Goal: Task Accomplishment & Management: Manage account settings

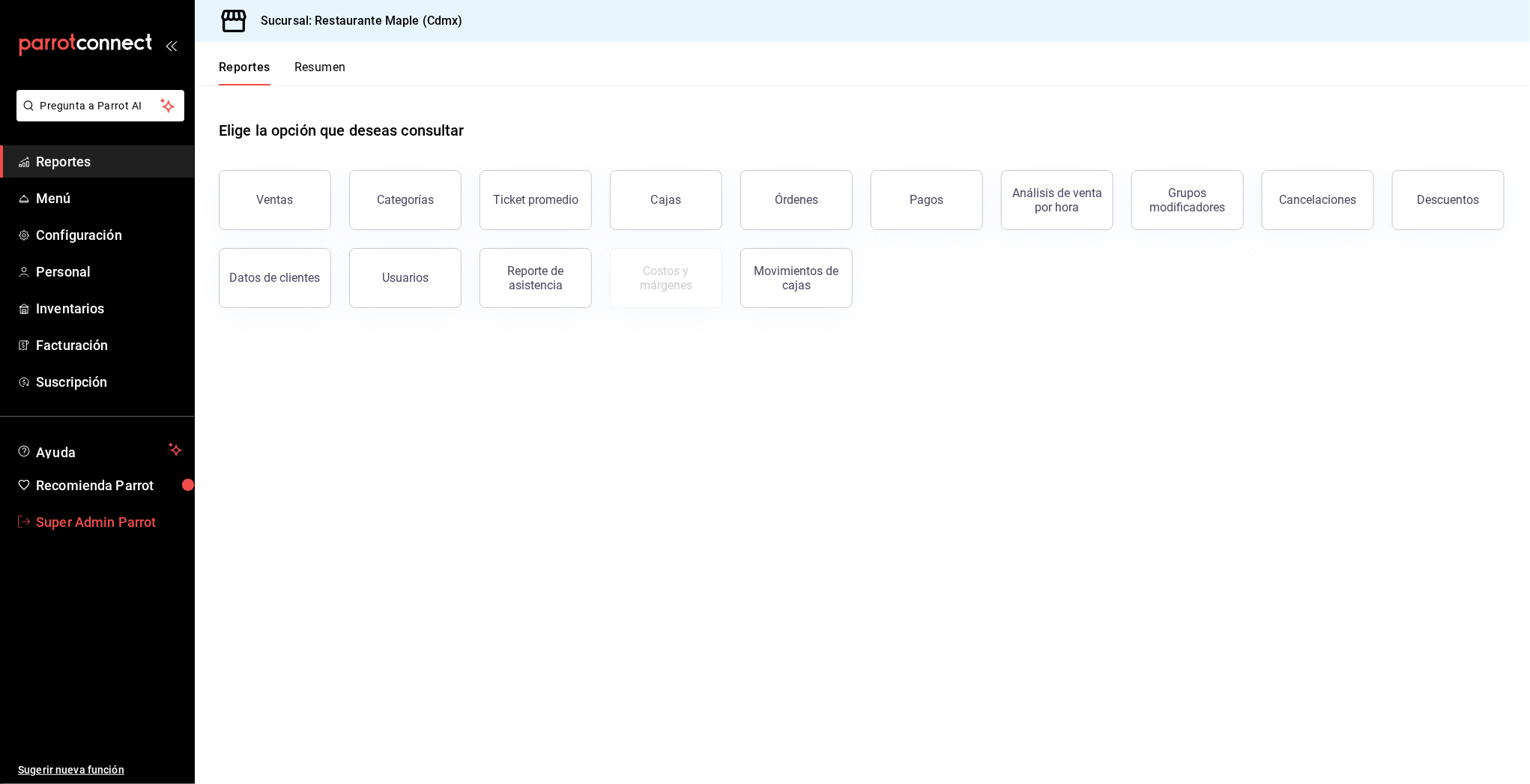
click at [60, 524] on span "Super Admin Parrot" at bounding box center [109, 522] width 146 height 20
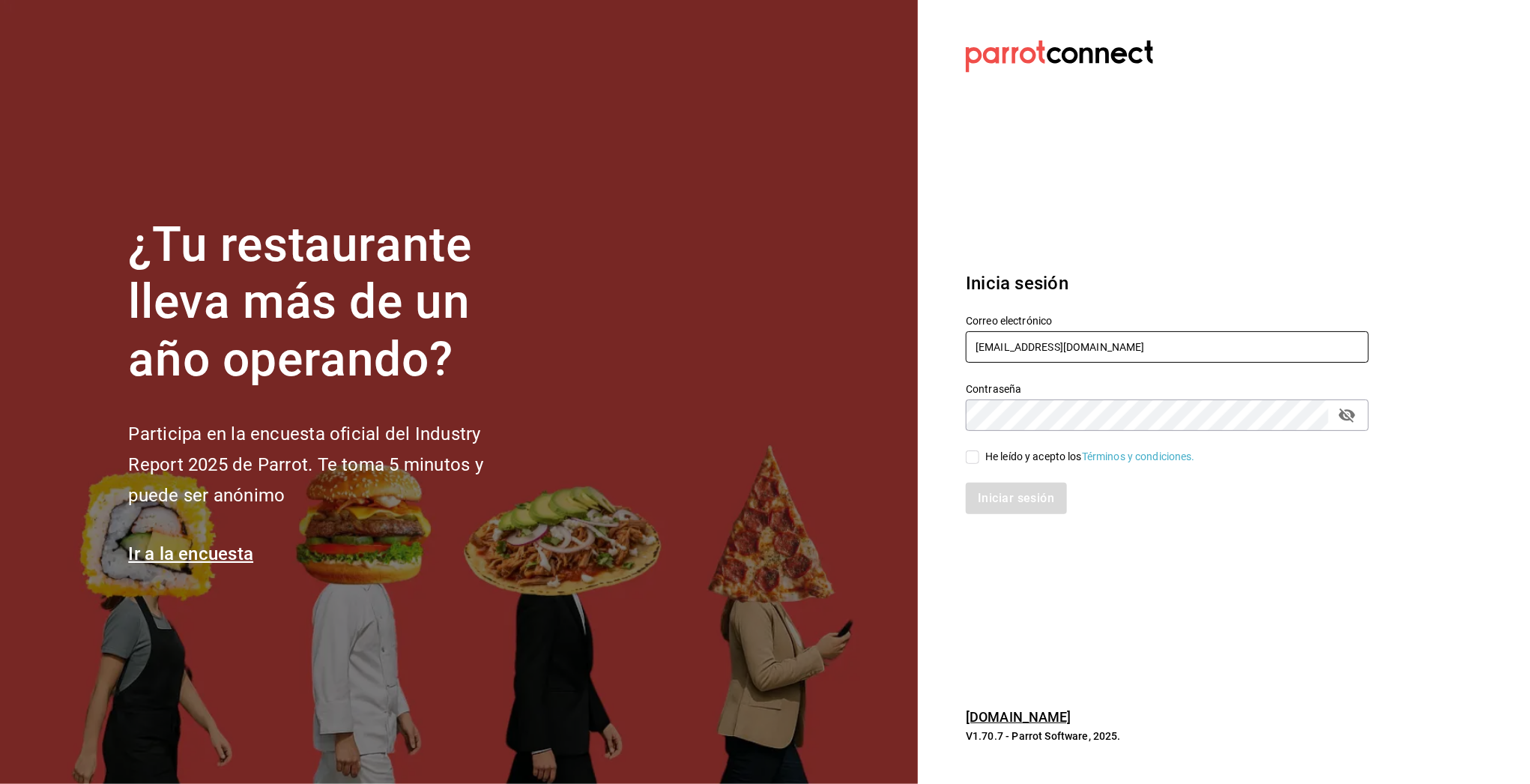
click at [1017, 344] on input "[EMAIL_ADDRESS][DOMAIN_NAME]" at bounding box center [1167, 347] width 403 height 31
click at [1015, 344] on input "restaurante@maple.com" at bounding box center [1167, 347] width 403 height 31
type input "multiuser@chilaquilesponcho.com"
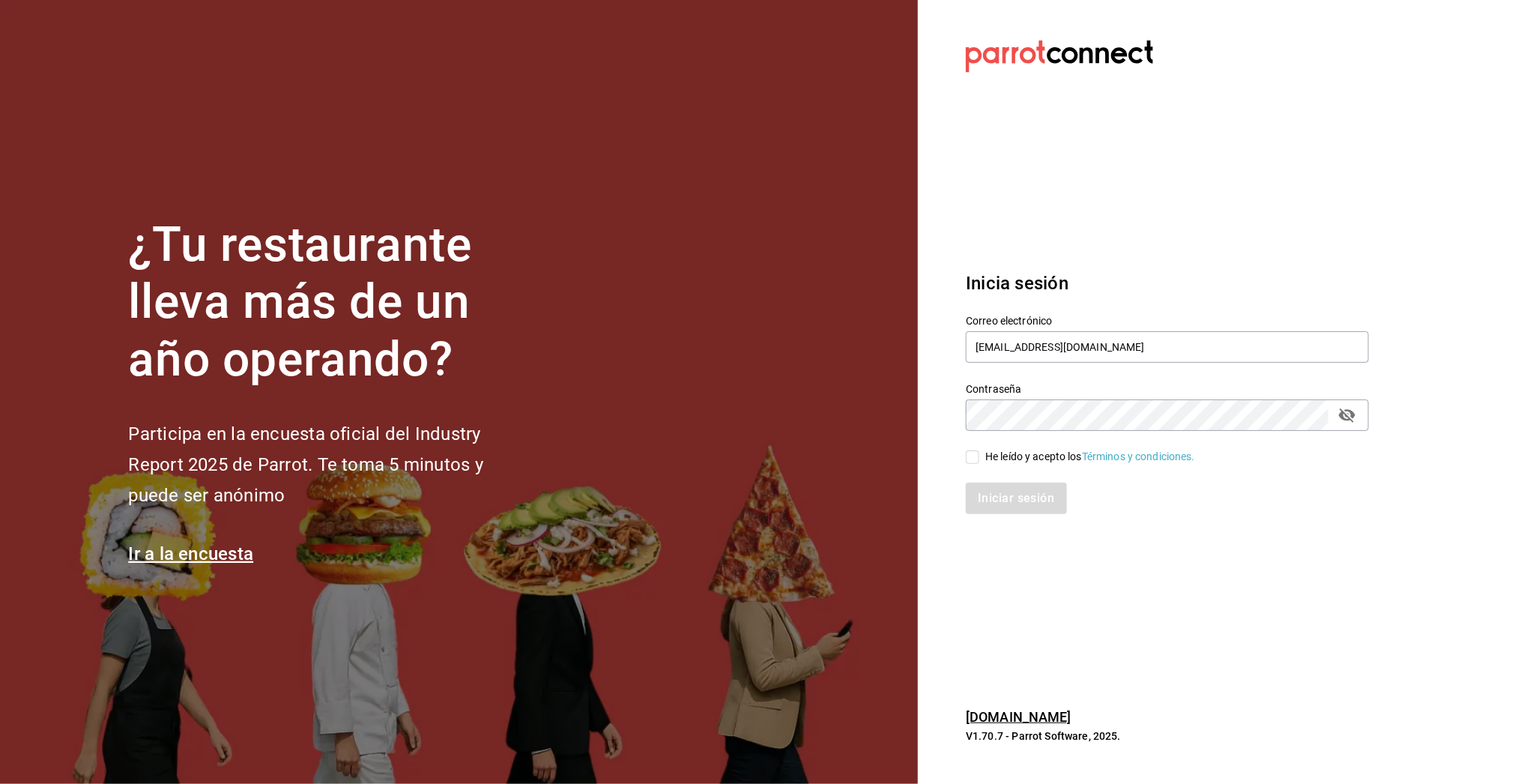
click at [979, 459] on input "He leído y acepto los Términos y condiciones." at bounding box center [973, 457] width 14 height 14
checkbox input "true"
click at [1016, 502] on button "Iniciar sesión" at bounding box center [1017, 497] width 101 height 31
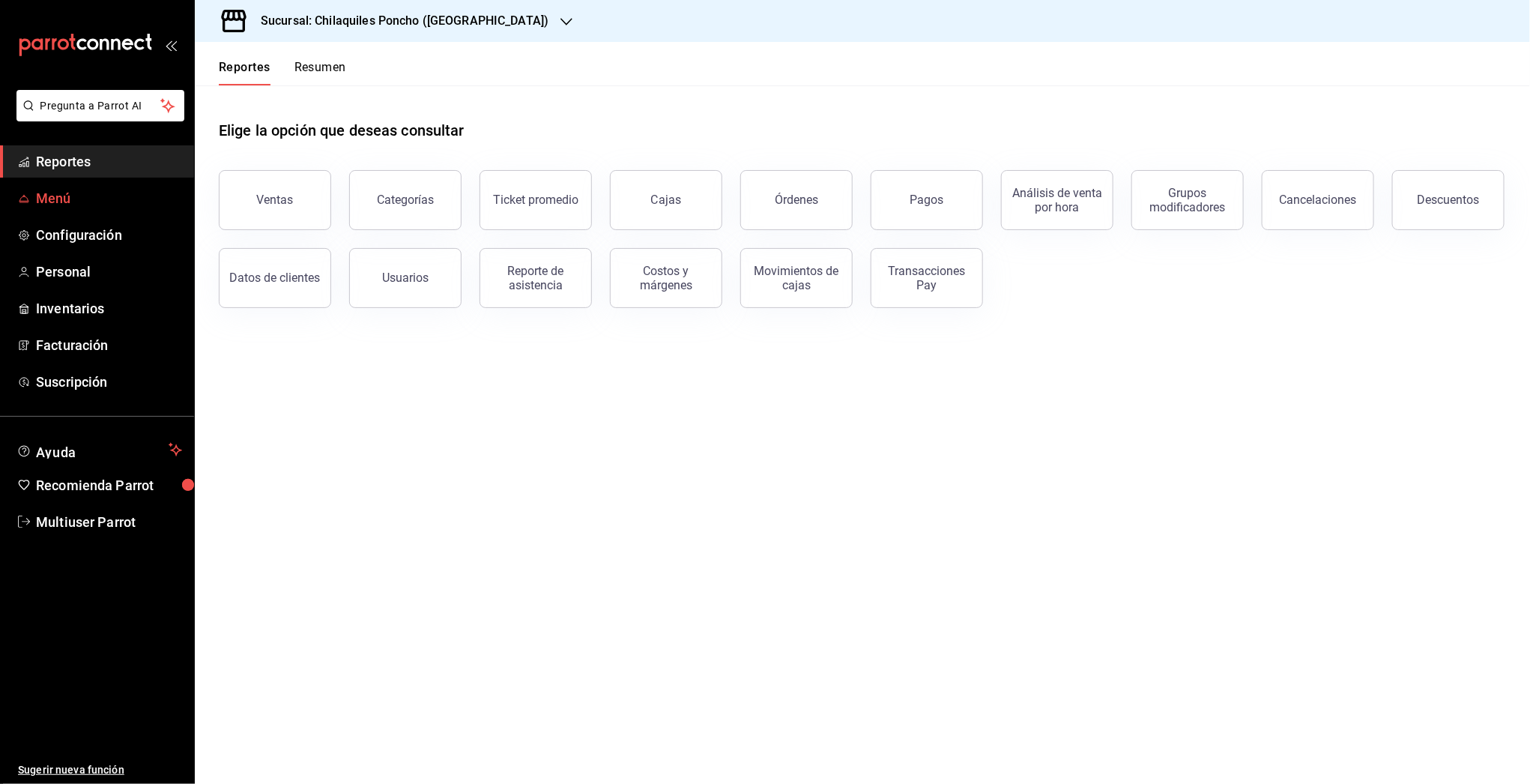
click at [41, 199] on span "Menú" at bounding box center [109, 198] width 146 height 20
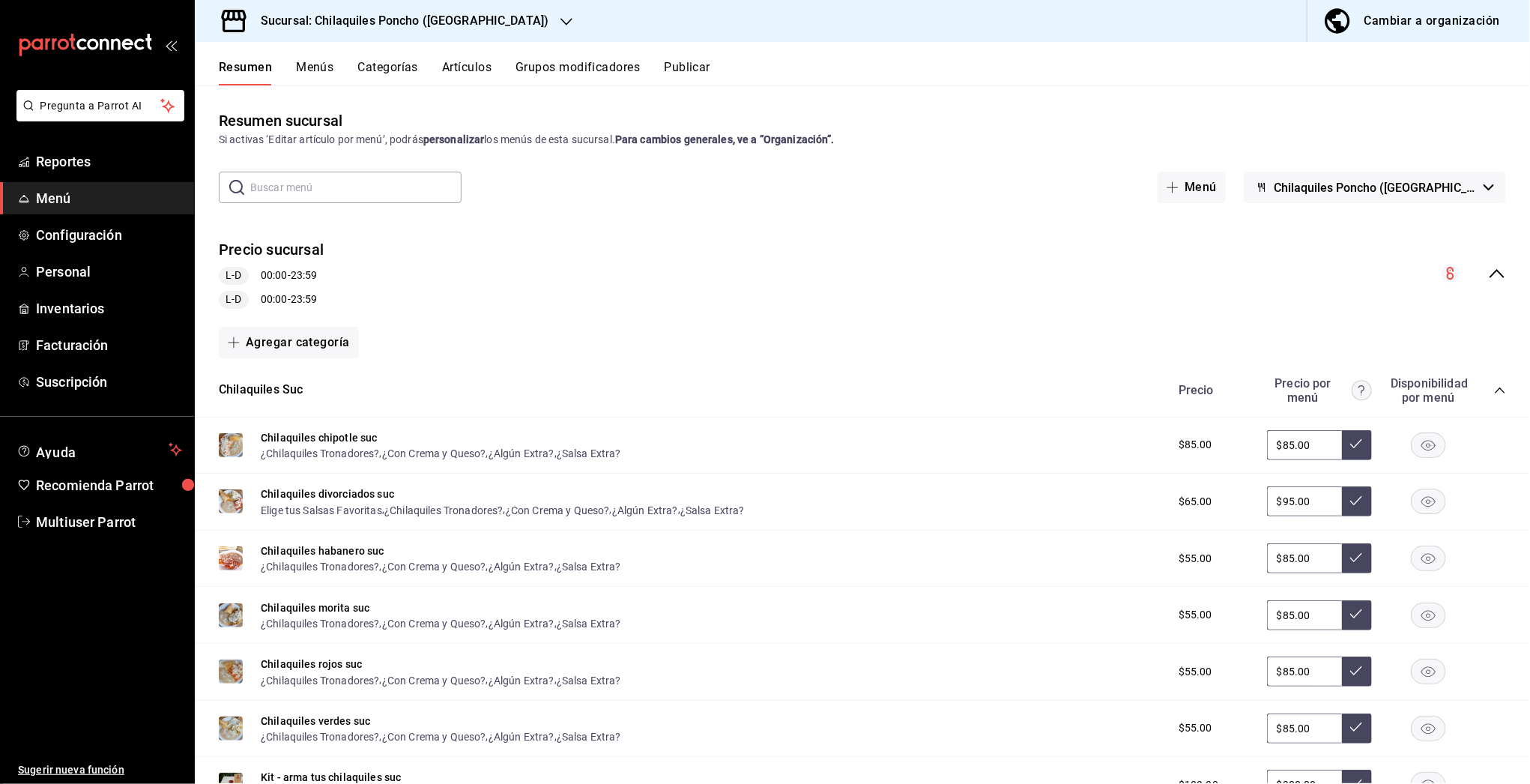
click at [1488, 273] on icon "collapse-menu-row" at bounding box center [1496, 273] width 18 height 18
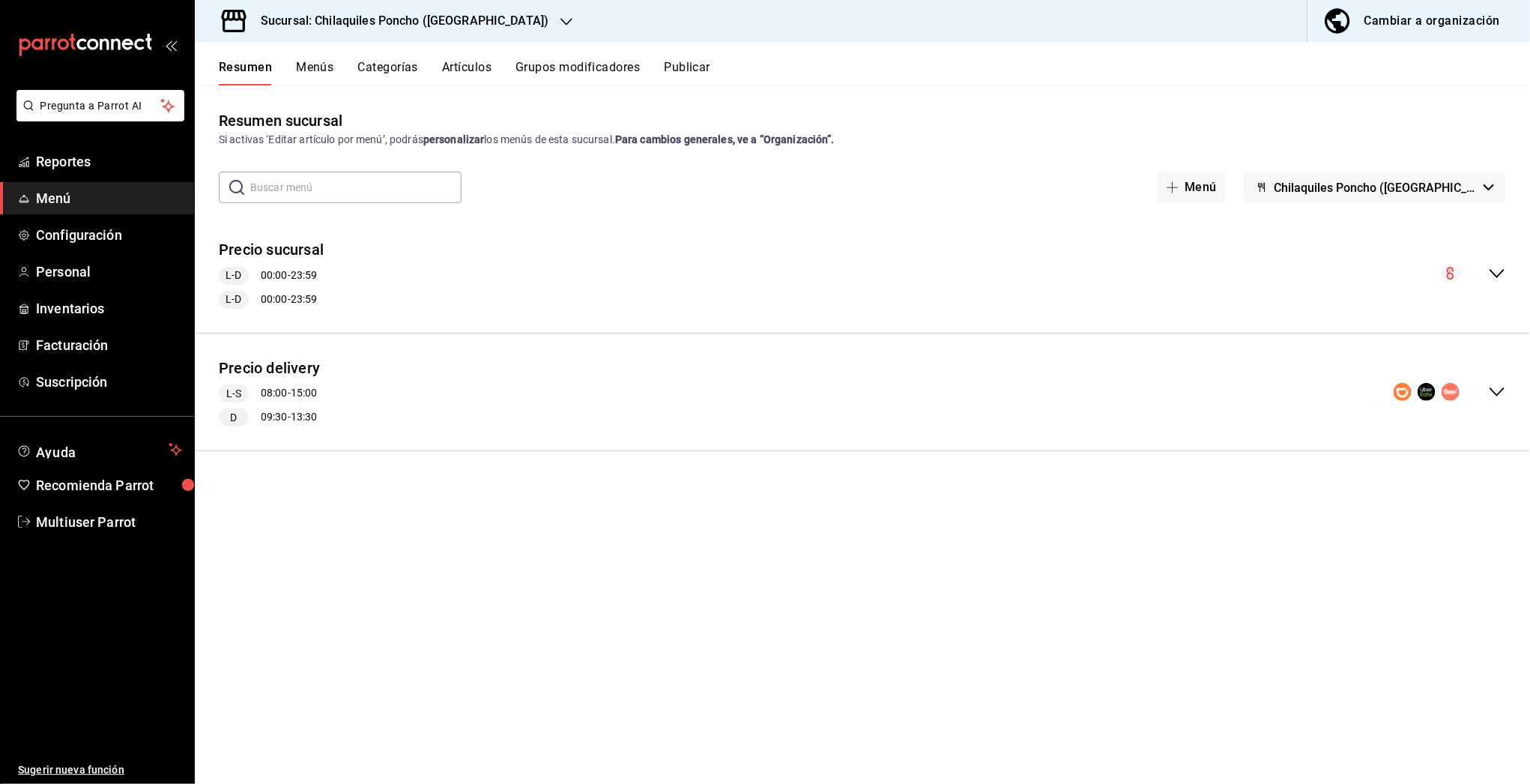
click at [1489, 387] on icon "collapse-menu-row" at bounding box center [1496, 392] width 18 height 18
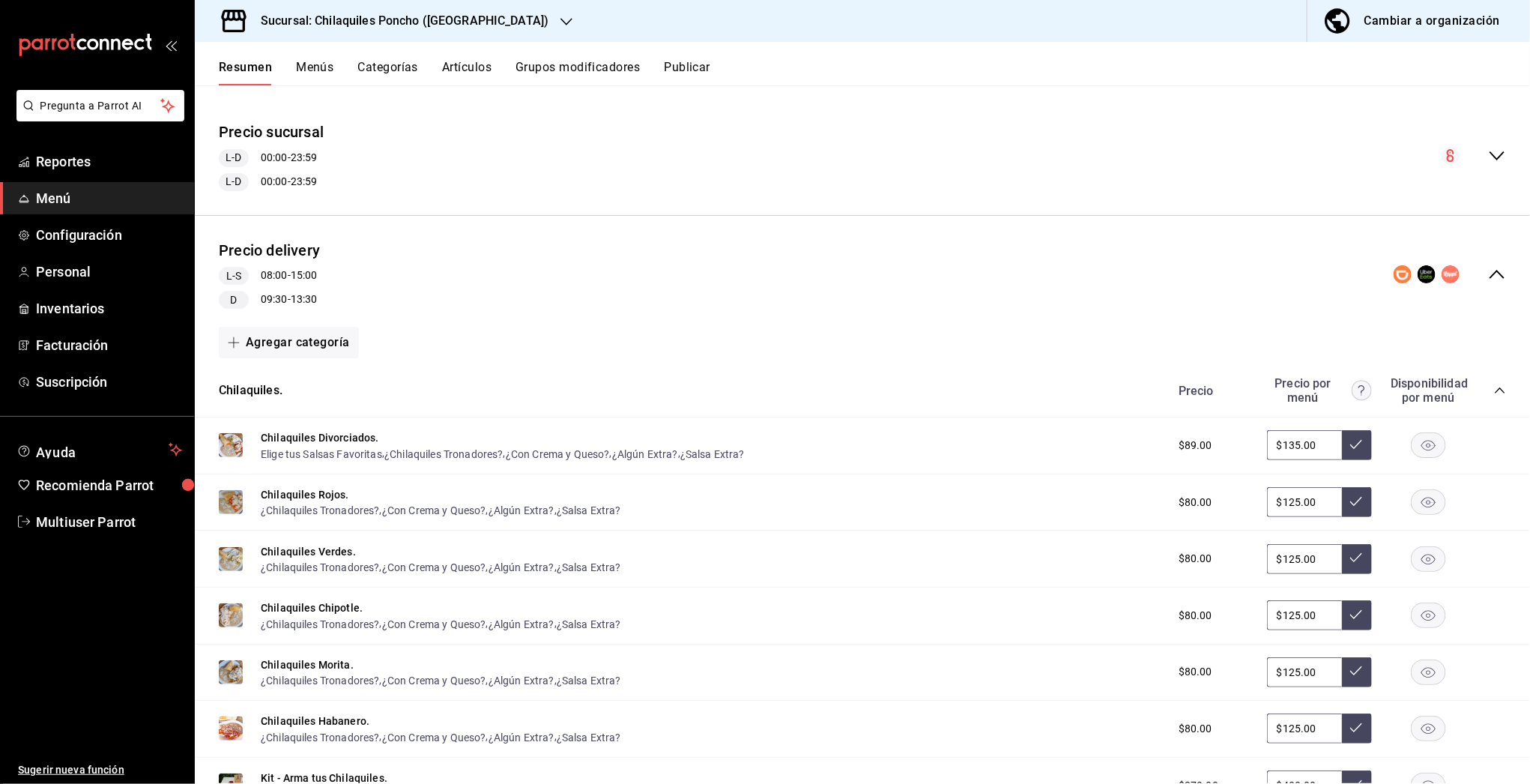
scroll to position [233, 0]
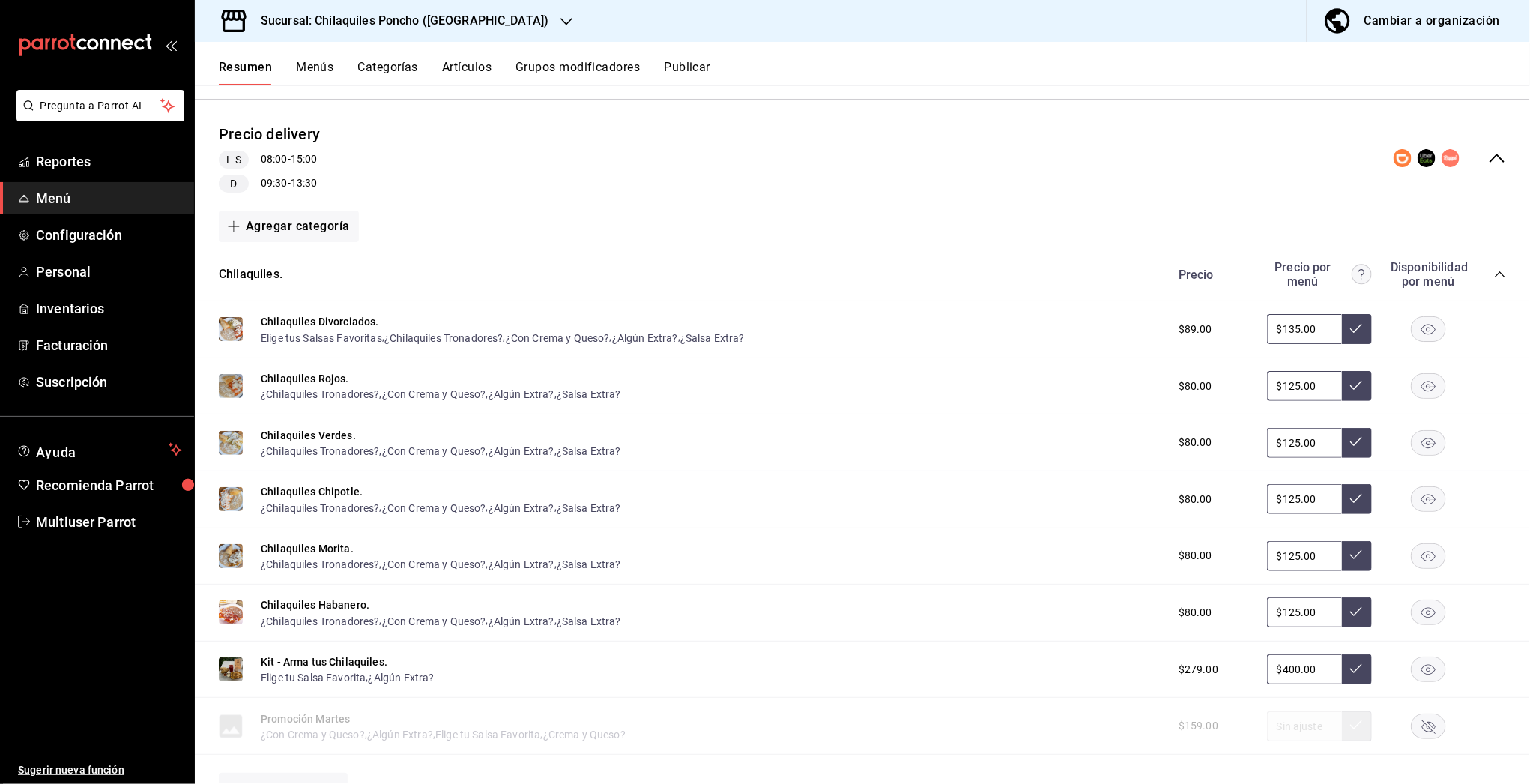
click at [617, 72] on button "Grupos modificadores" at bounding box center [577, 73] width 124 height 25
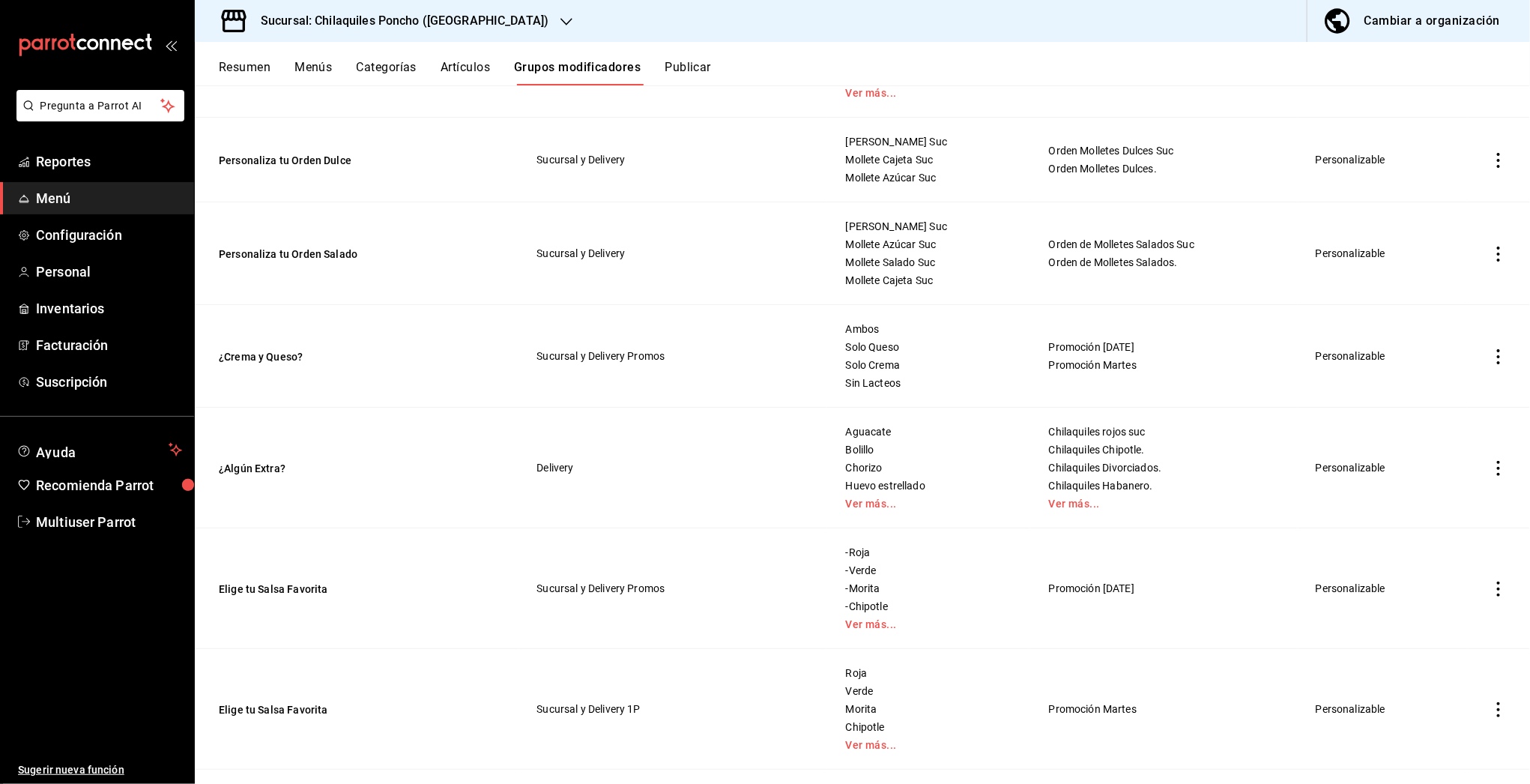
scroll to position [405, 0]
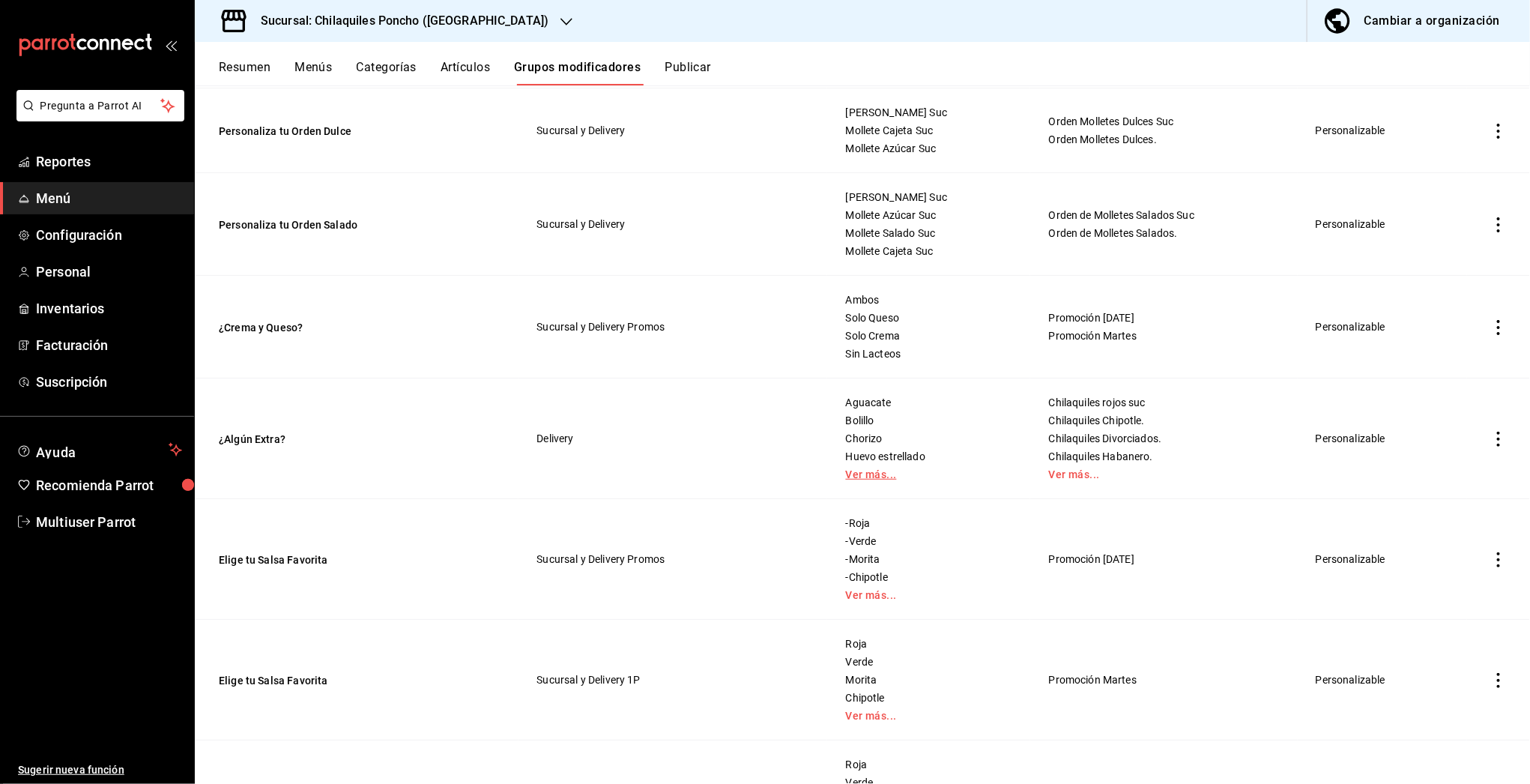
click at [847, 469] on link "Ver más..." at bounding box center [929, 474] width 166 height 10
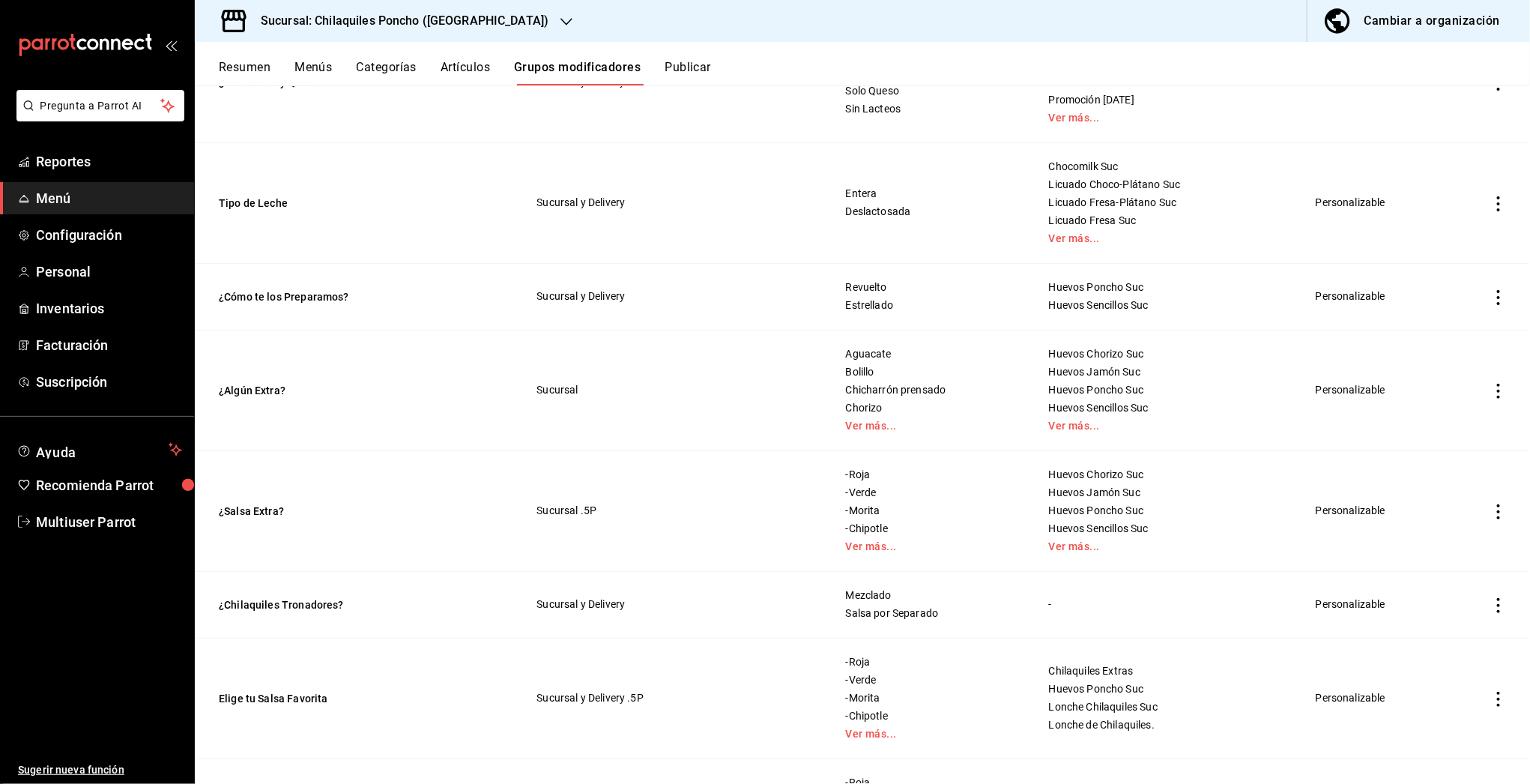
scroll to position [1537, 0]
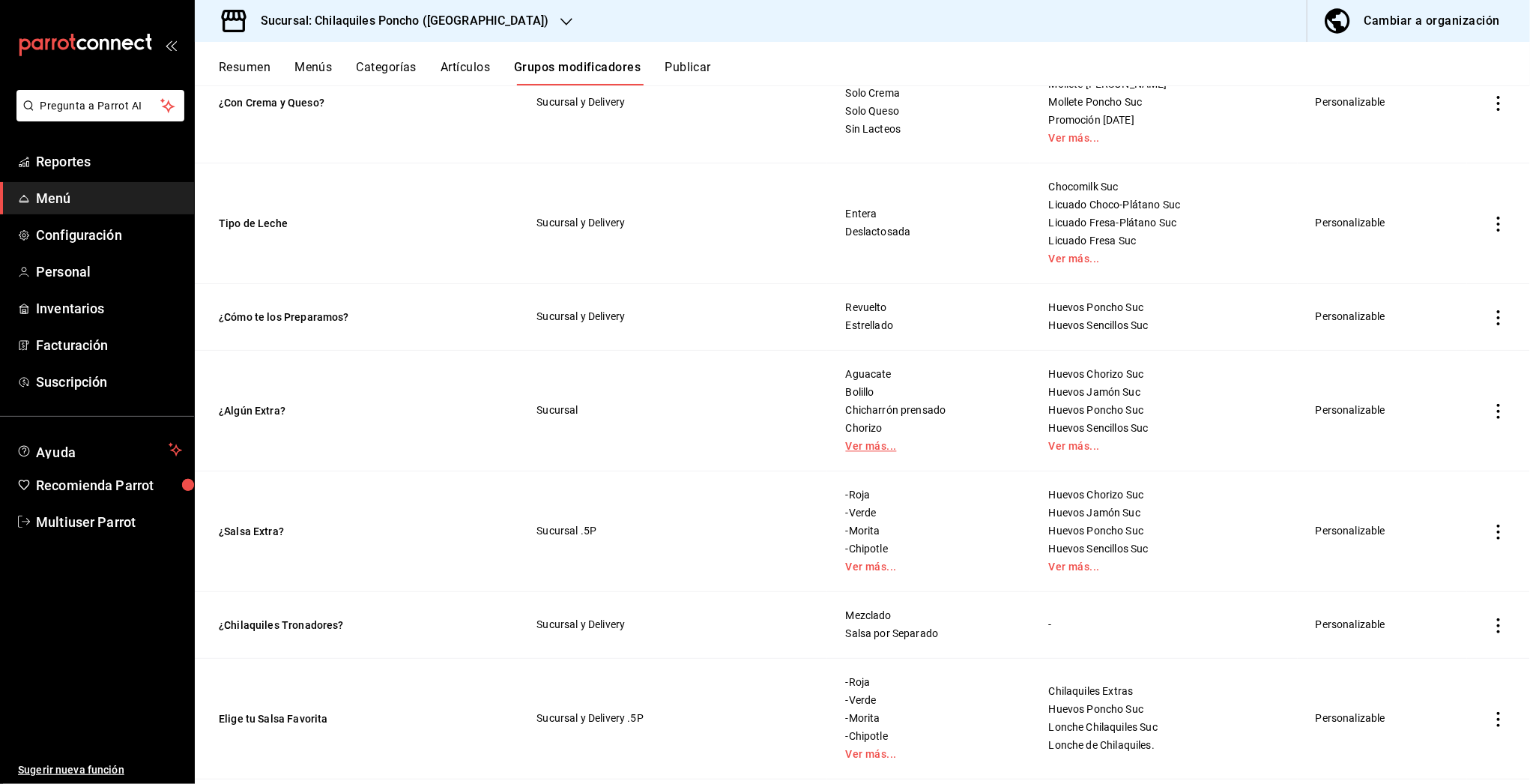
click at [869, 448] on link "Ver más..." at bounding box center [929, 447] width 166 height 10
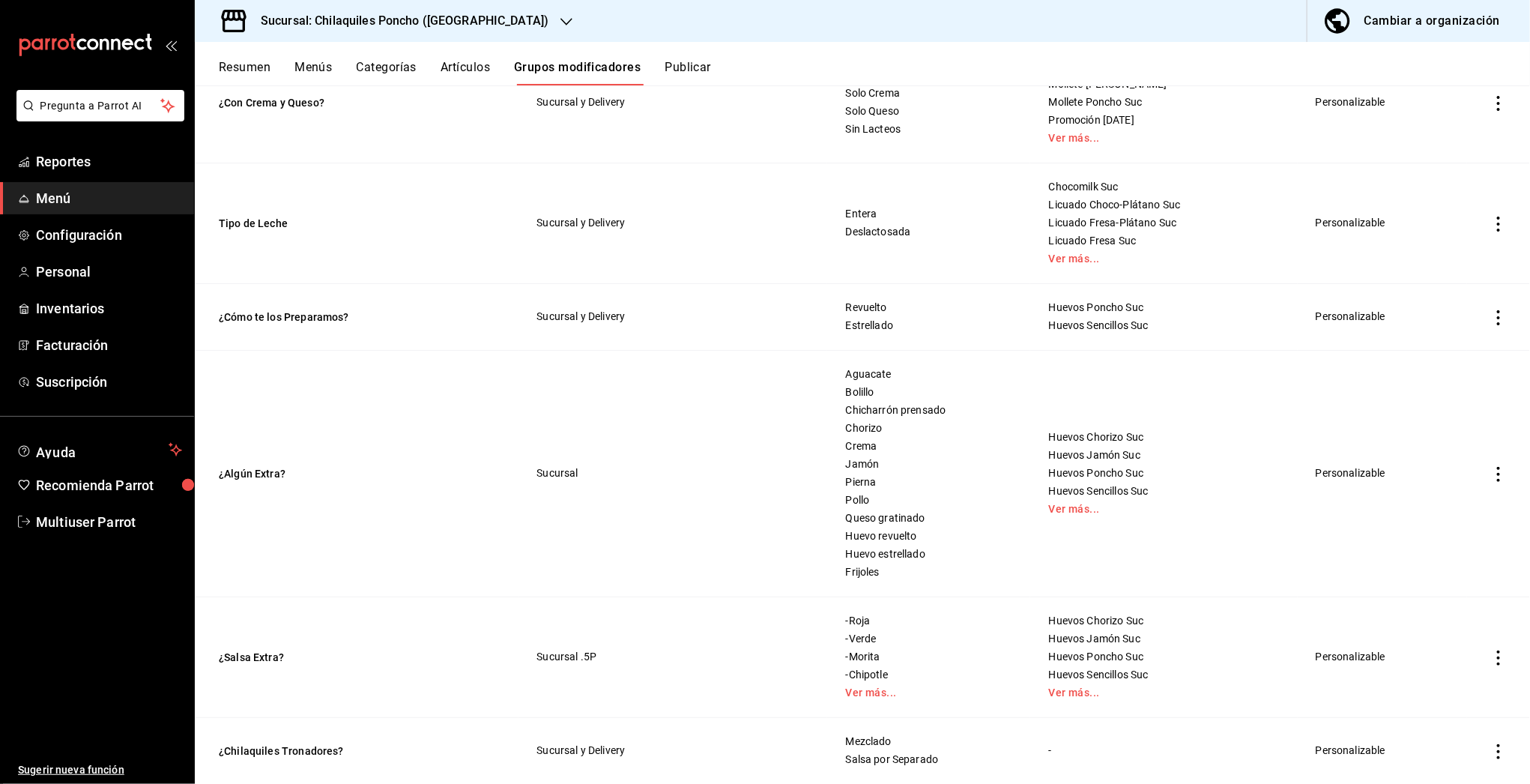
drag, startPoint x: 945, startPoint y: 408, endPoint x: 839, endPoint y: 408, distance: 106.0
click at [846, 406] on span "Chicharrón prensado" at bounding box center [929, 410] width 166 height 10
drag, startPoint x: 836, startPoint y: 410, endPoint x: 948, endPoint y: 413, distance: 112.0
click at [948, 413] on span "Chicharrón prensado" at bounding box center [929, 410] width 166 height 10
copy span "hicharrón prensado"
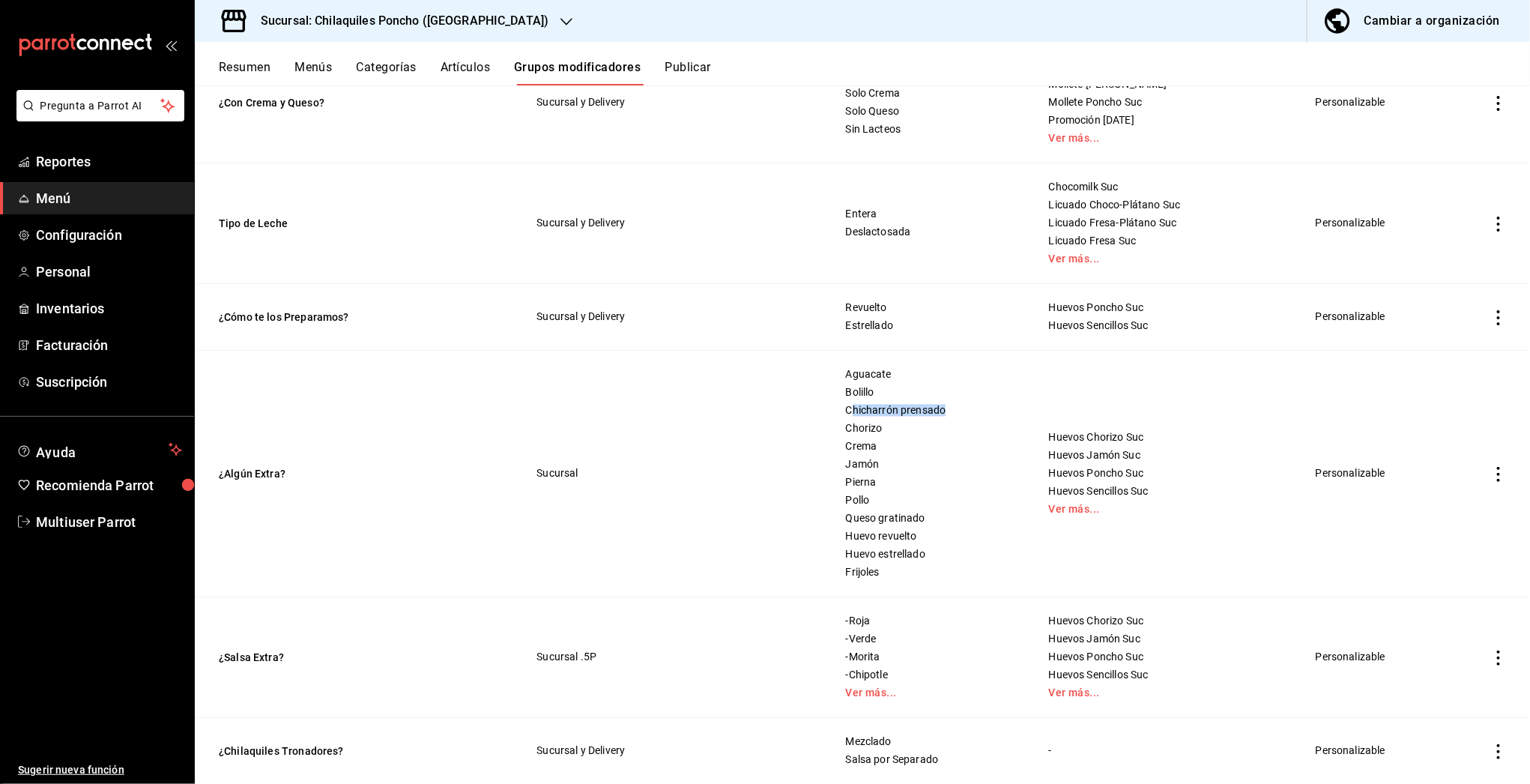
click at [699, 72] on button "Publicar" at bounding box center [688, 73] width 47 height 25
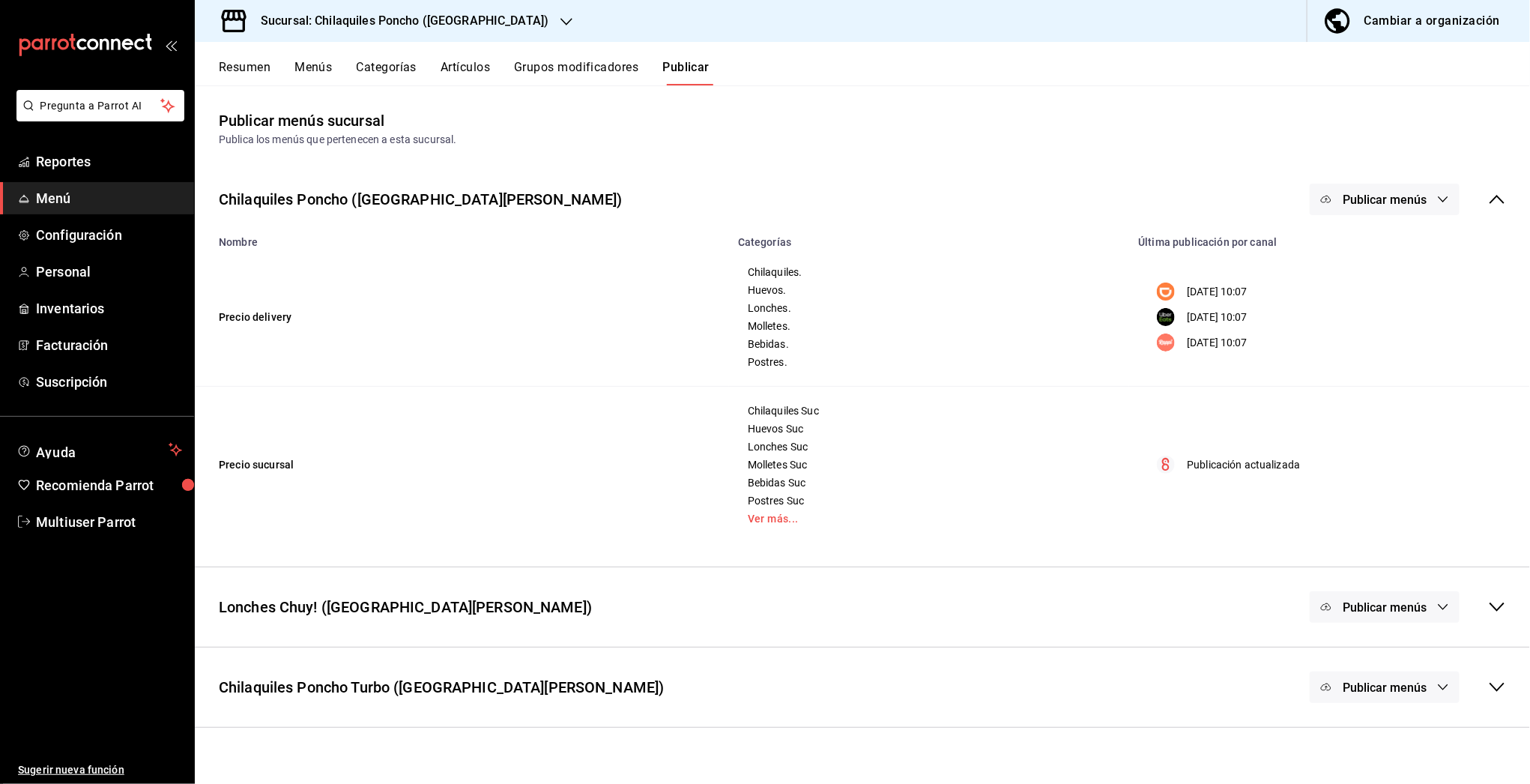
click at [438, 73] on div "Resumen Menús Categorías Artículos Grupos modificadores Publicar" at bounding box center [875, 73] width 1311 height 25
click at [470, 69] on button "Artículos" at bounding box center [465, 73] width 49 height 25
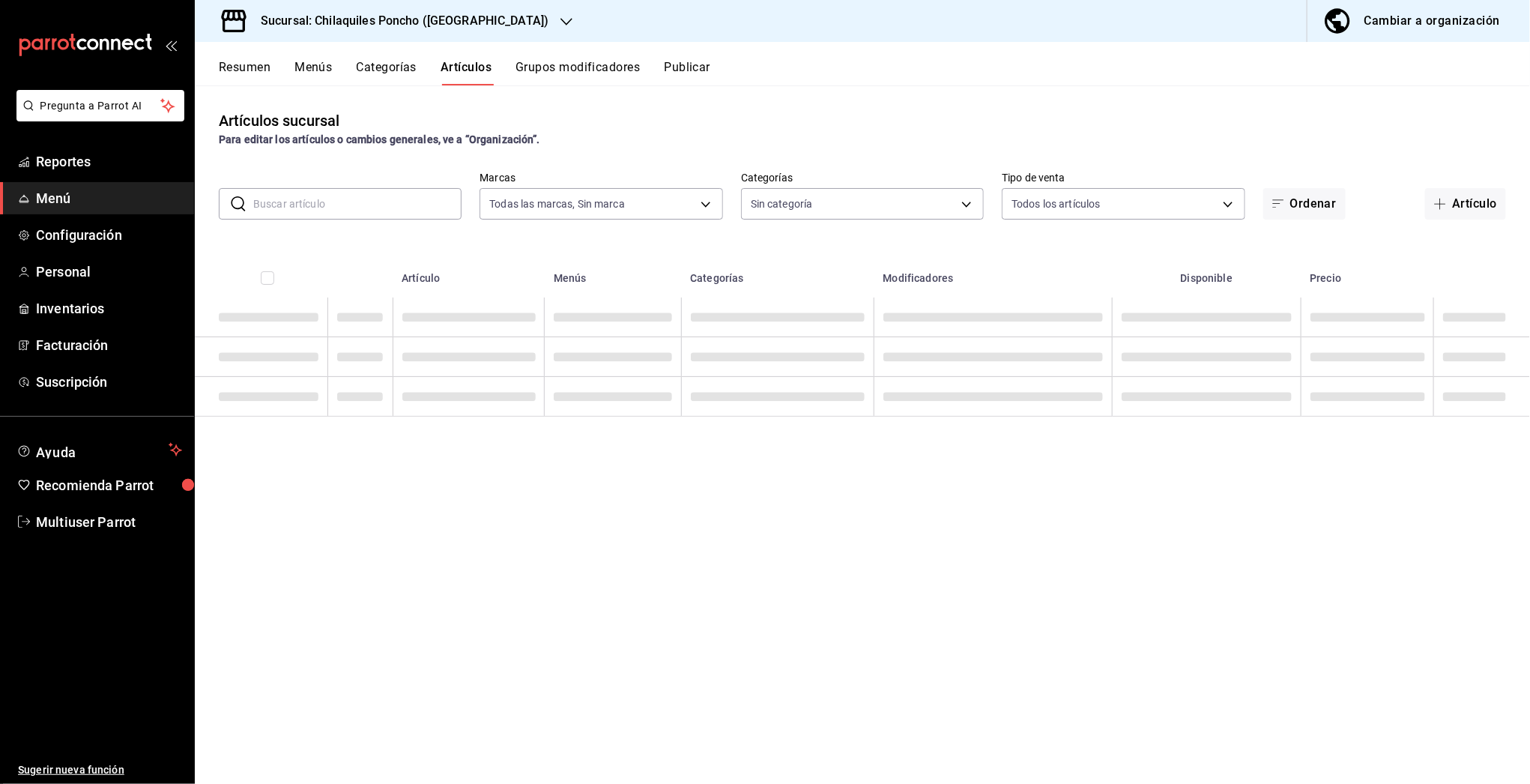
type input "9bcb220c-419a-4f5a-8afa-cf23028ffdd5,cd2e5cda-0540-4c7e-adca-baf202a50337,60bf9…"
type input "1423fdb7-6b30-4e68-a3cf-8926d0fe921e,5599acb2-c33f-4e79-9191-f55cf8b3d673,a41e5…"
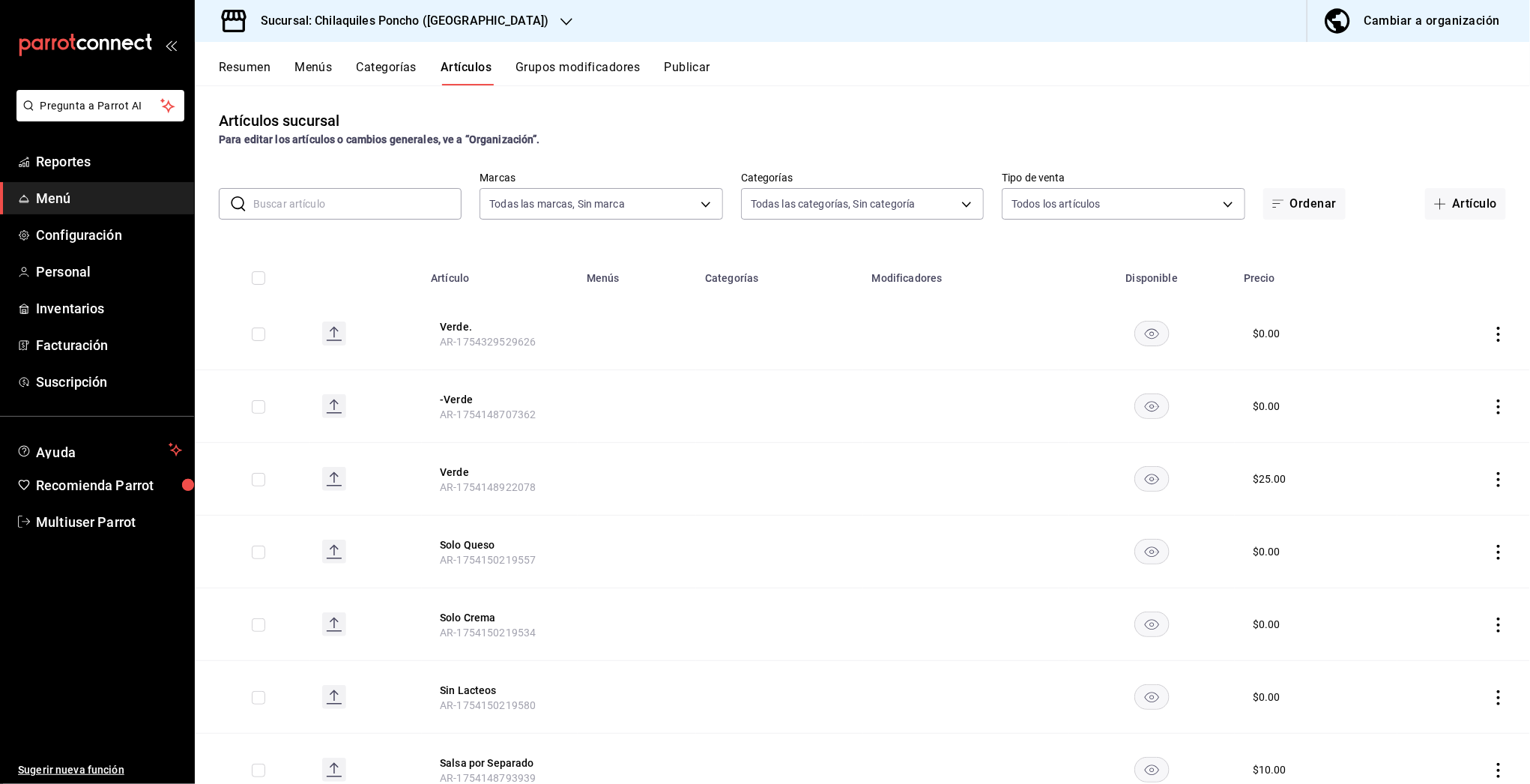
click at [314, 203] on input "text" at bounding box center [357, 203] width 208 height 30
paste input "hicharrón prensado"
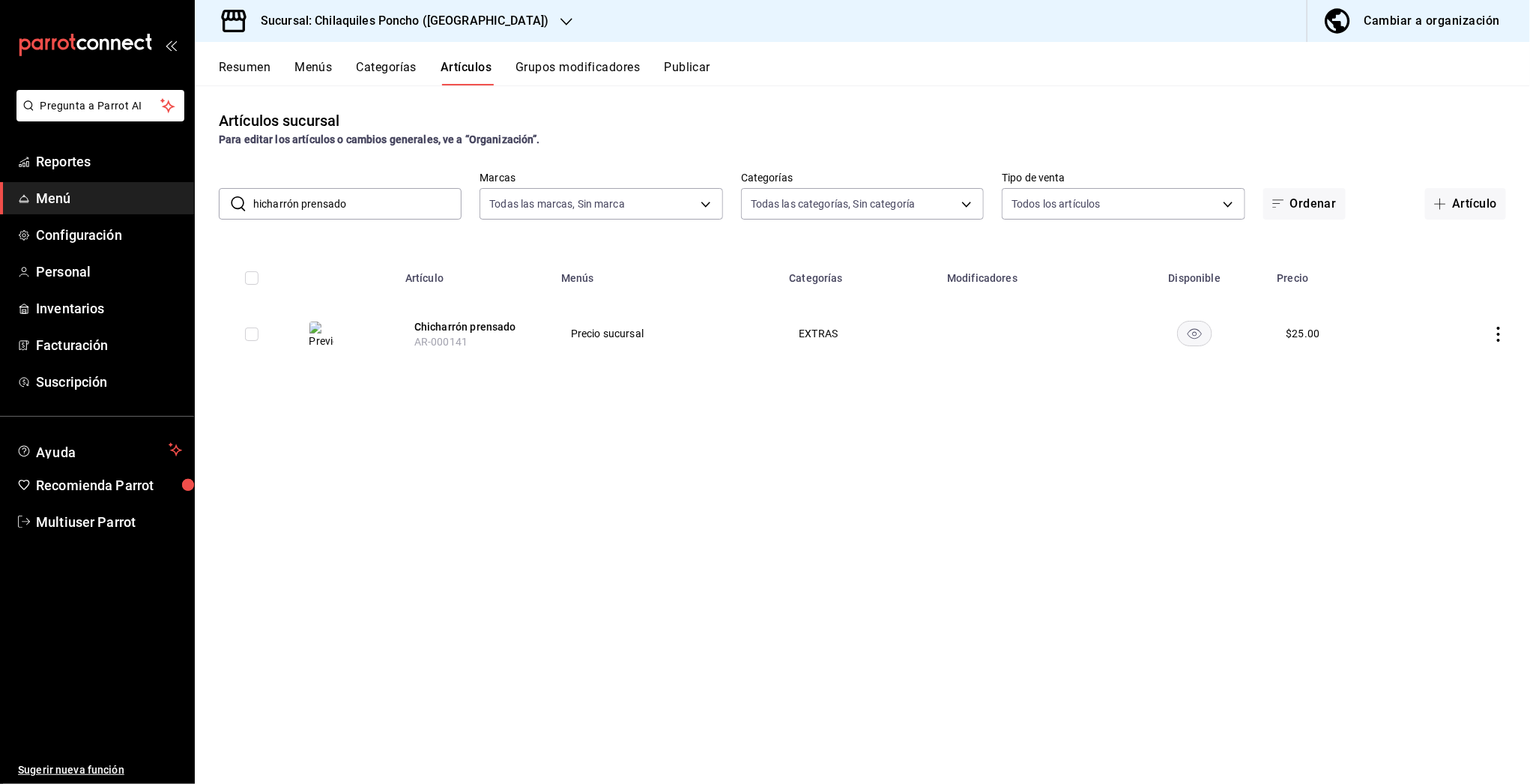
click at [254, 200] on input "hicharrón prensado" at bounding box center [357, 203] width 208 height 30
type input "chicharrón prensado"
click at [254, 69] on button "Resumen" at bounding box center [244, 73] width 52 height 25
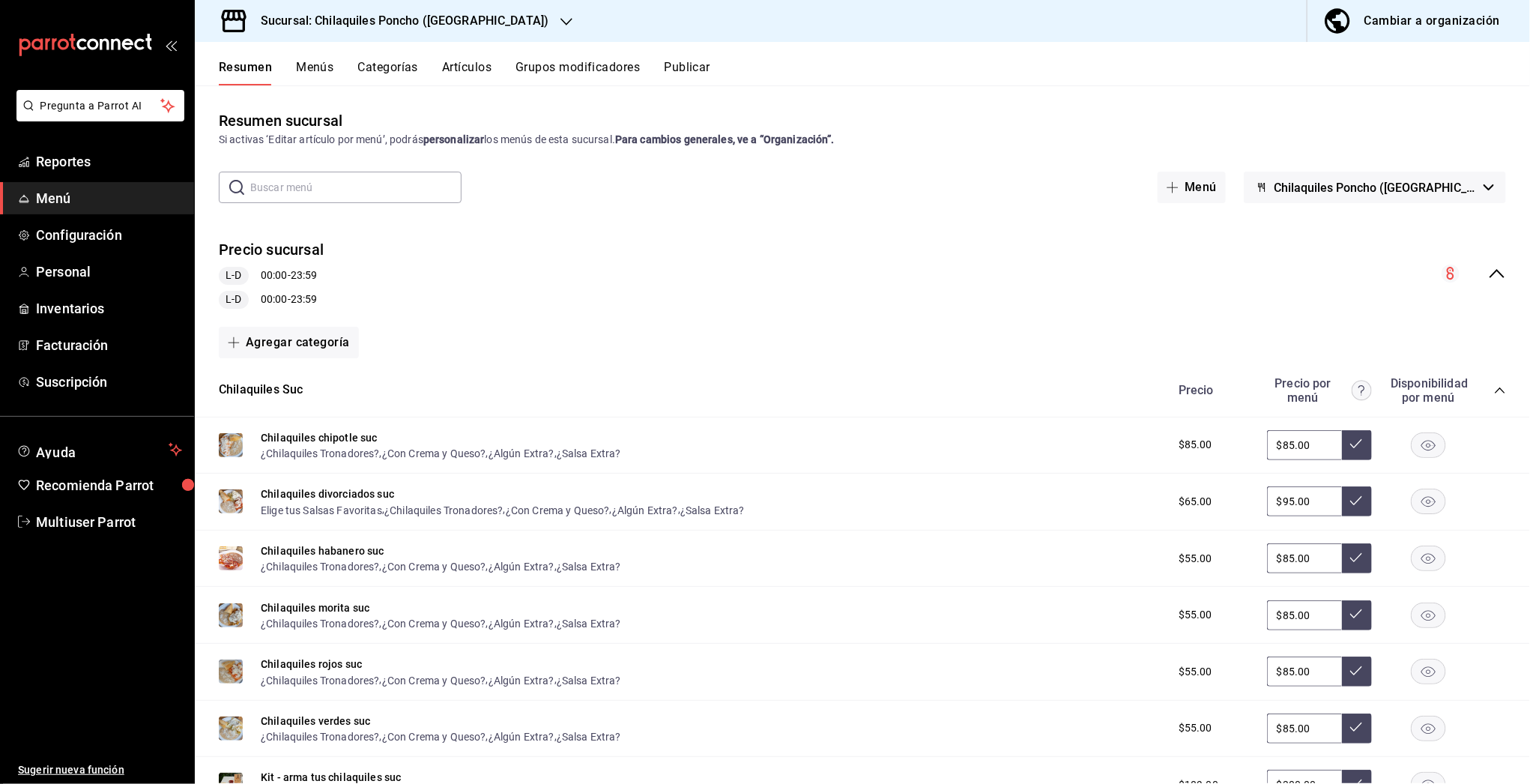
click at [1489, 276] on icon "collapse-menu-row" at bounding box center [1496, 273] width 18 height 18
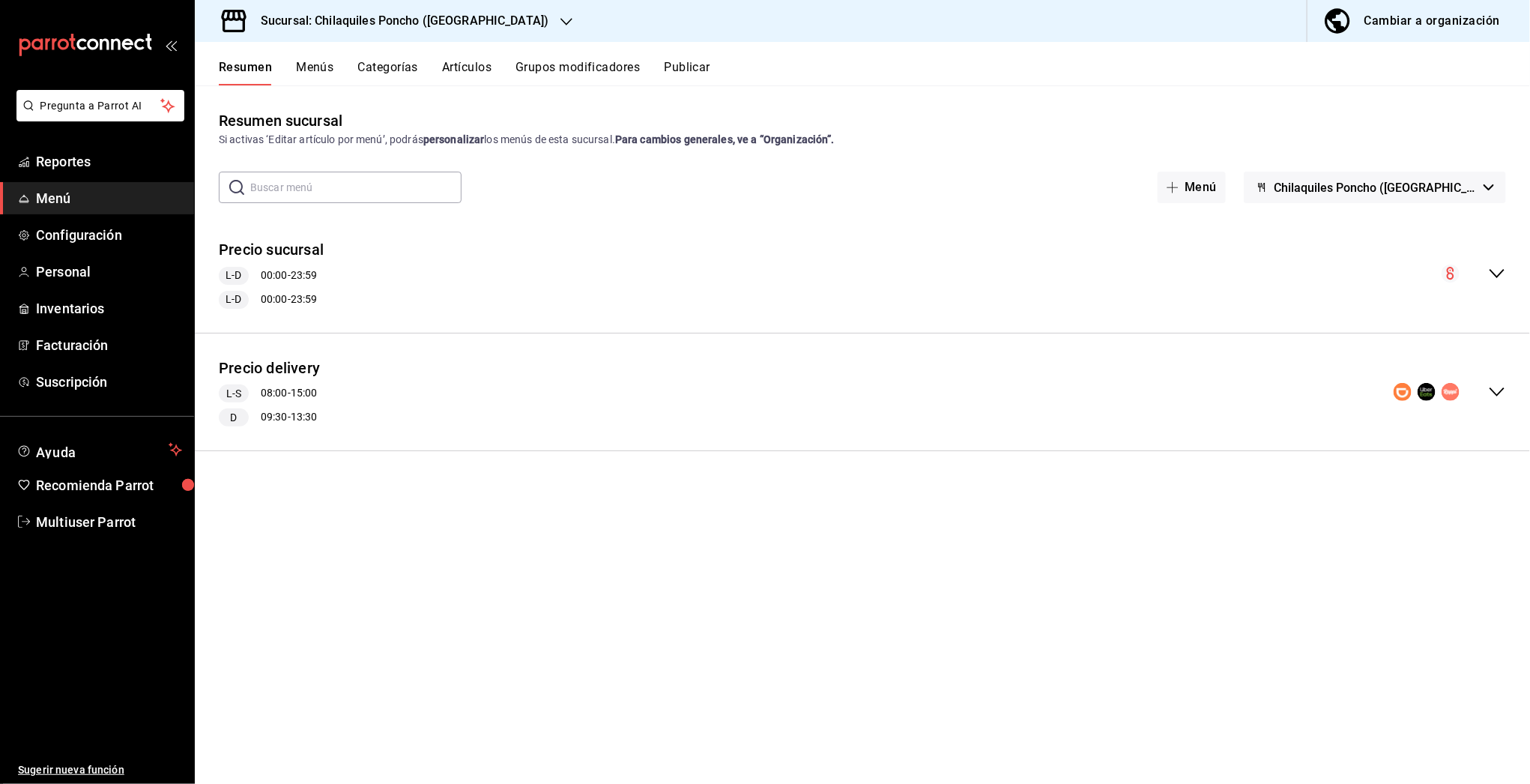
click at [1493, 397] on icon "collapse-menu-row" at bounding box center [1496, 392] width 18 height 18
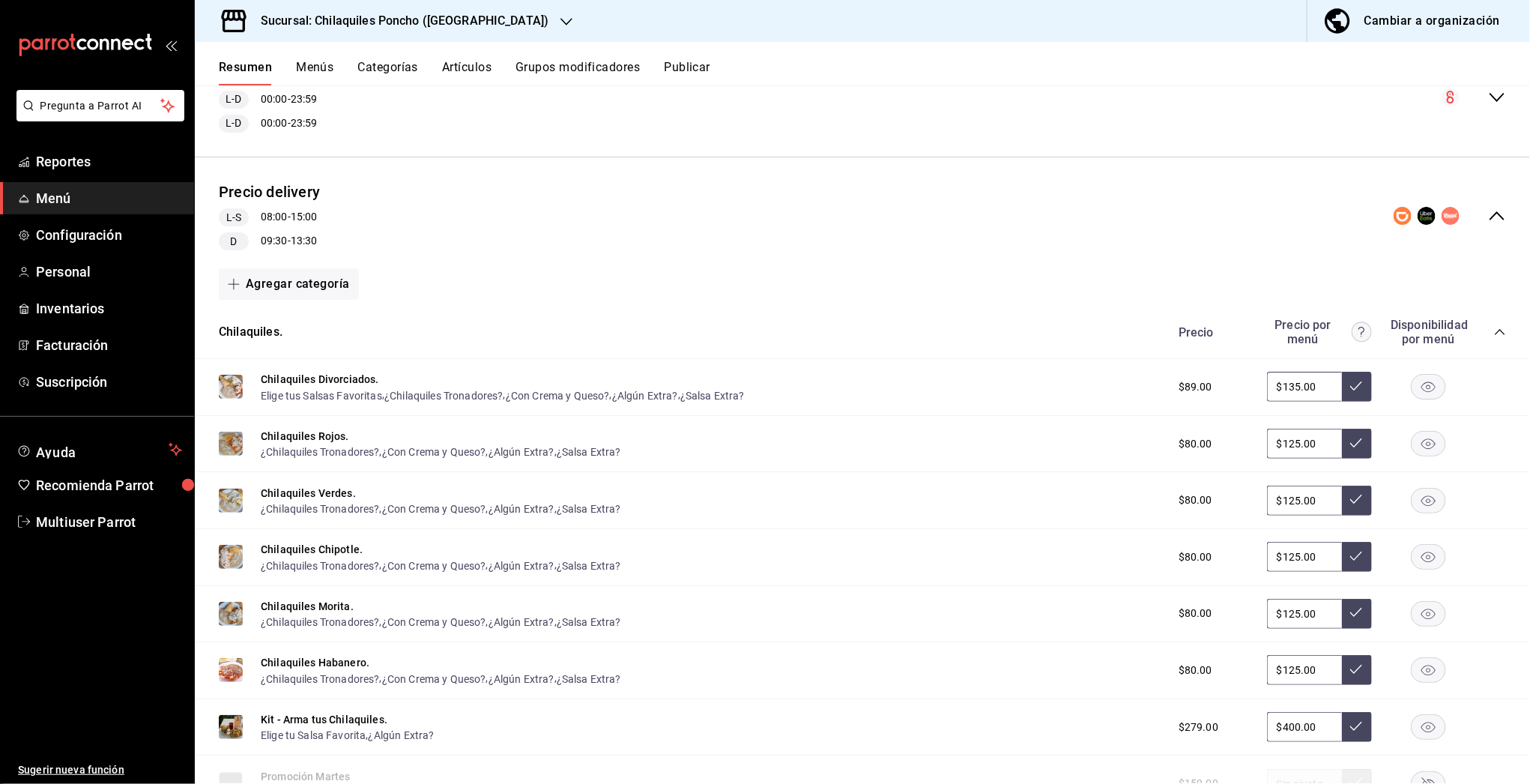
scroll to position [357, 0]
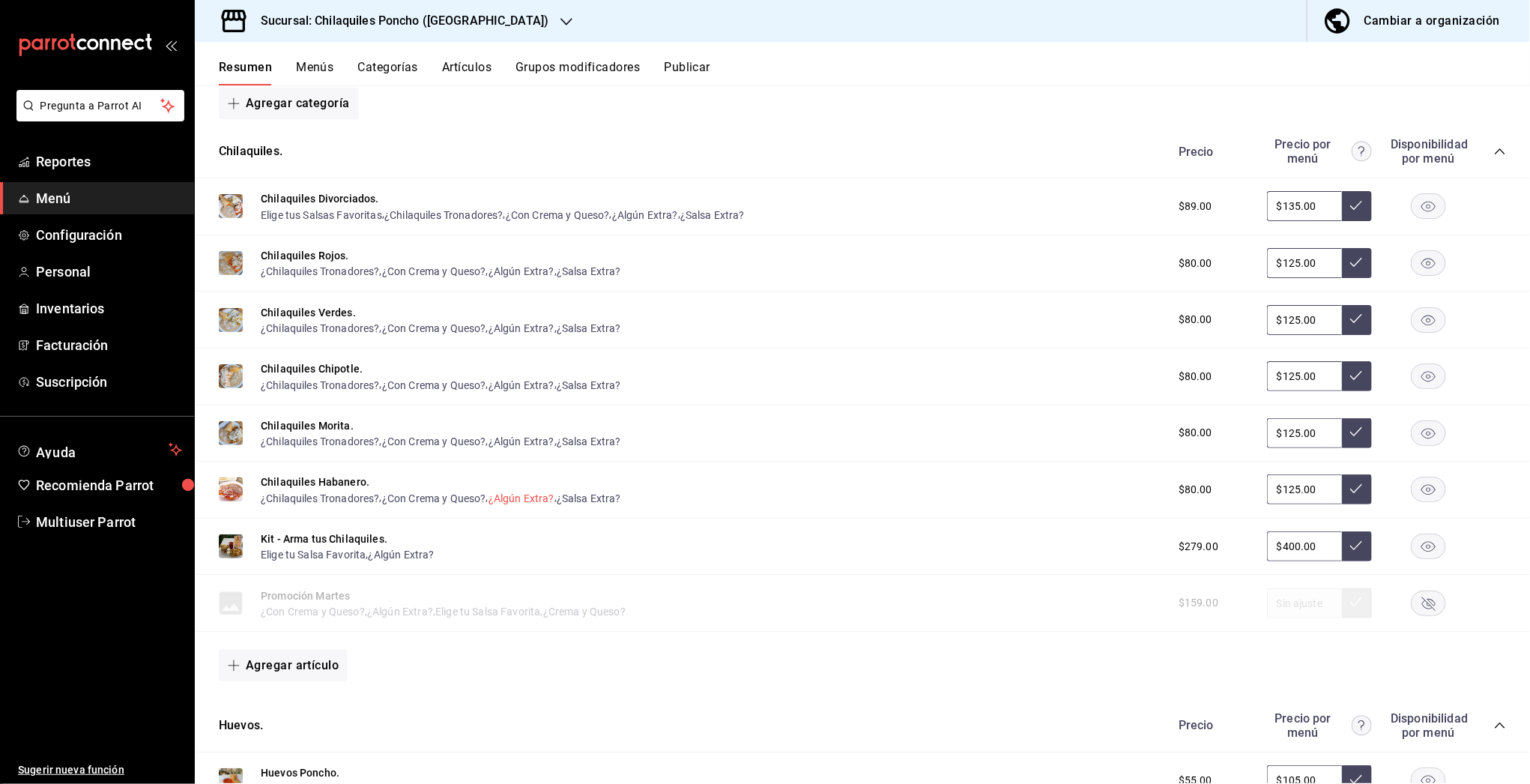
click at [525, 493] on button "¿Algún Extra?" at bounding box center [522, 498] width 66 height 15
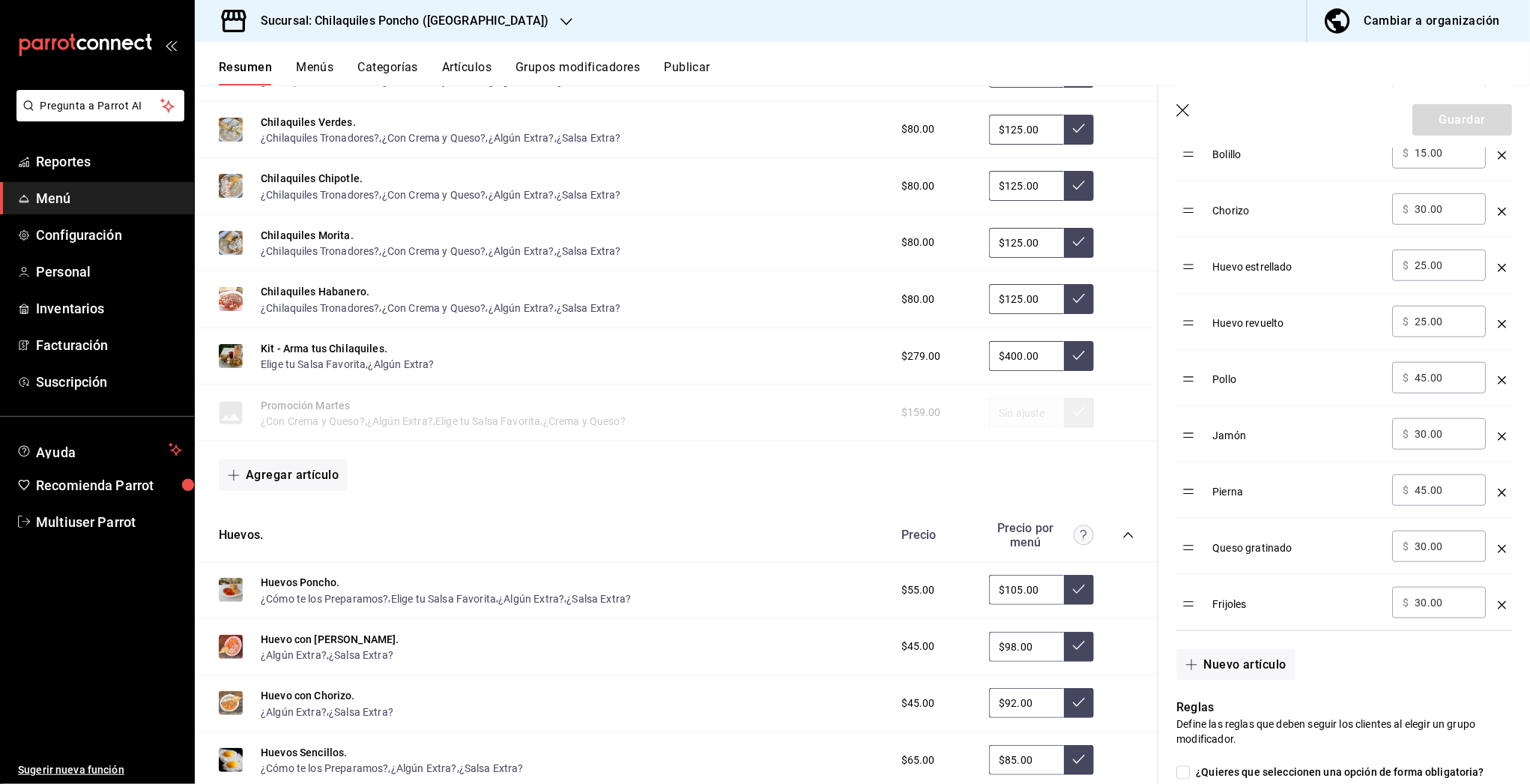
scroll to position [653, 0]
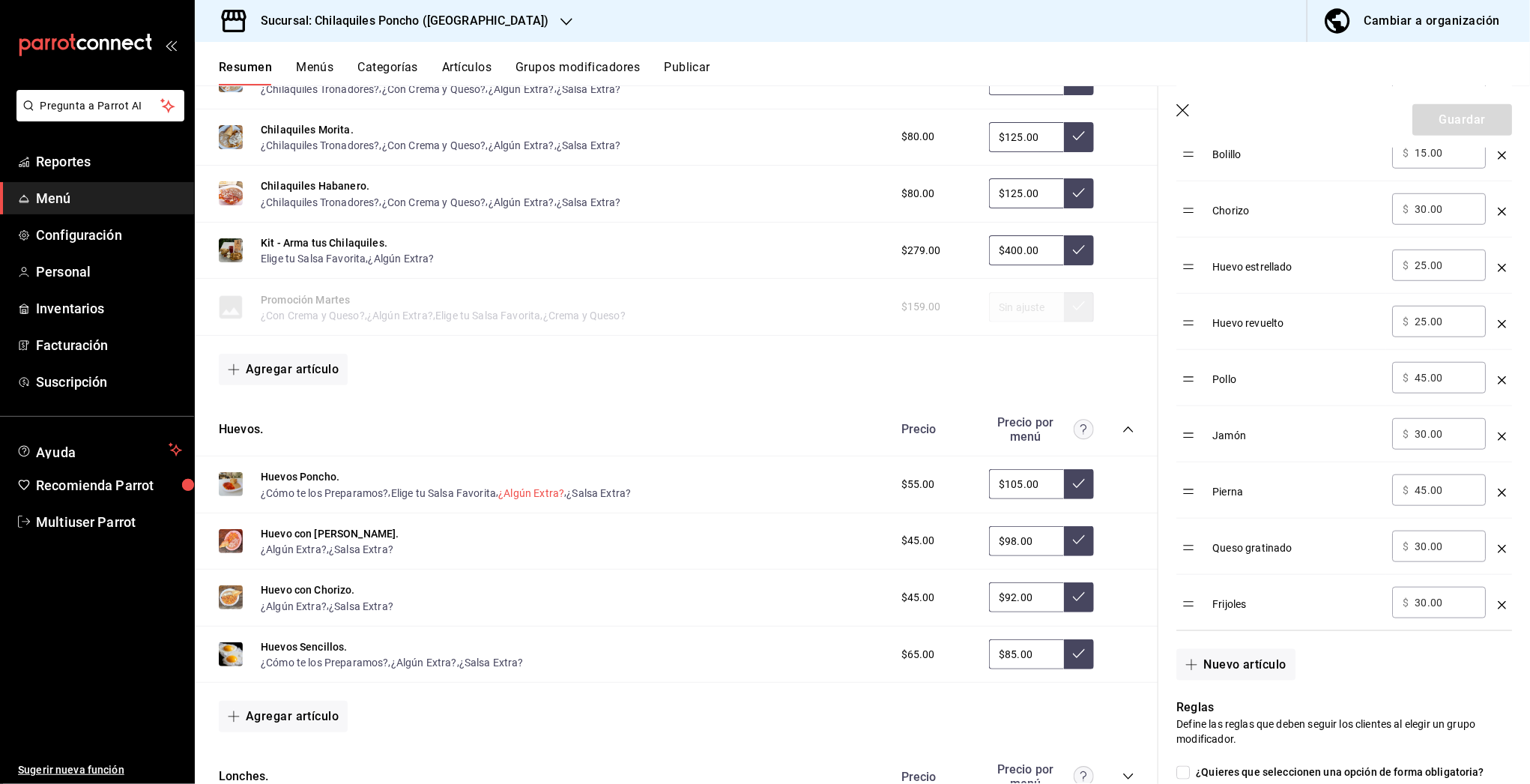
click at [544, 485] on button "¿Algún Extra?" at bounding box center [531, 493] width 66 height 15
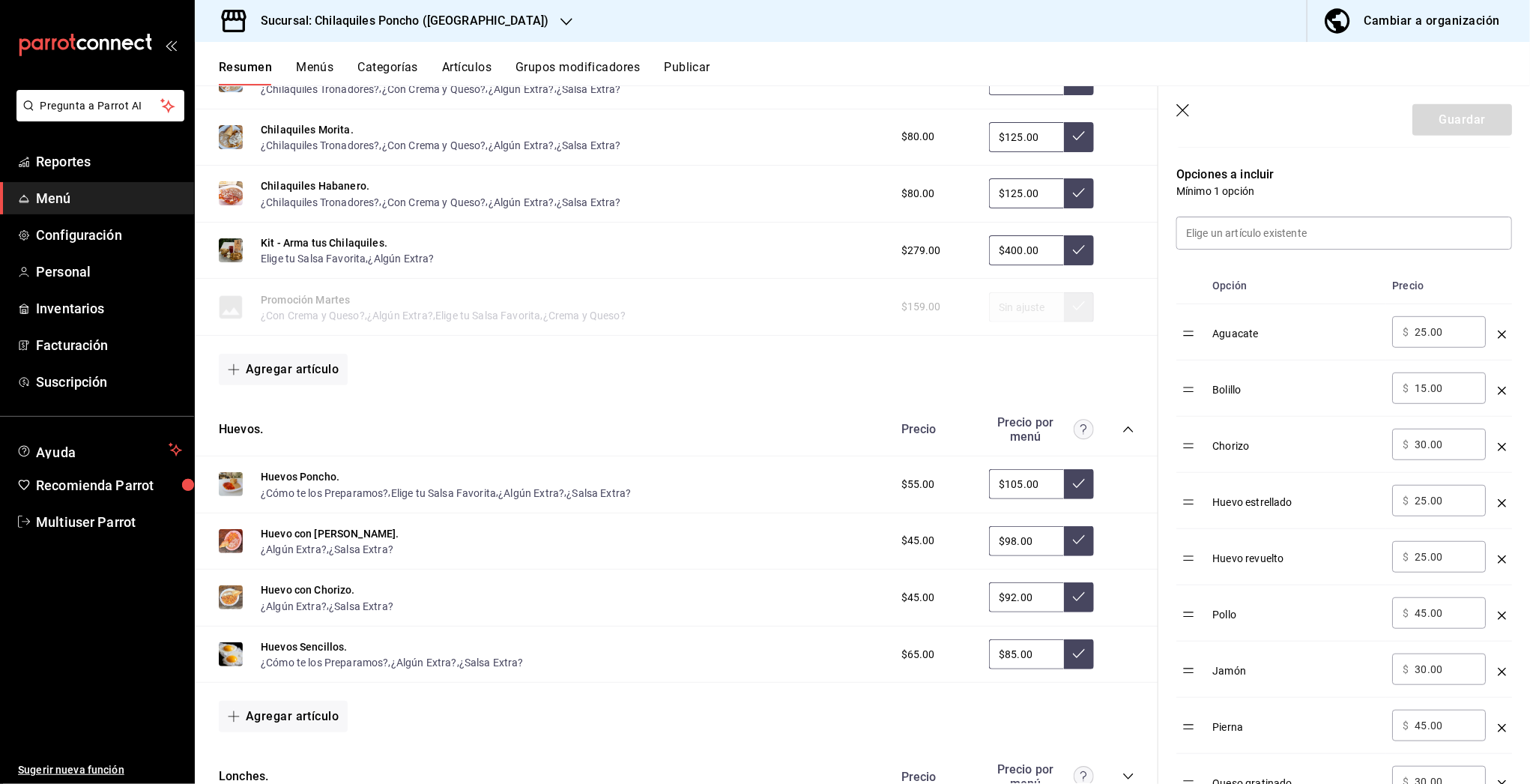
scroll to position [360, 0]
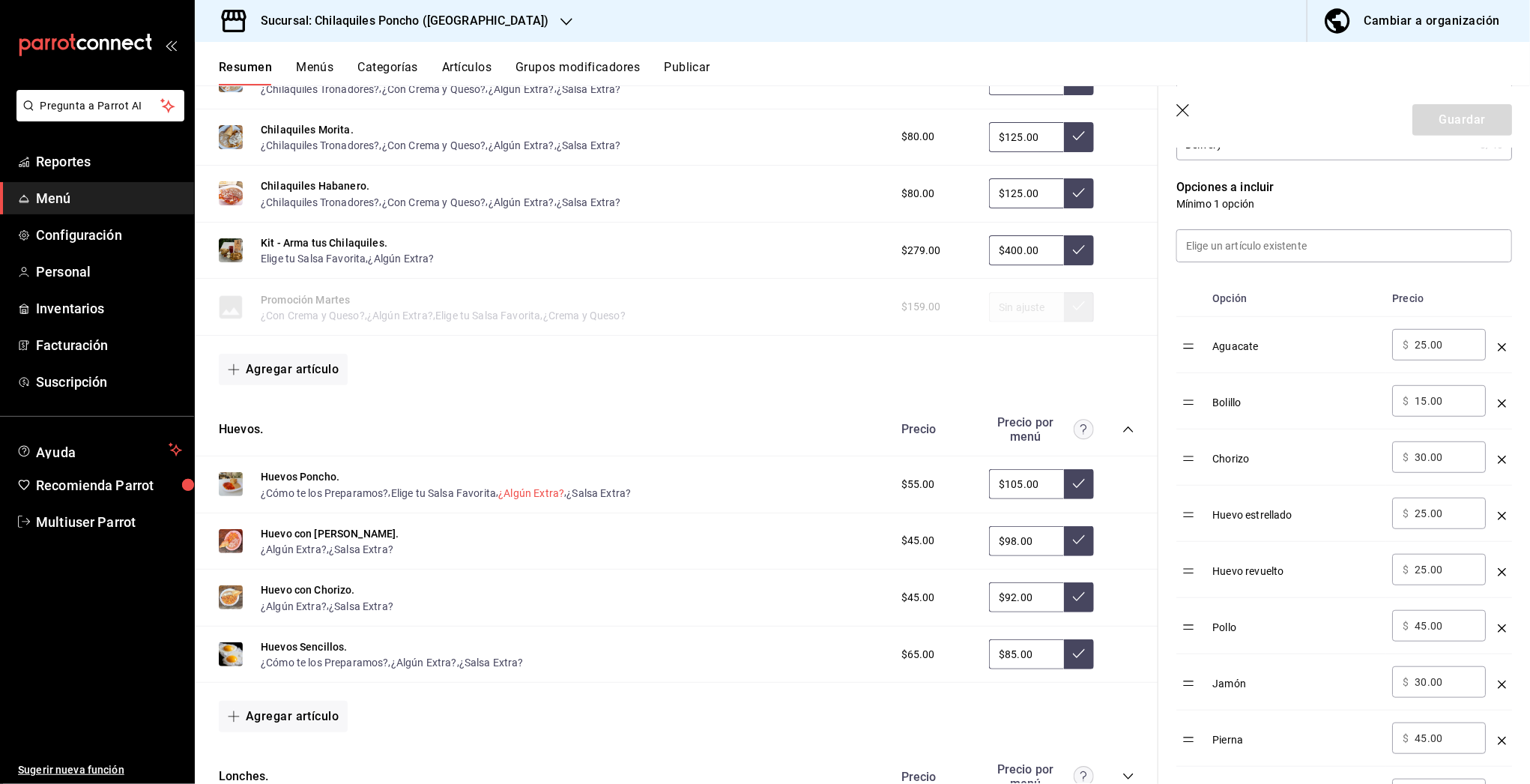
click at [515, 489] on button "¿Algún Extra?" at bounding box center [531, 493] width 66 height 15
click at [526, 485] on button "¿Algún Extra?" at bounding box center [531, 493] width 66 height 15
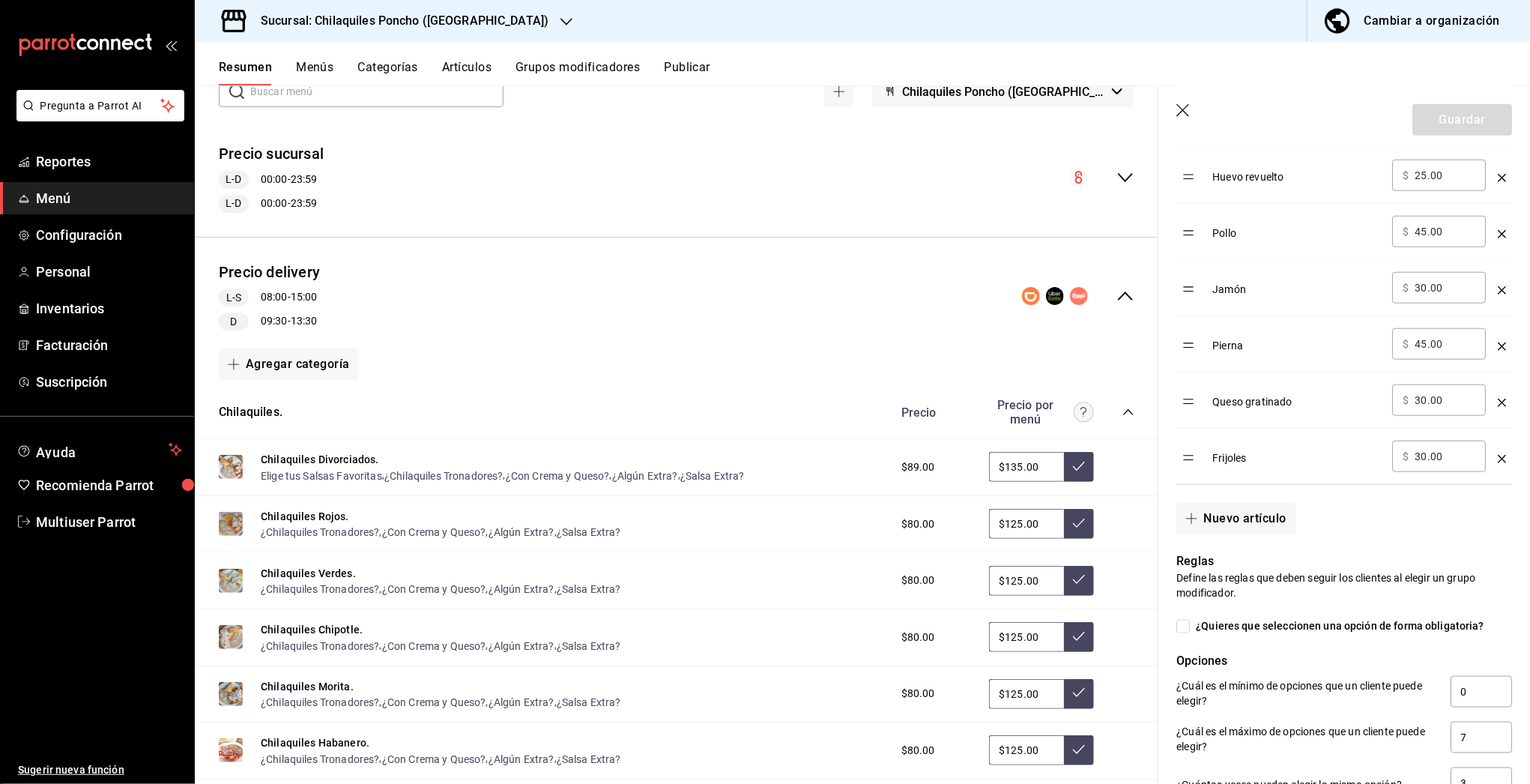
scroll to position [0, 0]
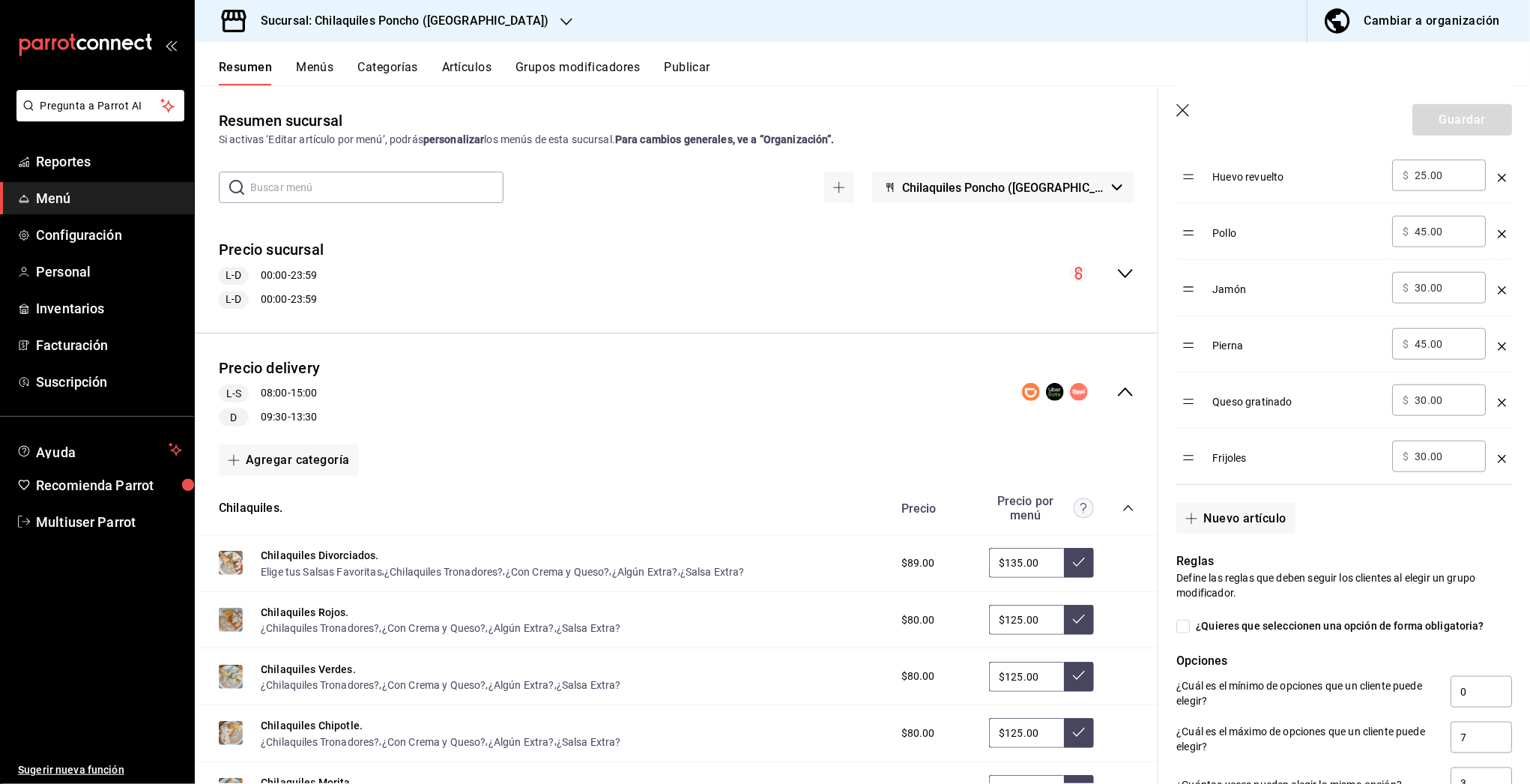
click at [567, 65] on button "Grupos modificadores" at bounding box center [577, 73] width 124 height 25
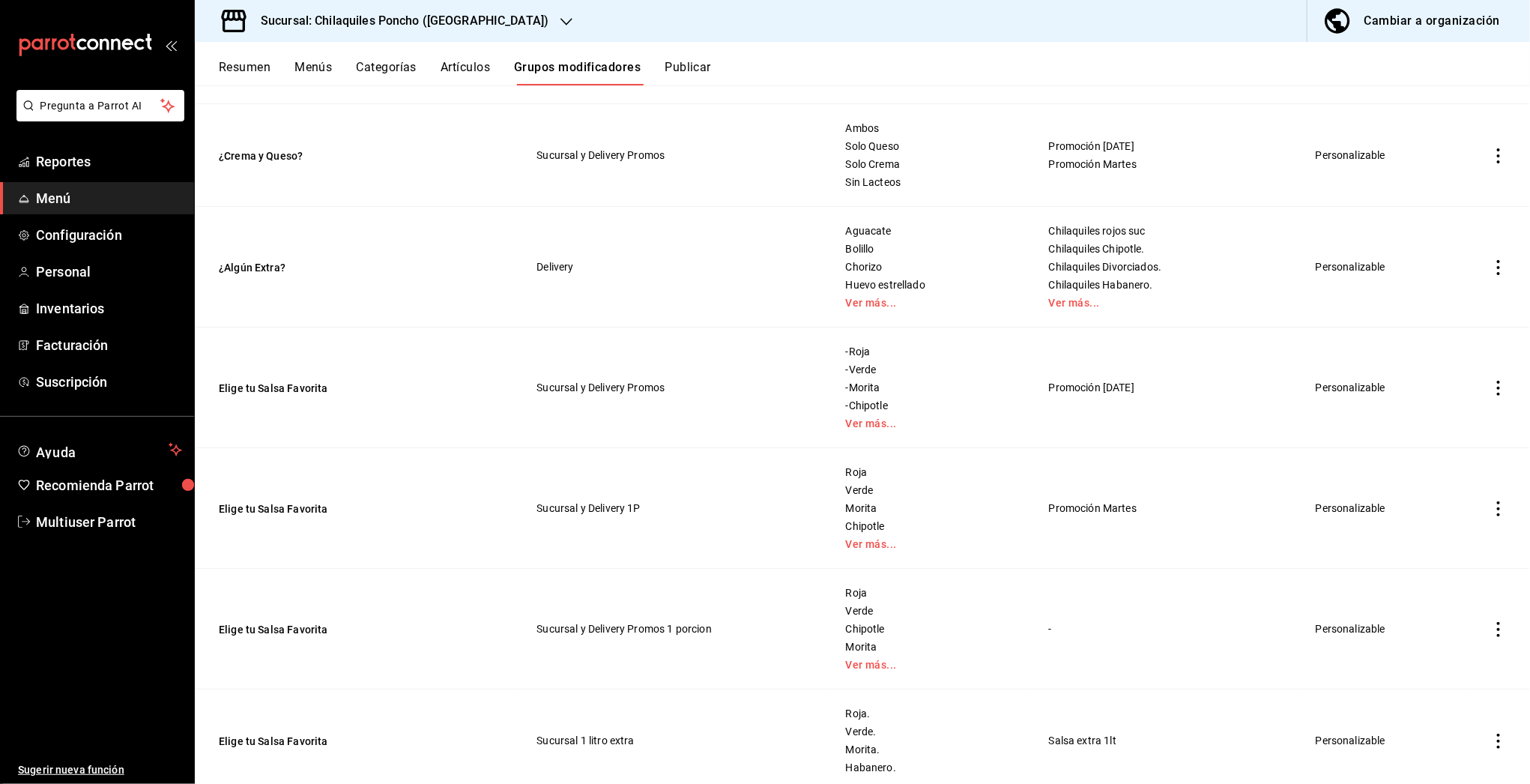
scroll to position [573, 0]
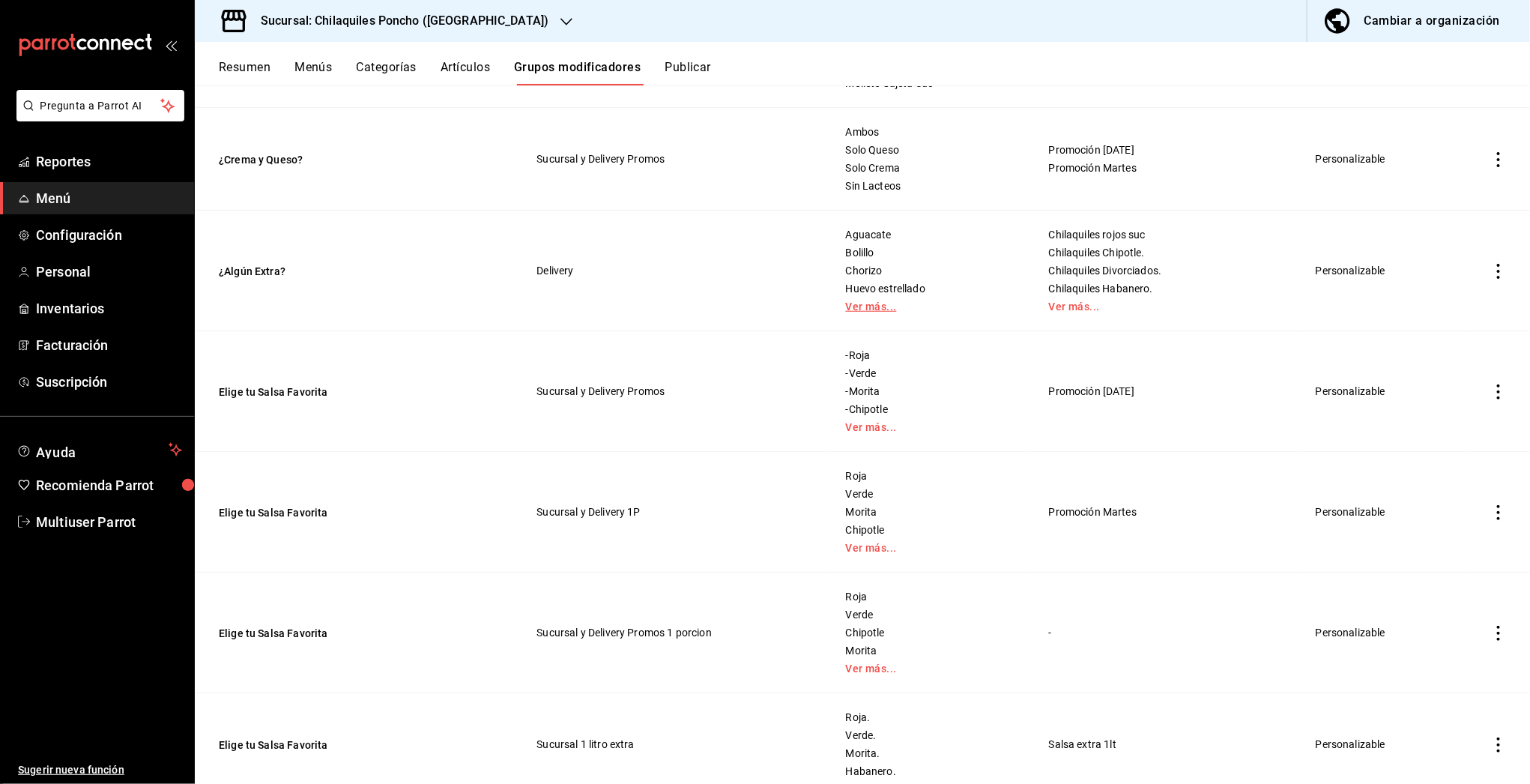
click at [852, 306] on link "Ver más..." at bounding box center [929, 306] width 166 height 10
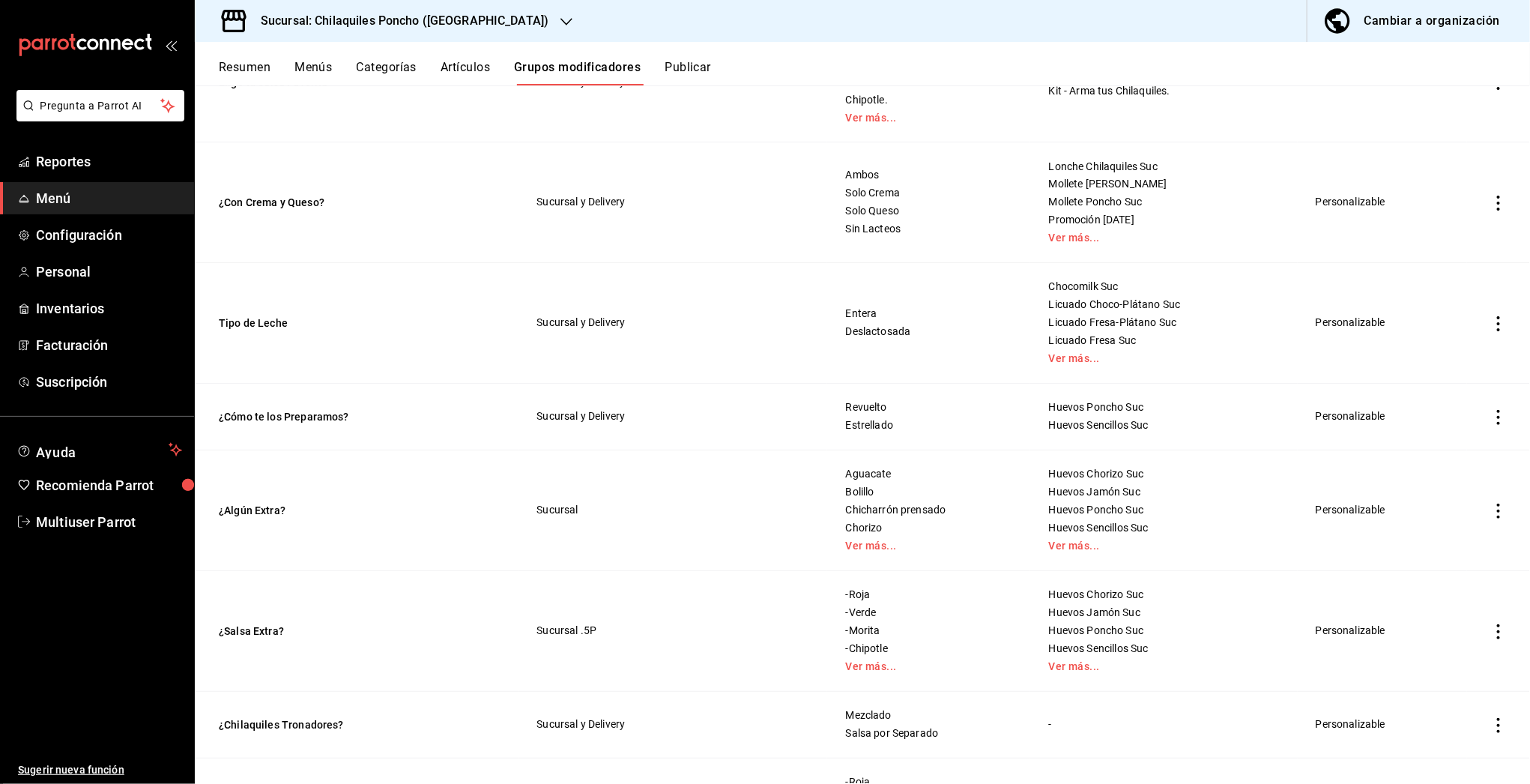
scroll to position [1446, 0]
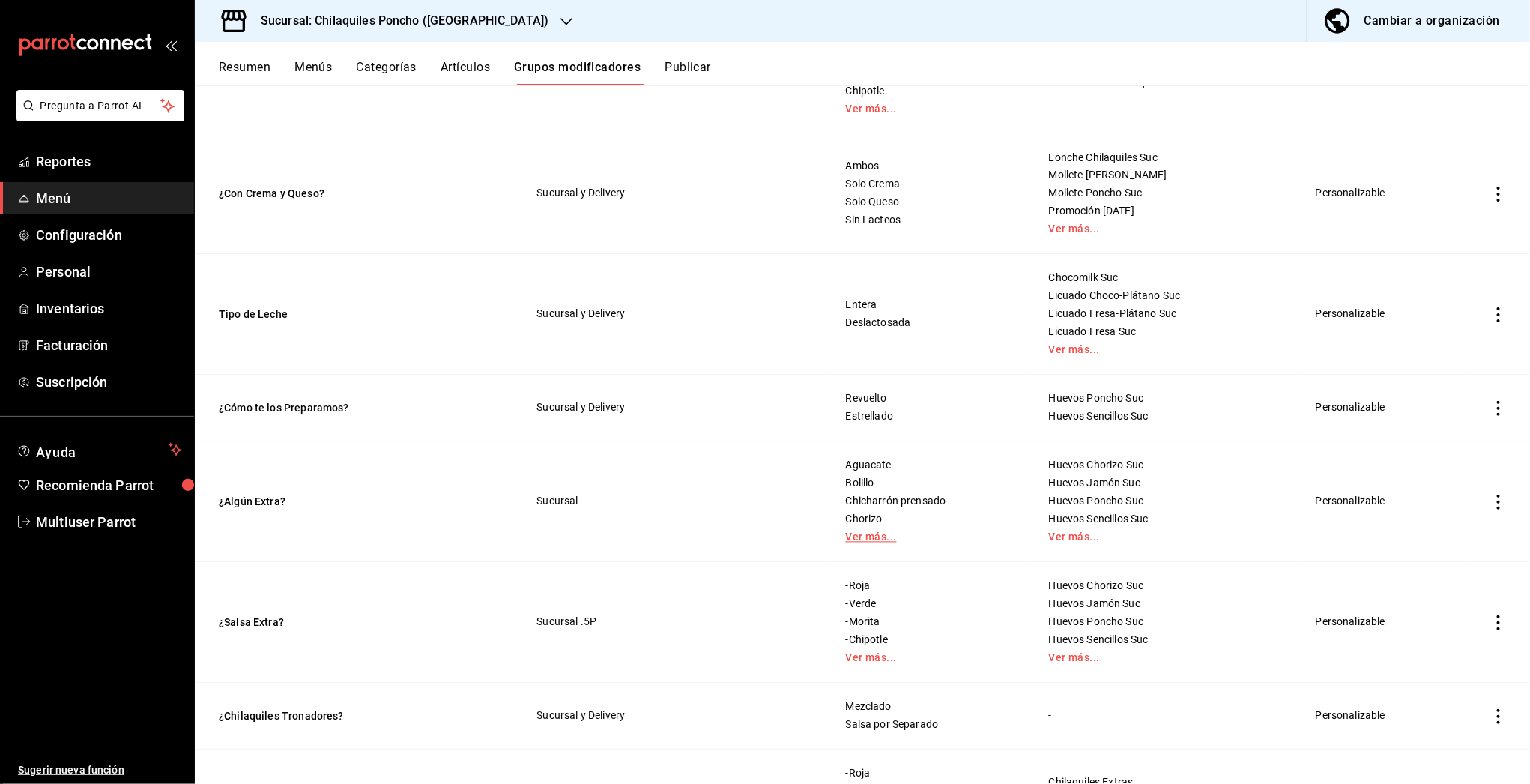
click at [864, 537] on link "Ver más..." at bounding box center [929, 537] width 166 height 10
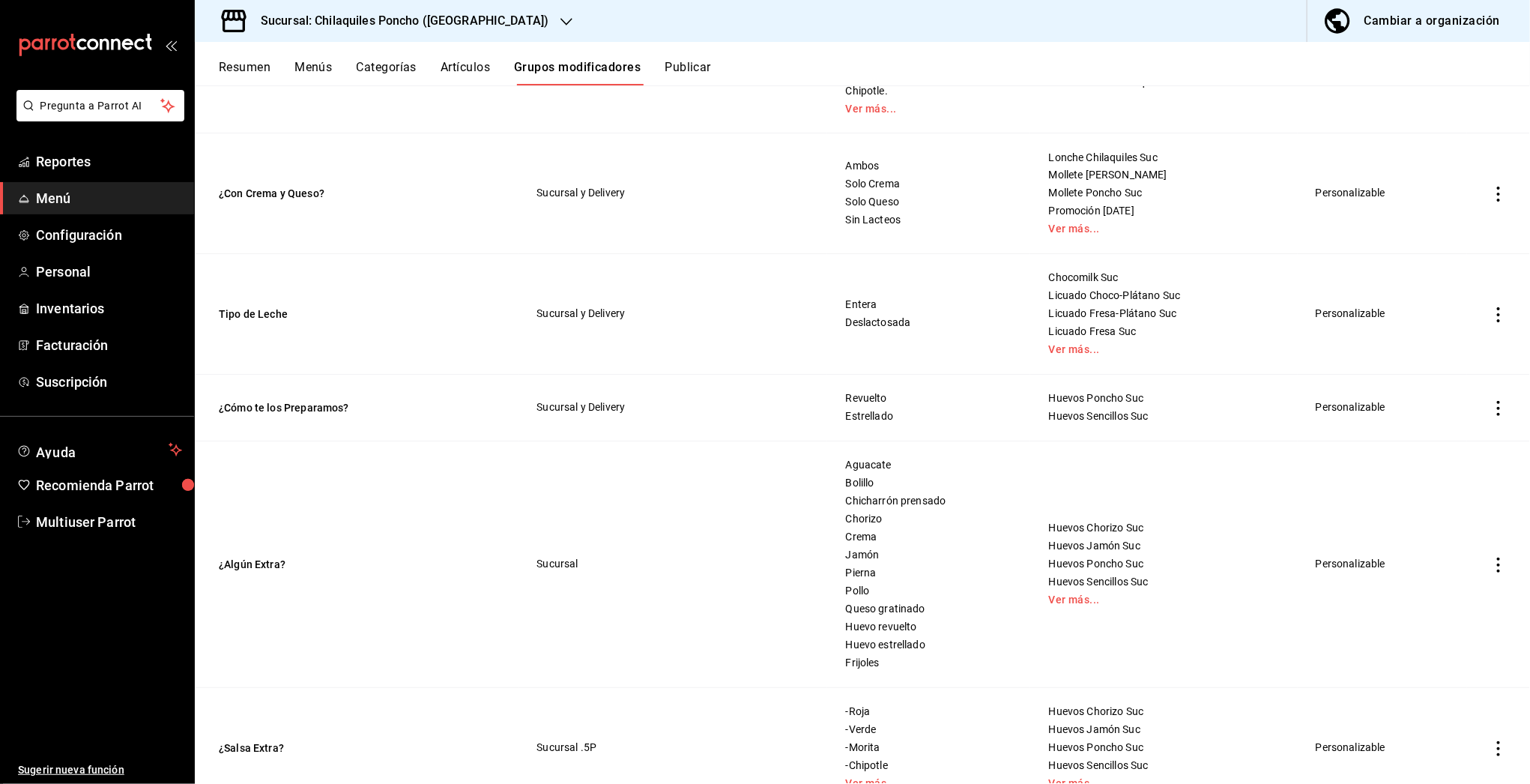
drag, startPoint x: 299, startPoint y: 567, endPoint x: 518, endPoint y: 529, distance: 222.3
click at [266, 569] on button "¿Algún Extra?" at bounding box center [309, 565] width 180 height 15
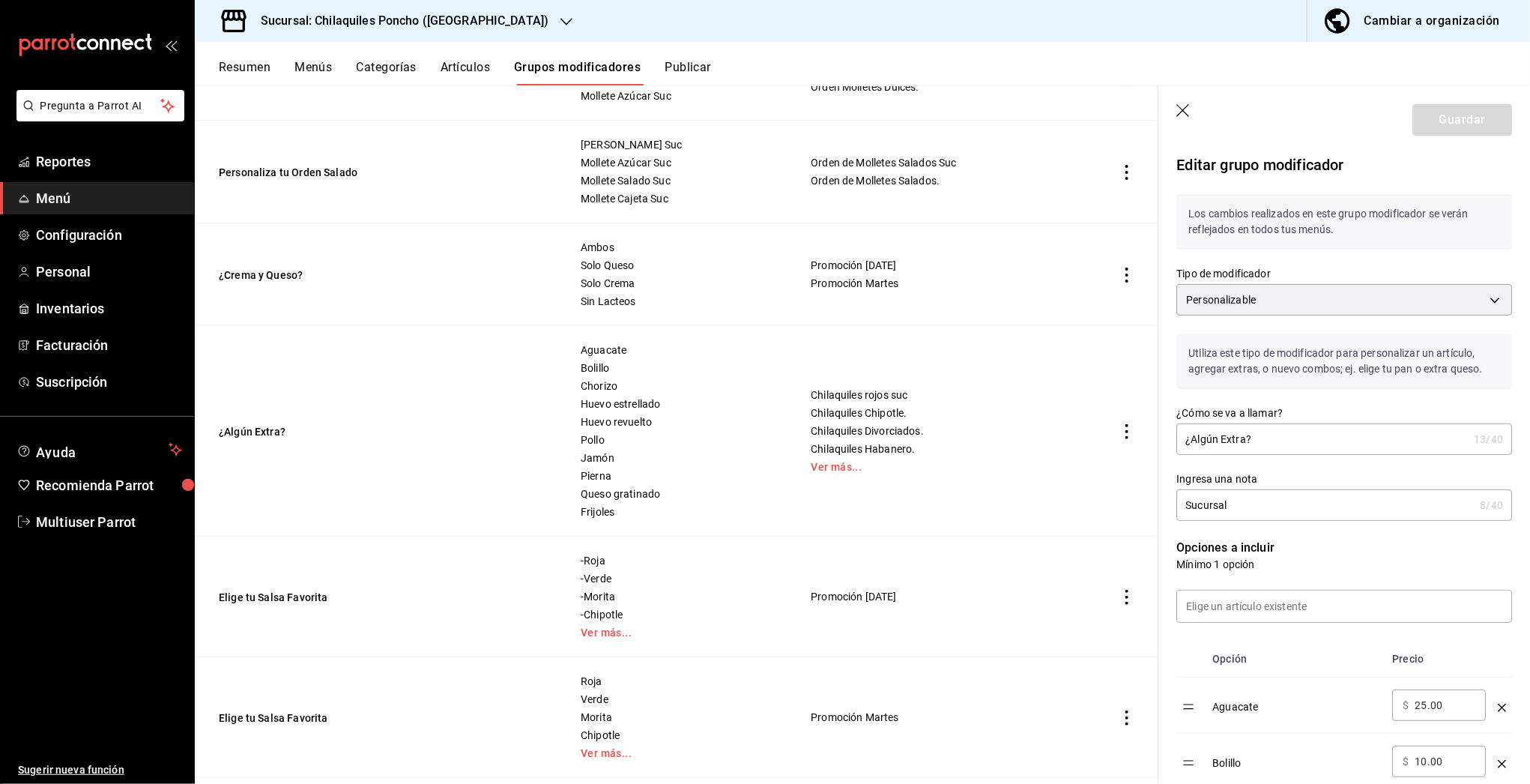
scroll to position [508, 0]
click at [1186, 106] on icon "button" at bounding box center [1184, 112] width 15 height 15
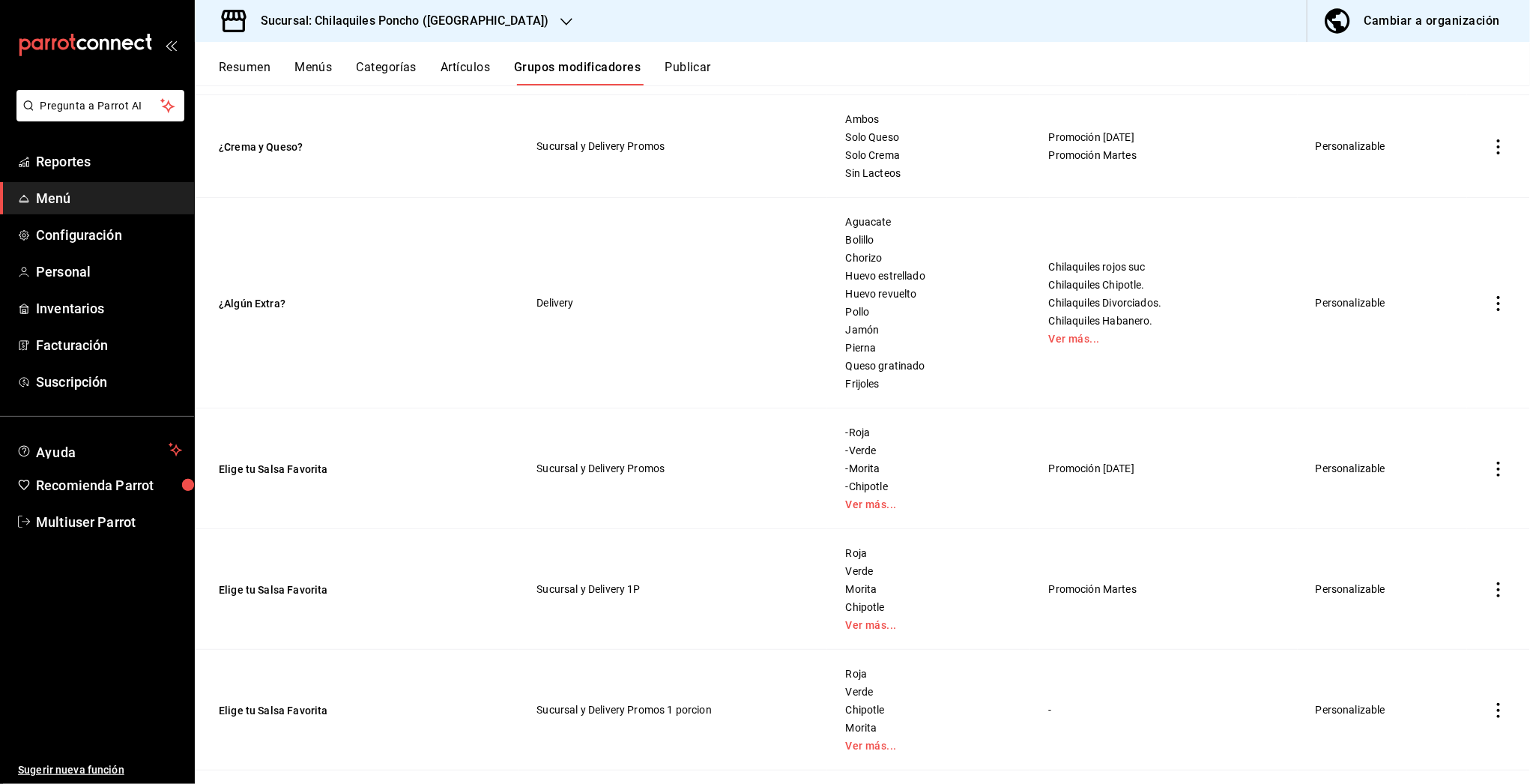
scroll to position [581, 0]
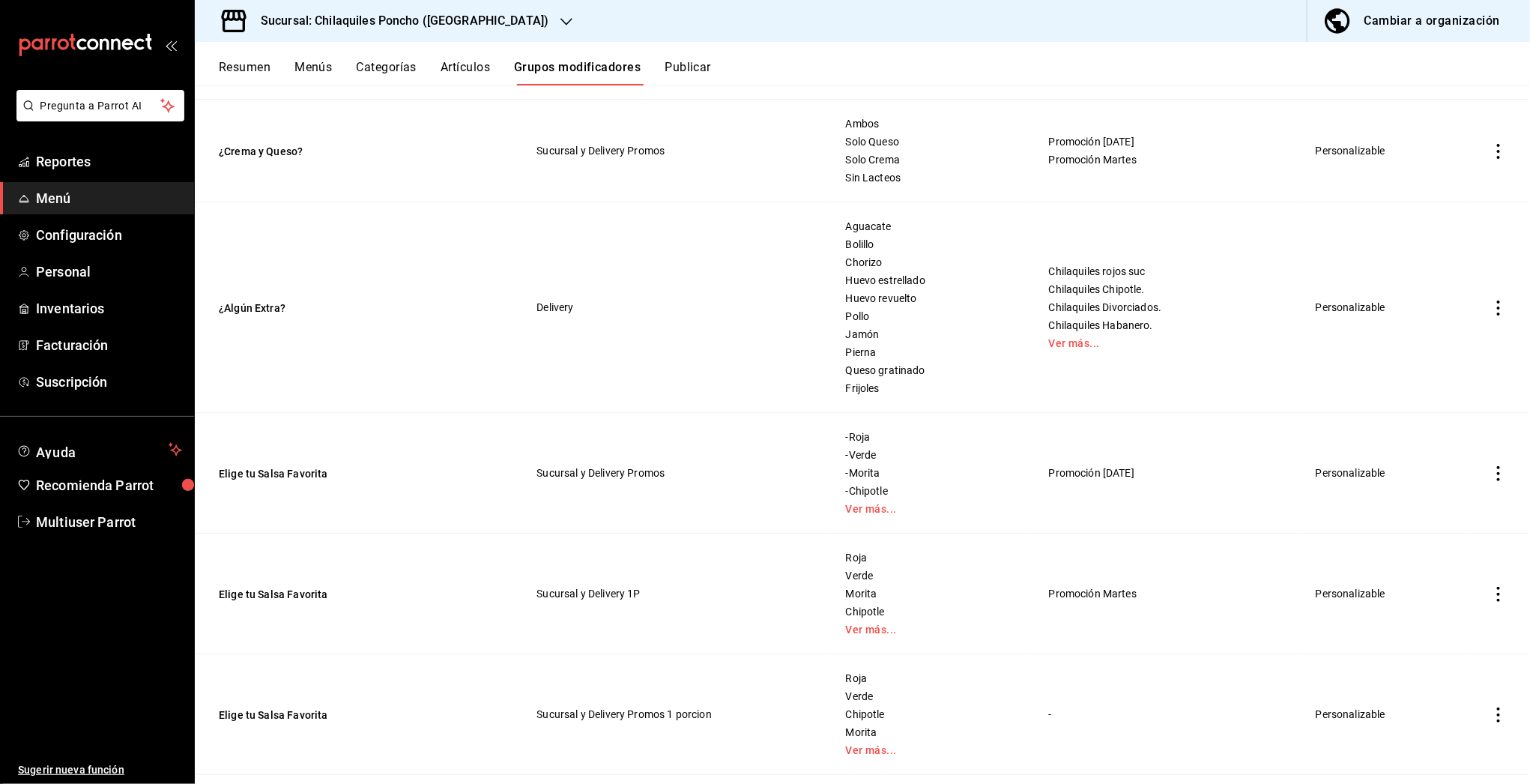
click at [324, 70] on button "Menús" at bounding box center [313, 73] width 37 height 25
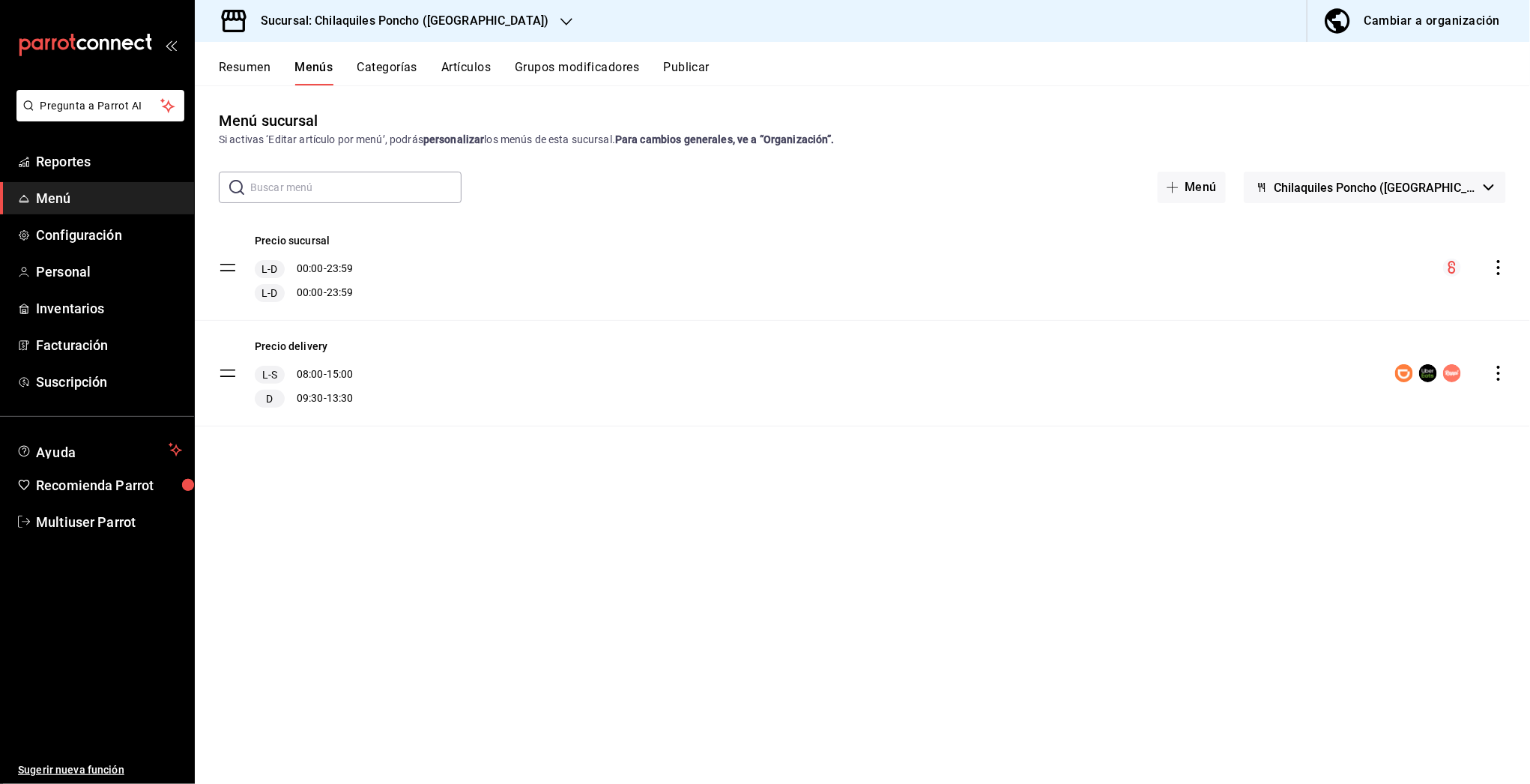
click at [238, 74] on button "Resumen" at bounding box center [244, 73] width 52 height 25
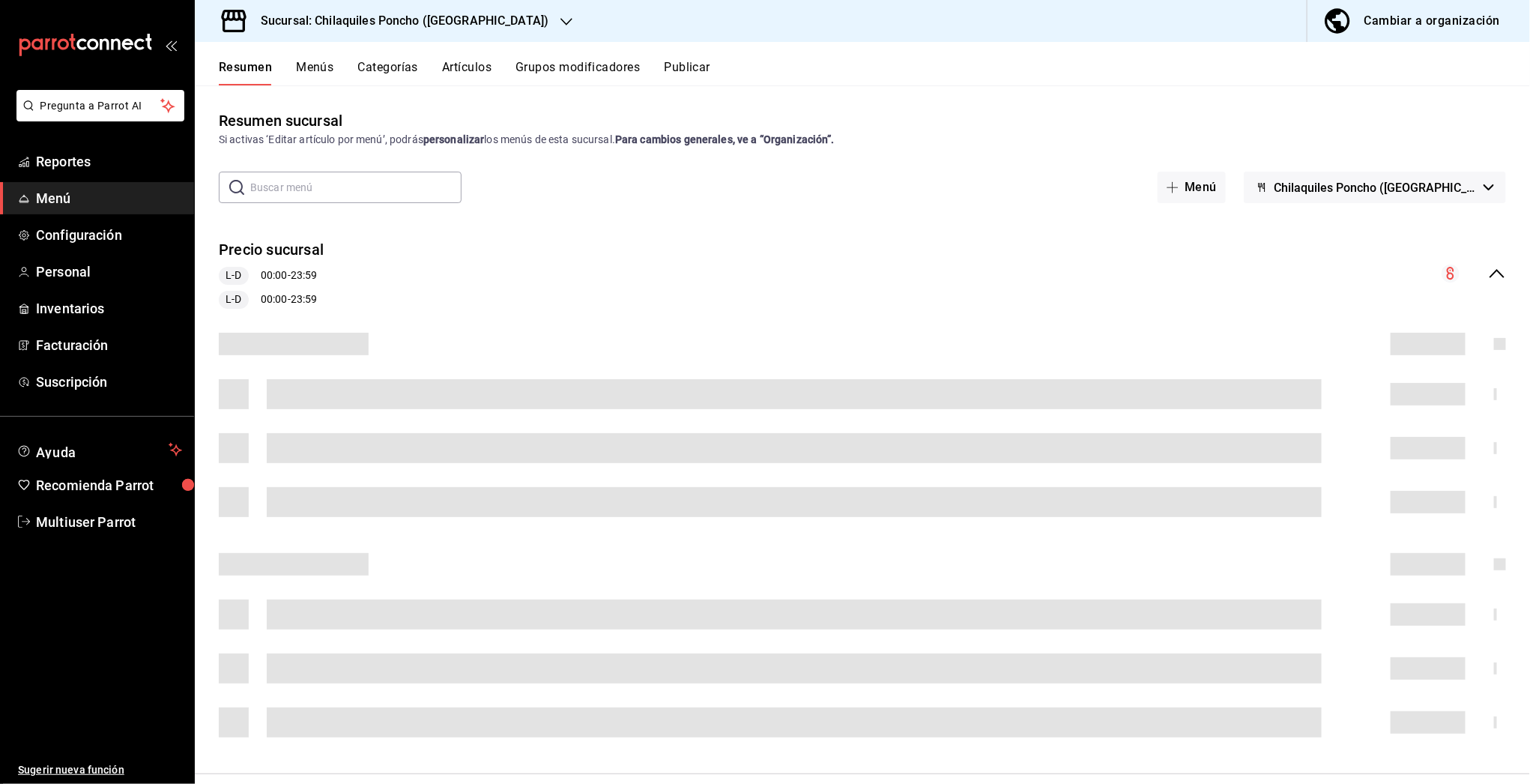
click at [1492, 278] on div "collapse-menu-row" at bounding box center [1473, 273] width 64 height 18
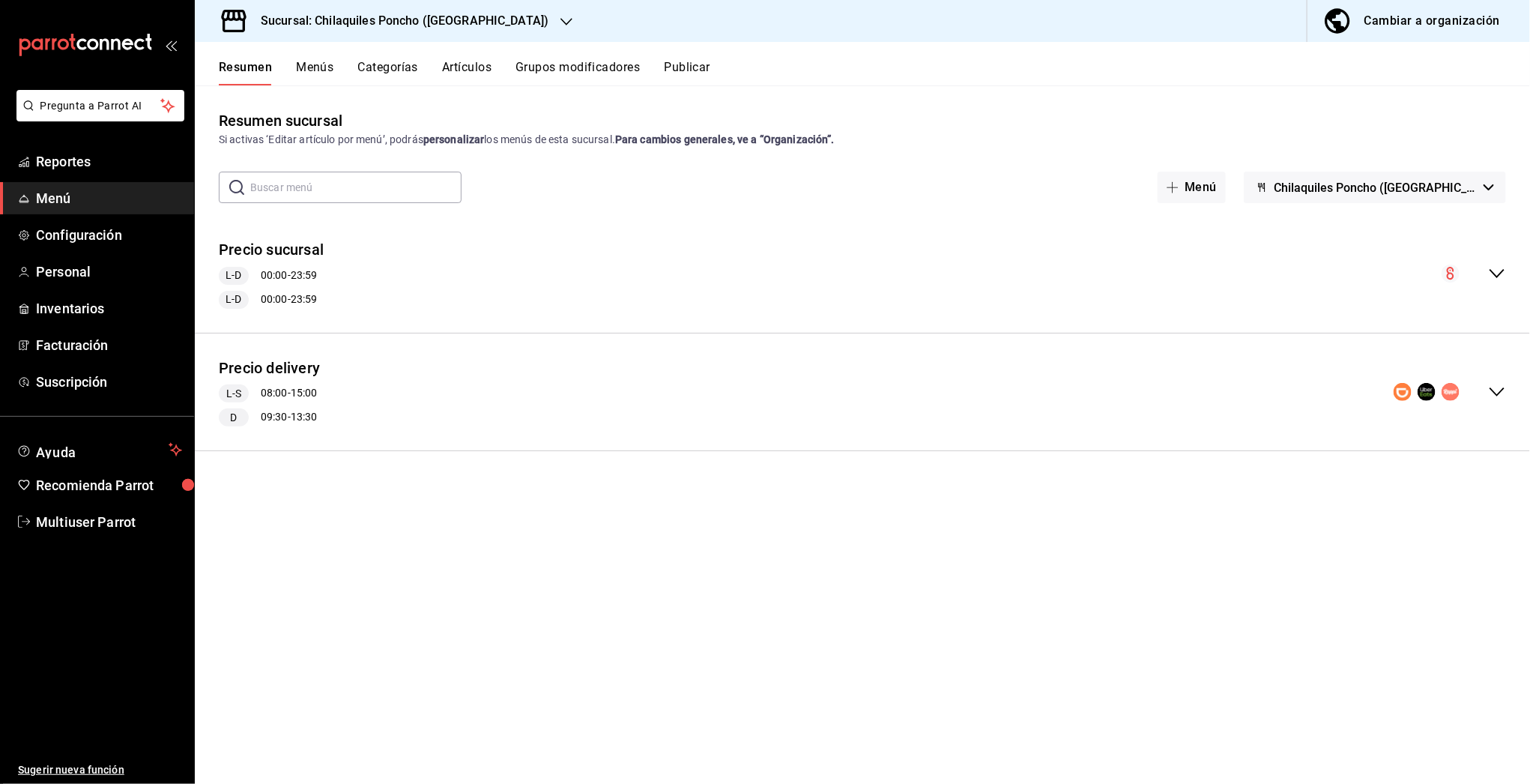
click at [1502, 394] on icon "collapse-menu-row" at bounding box center [1496, 392] width 18 height 18
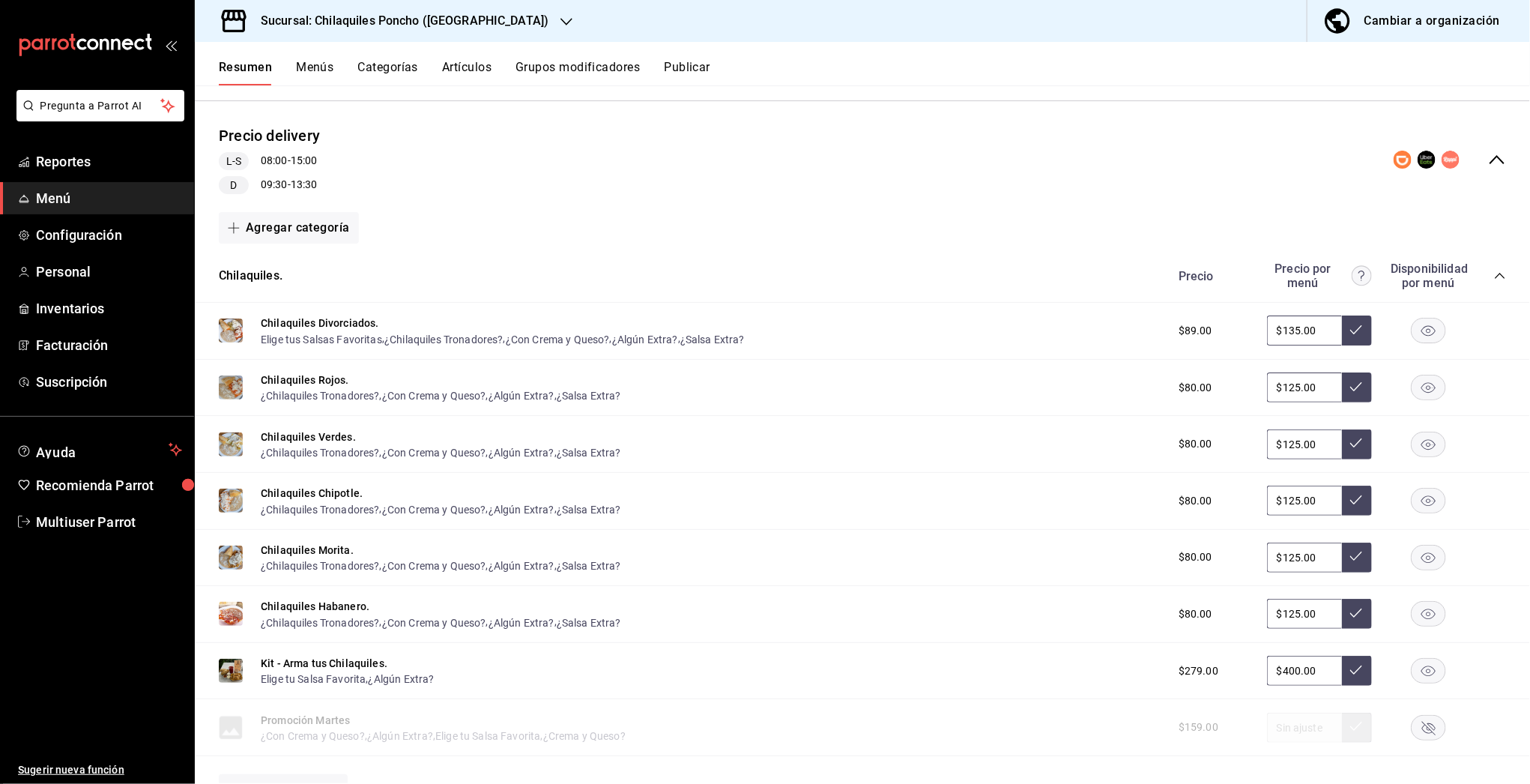
scroll to position [279, 0]
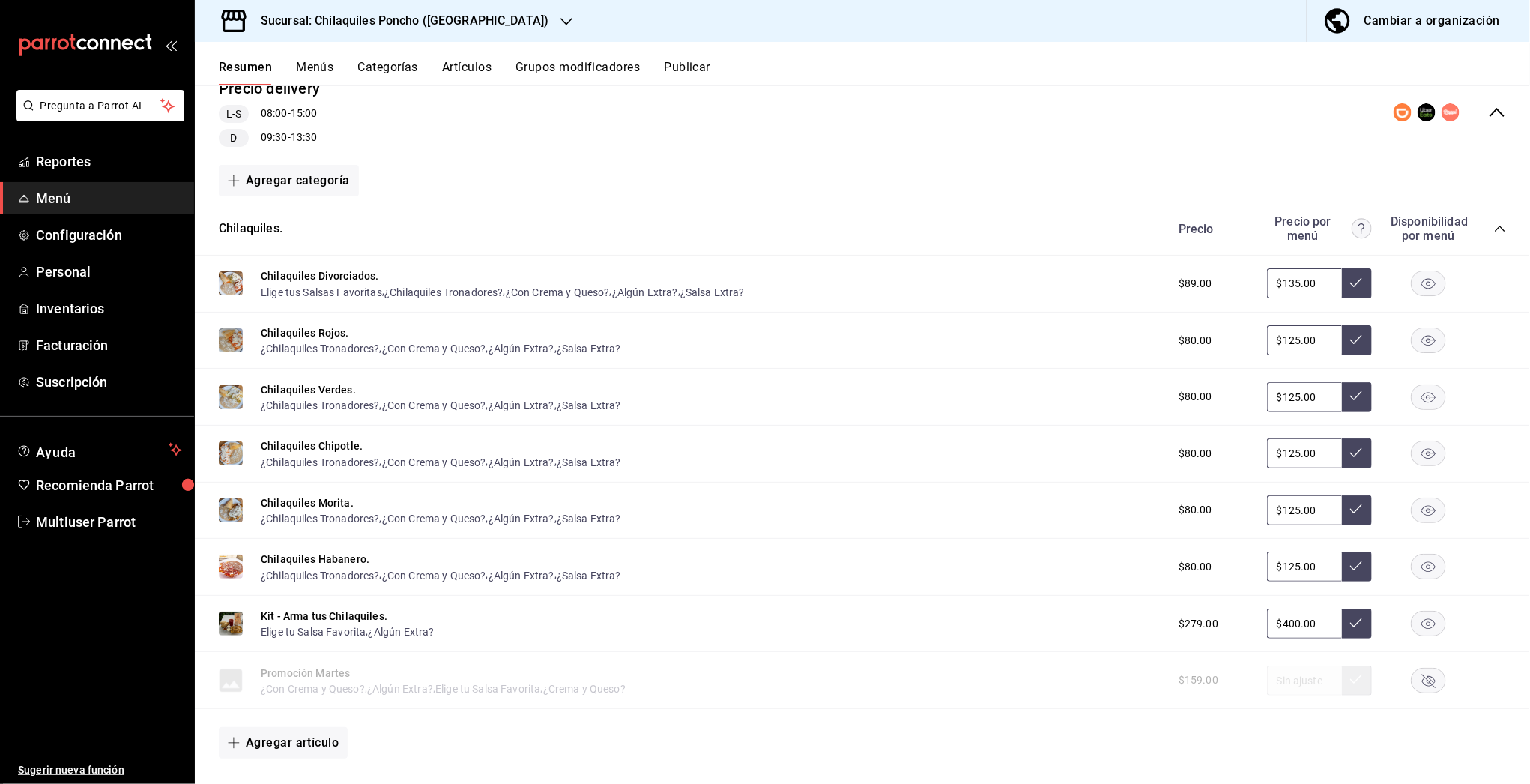
click at [1494, 228] on icon "collapse-category-row" at bounding box center [1500, 228] width 10 height 6
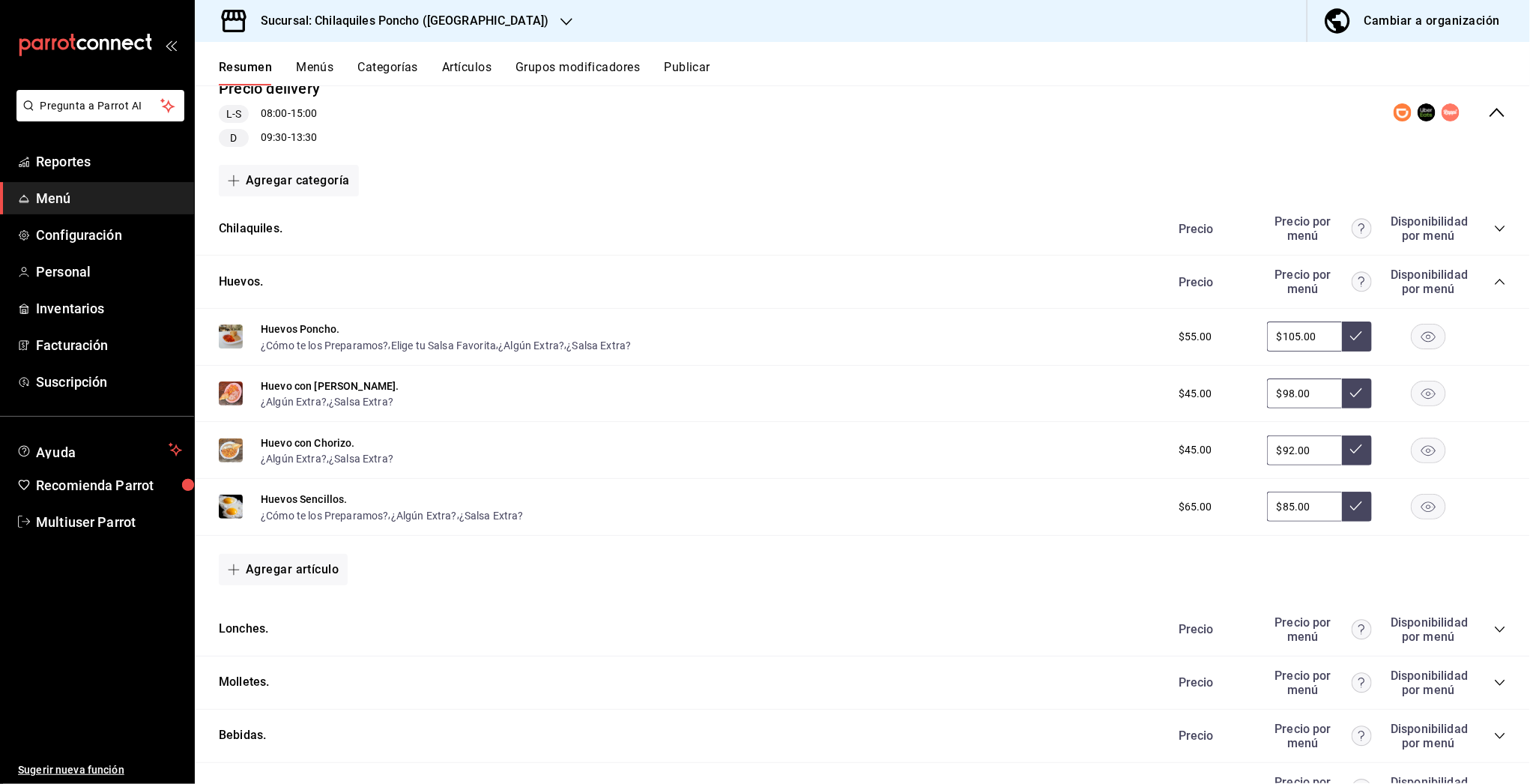
click at [1490, 288] on div "Precio Precio por menú Disponibilidad por menú" at bounding box center [1335, 282] width 343 height 29
click at [1494, 283] on icon "collapse-category-row" at bounding box center [1500, 282] width 12 height 12
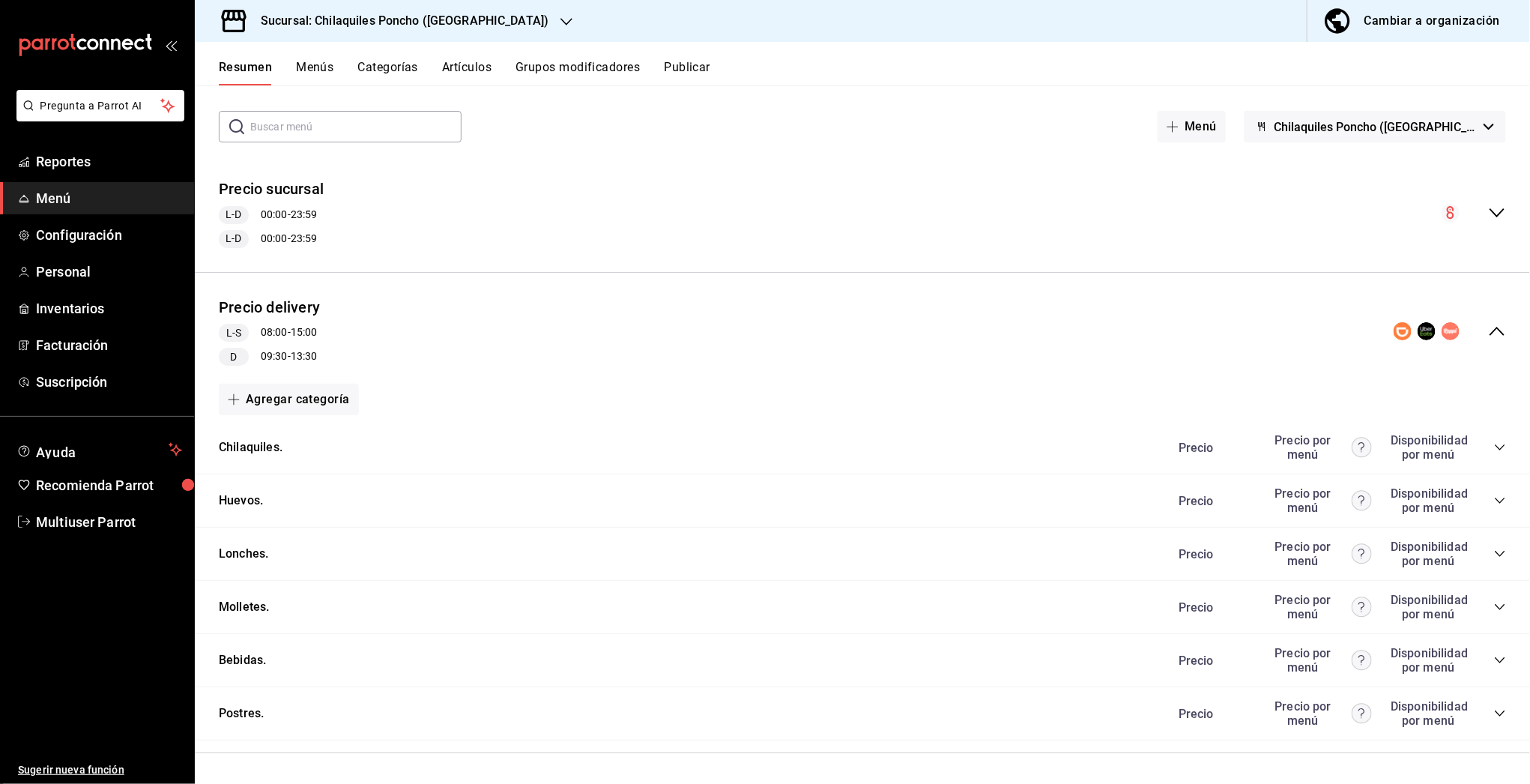
scroll to position [60, 0]
click at [1494, 453] on icon "collapse-category-row" at bounding box center [1500, 448] width 12 height 12
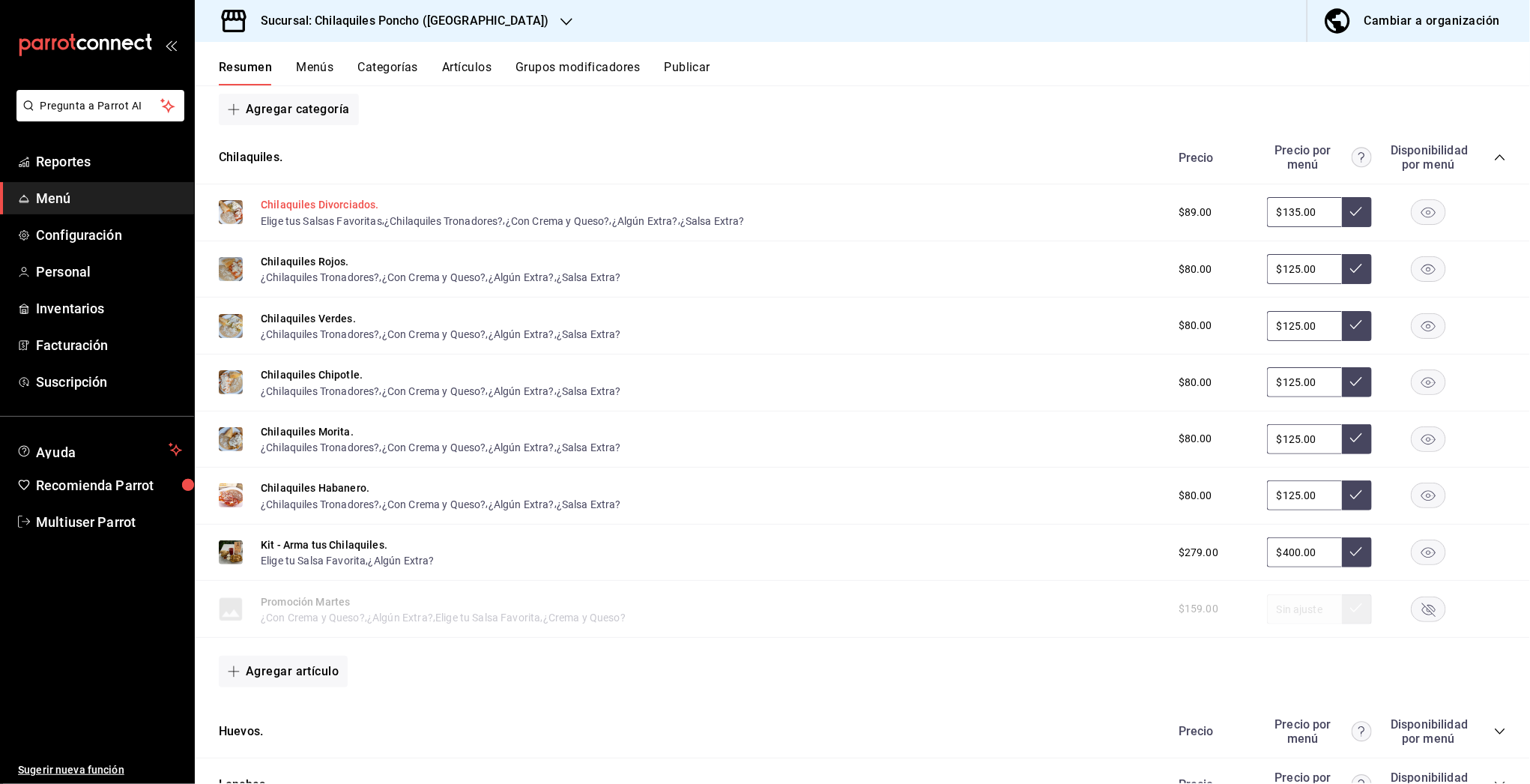
scroll to position [348, 0]
click at [654, 222] on button "¿Algún Extra?" at bounding box center [645, 223] width 66 height 15
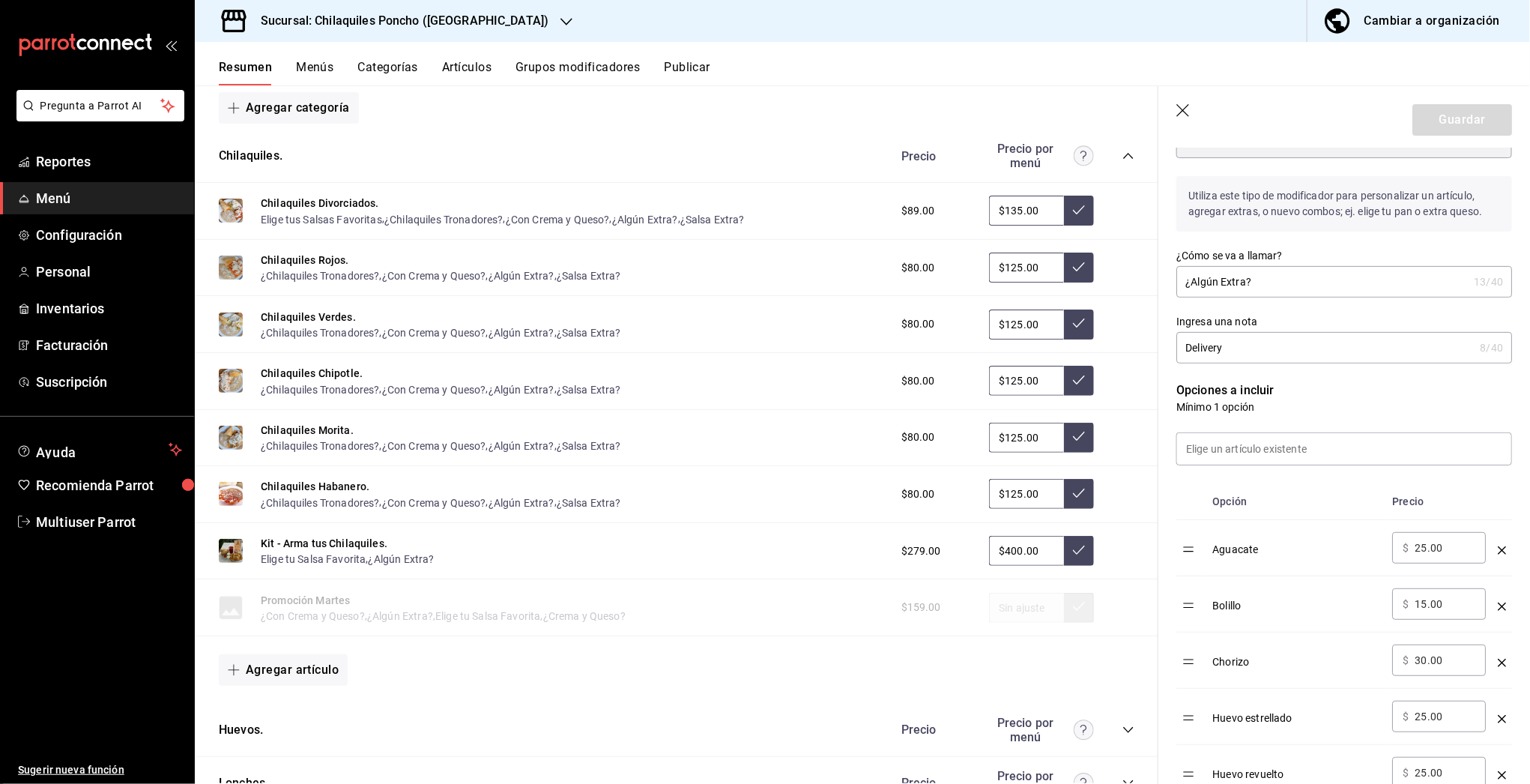
scroll to position [202, 0]
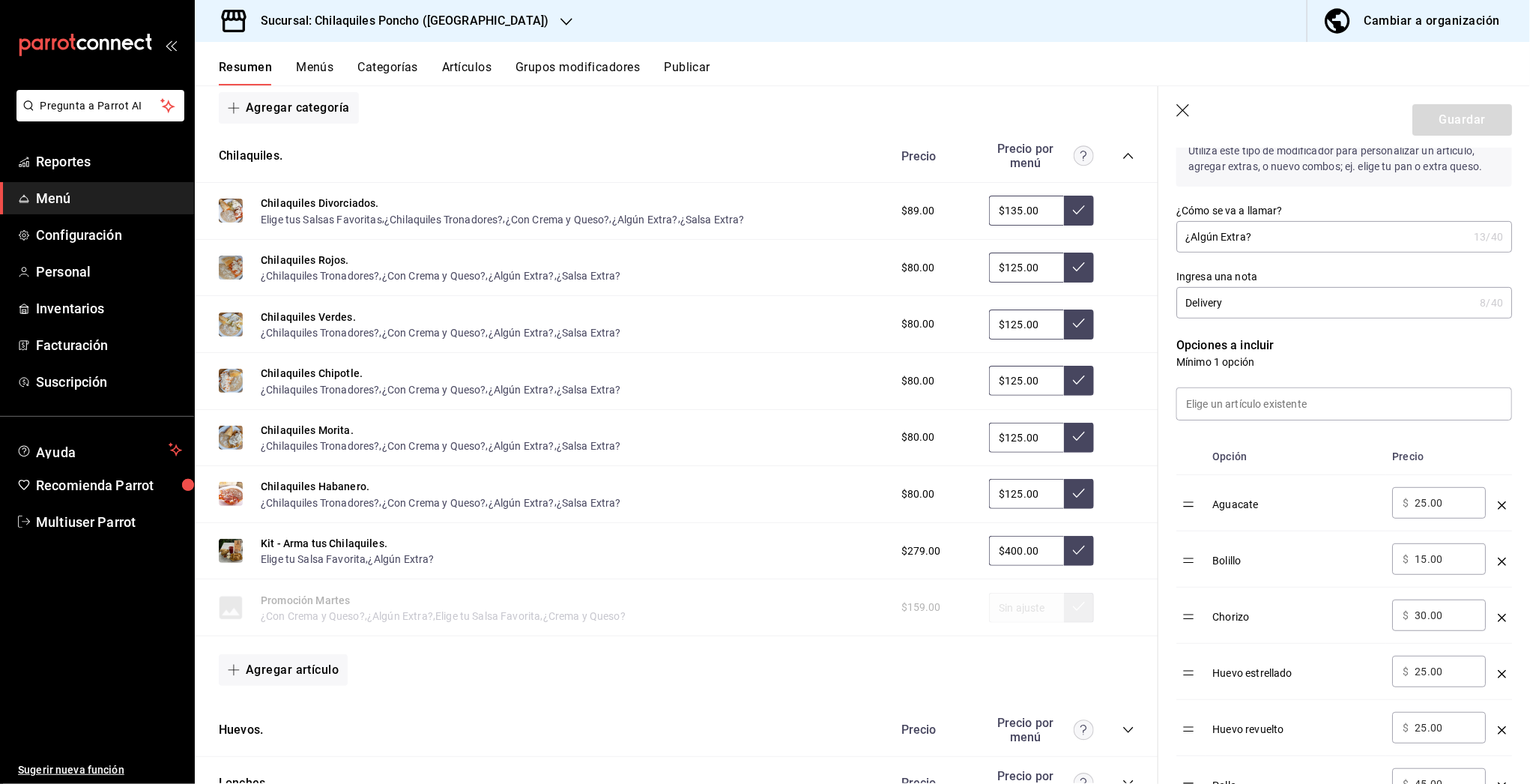
drag, startPoint x: 1266, startPoint y: 305, endPoint x: 1176, endPoint y: 299, distance: 90.2
click at [1176, 299] on input "Delivery" at bounding box center [1325, 302] width 298 height 30
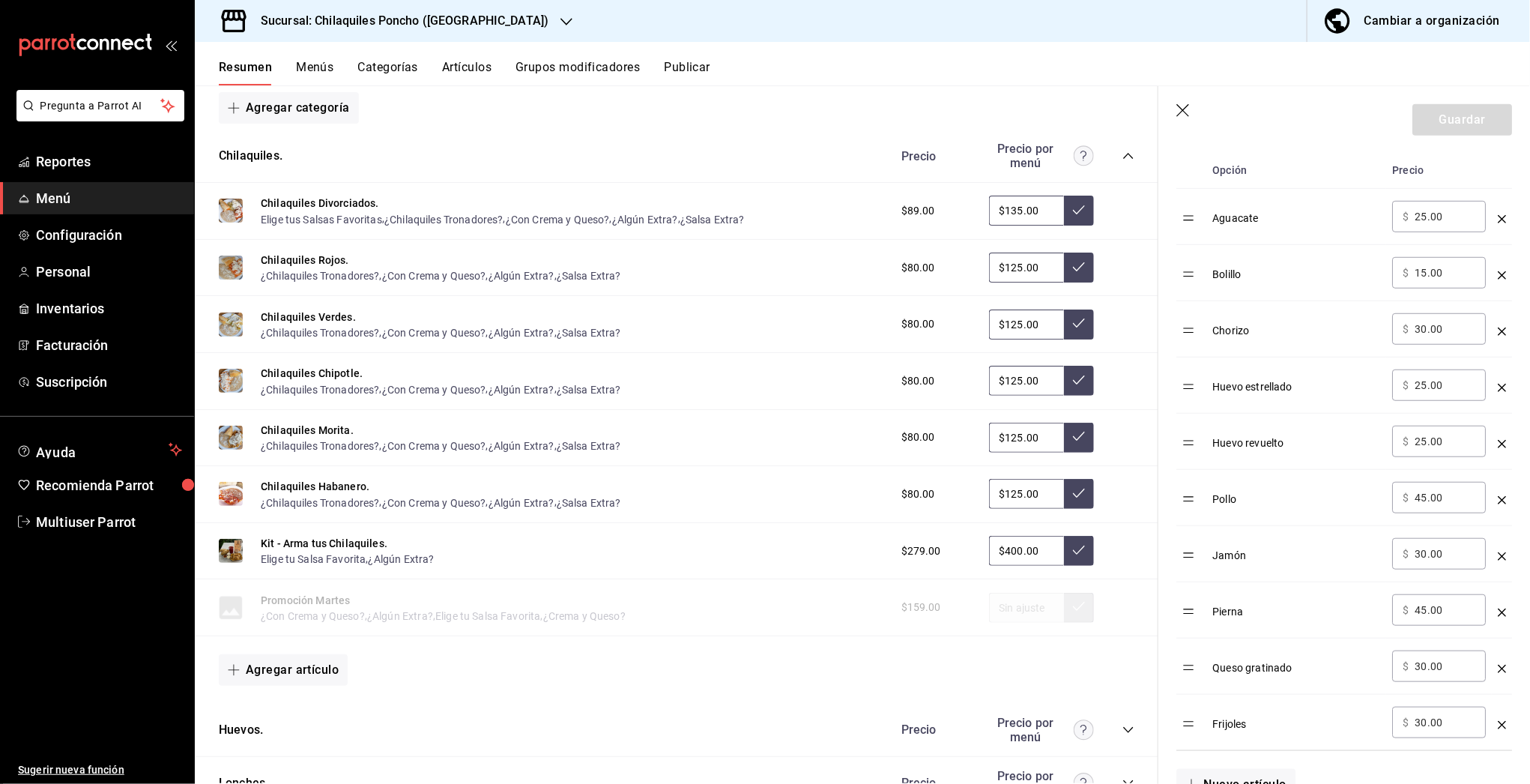
scroll to position [487, 0]
click at [1185, 111] on icon "button" at bounding box center [1184, 112] width 15 height 15
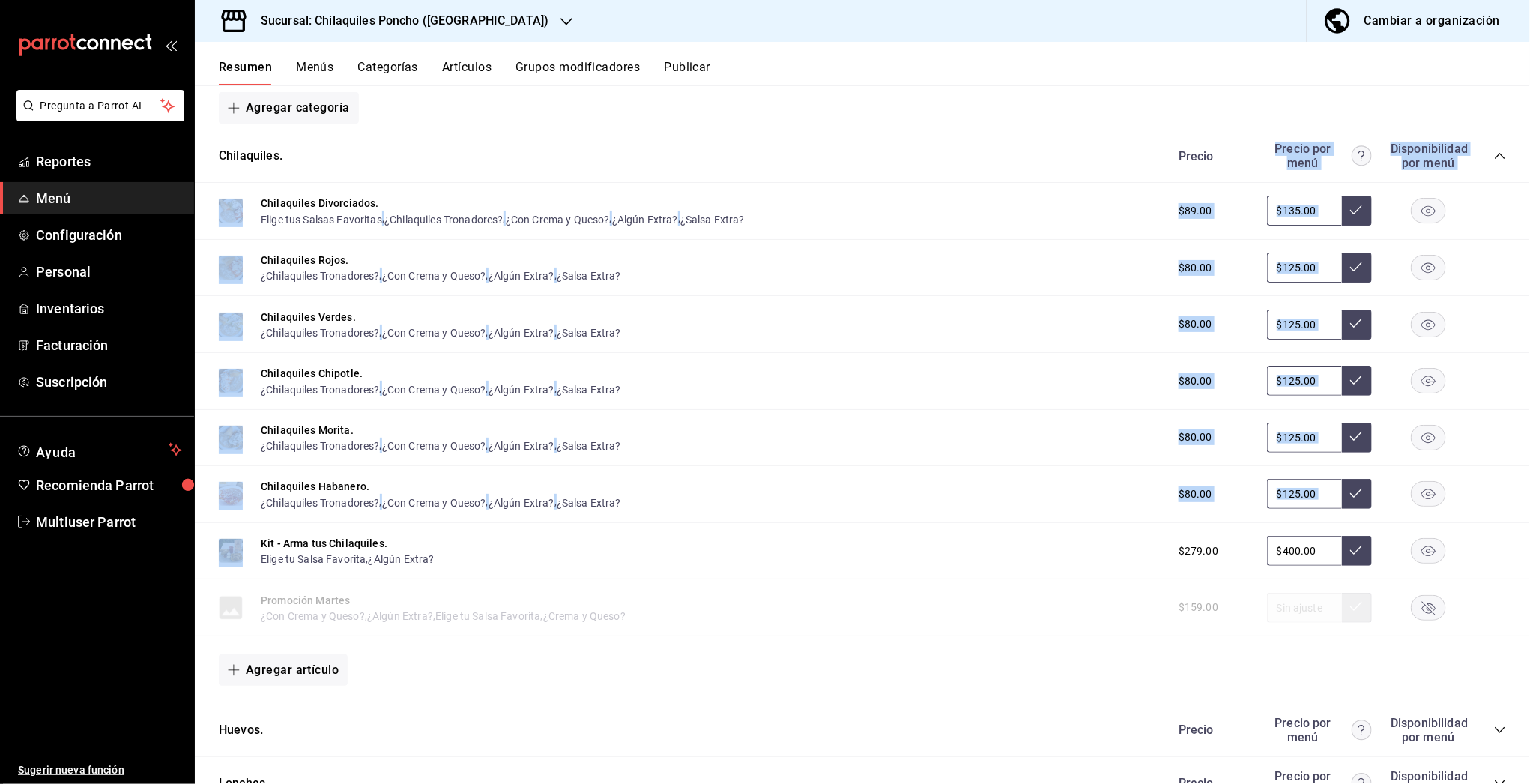
drag, startPoint x: 1254, startPoint y: 138, endPoint x: 1366, endPoint y: 504, distance: 382.8
click at [1366, 504] on div "Chilaquiles. Precio Precio por menú Disponibilidad por menú Chilaquiles Divorci…" at bounding box center [862, 416] width 1335 height 574
click at [1242, 133] on div "Chilaquiles. [PERSON_NAME] por menú Disponibilidad por menú" at bounding box center [862, 156] width 1335 height 53
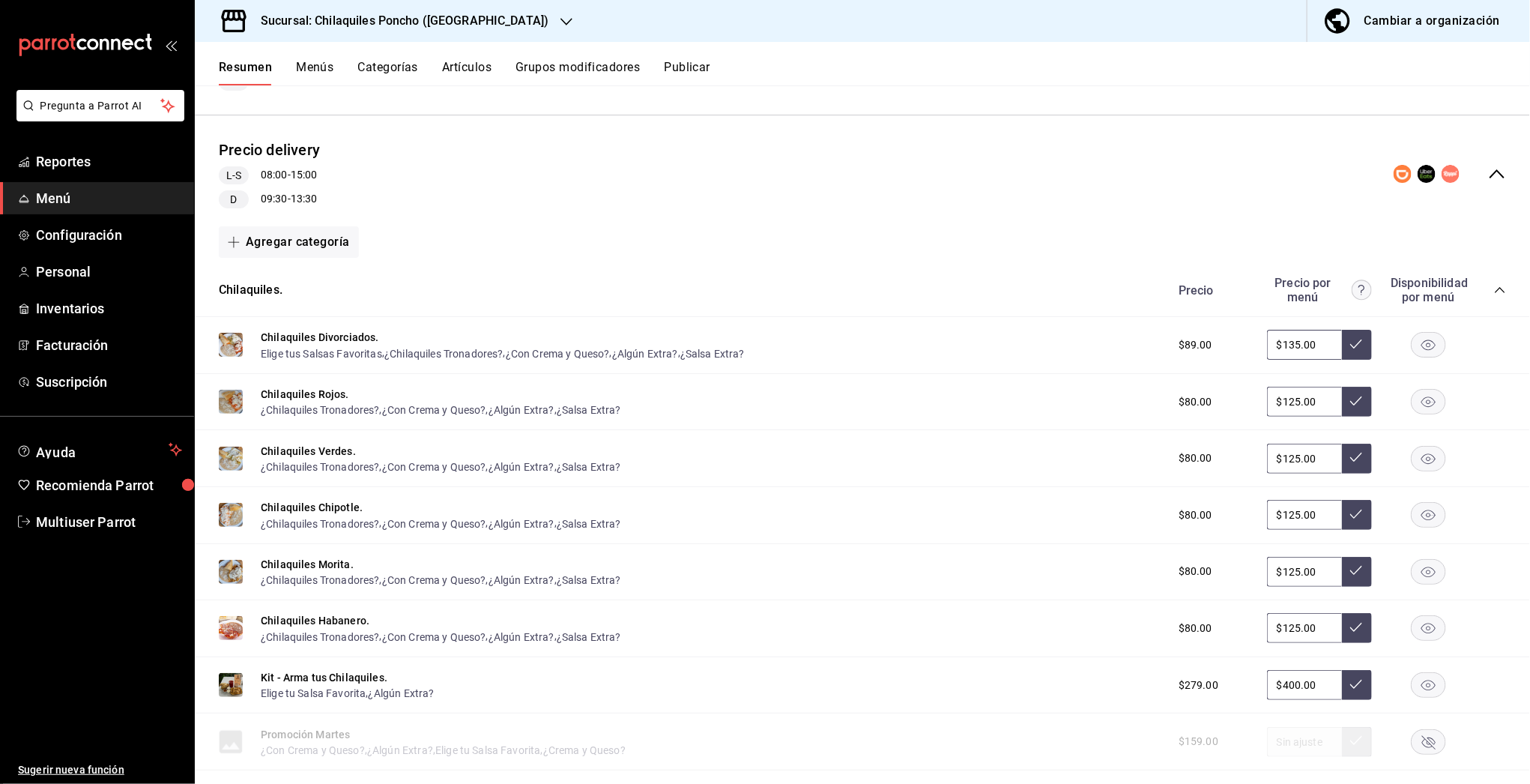
scroll to position [203, 0]
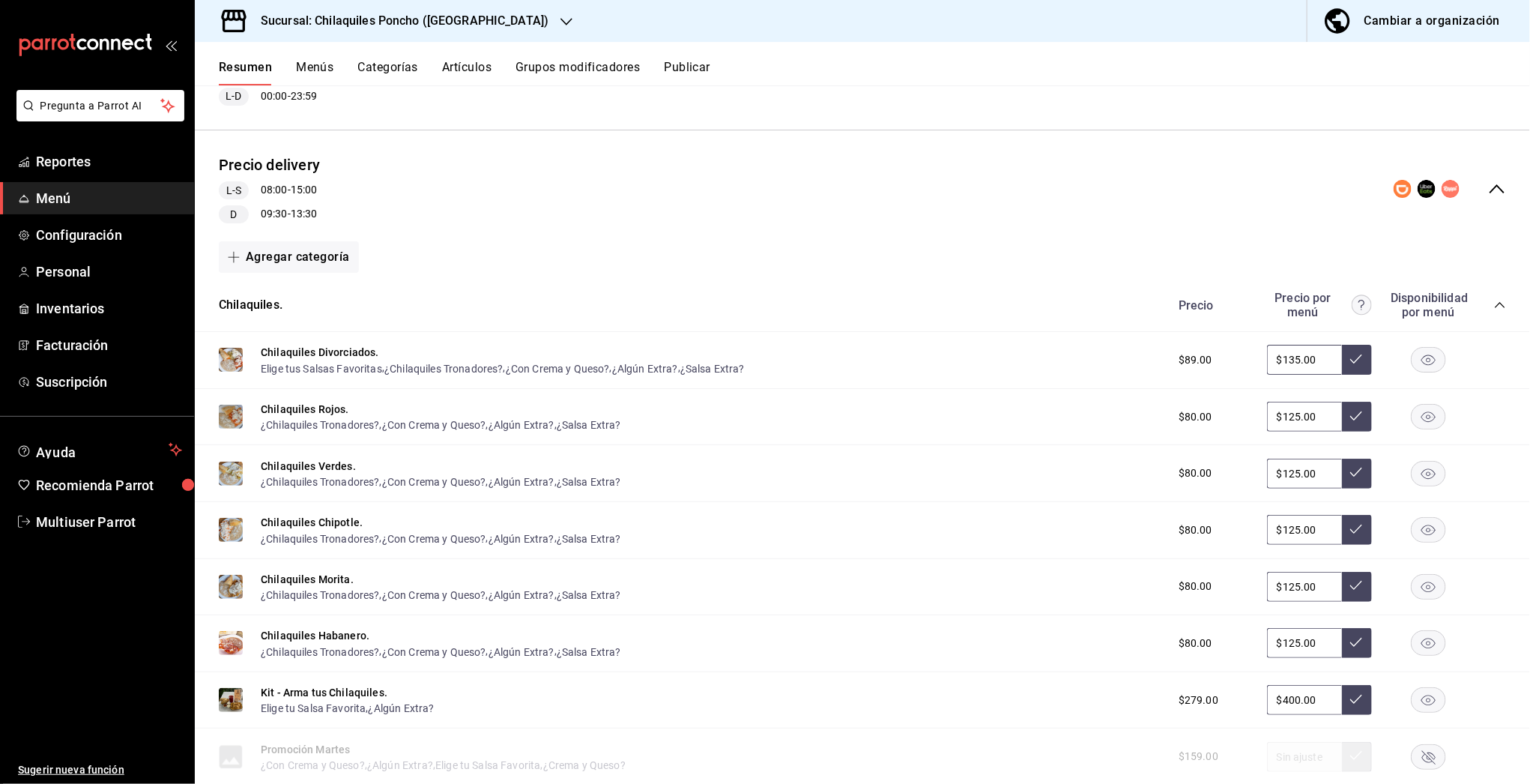
click at [475, 70] on button "Artículos" at bounding box center [467, 73] width 49 height 25
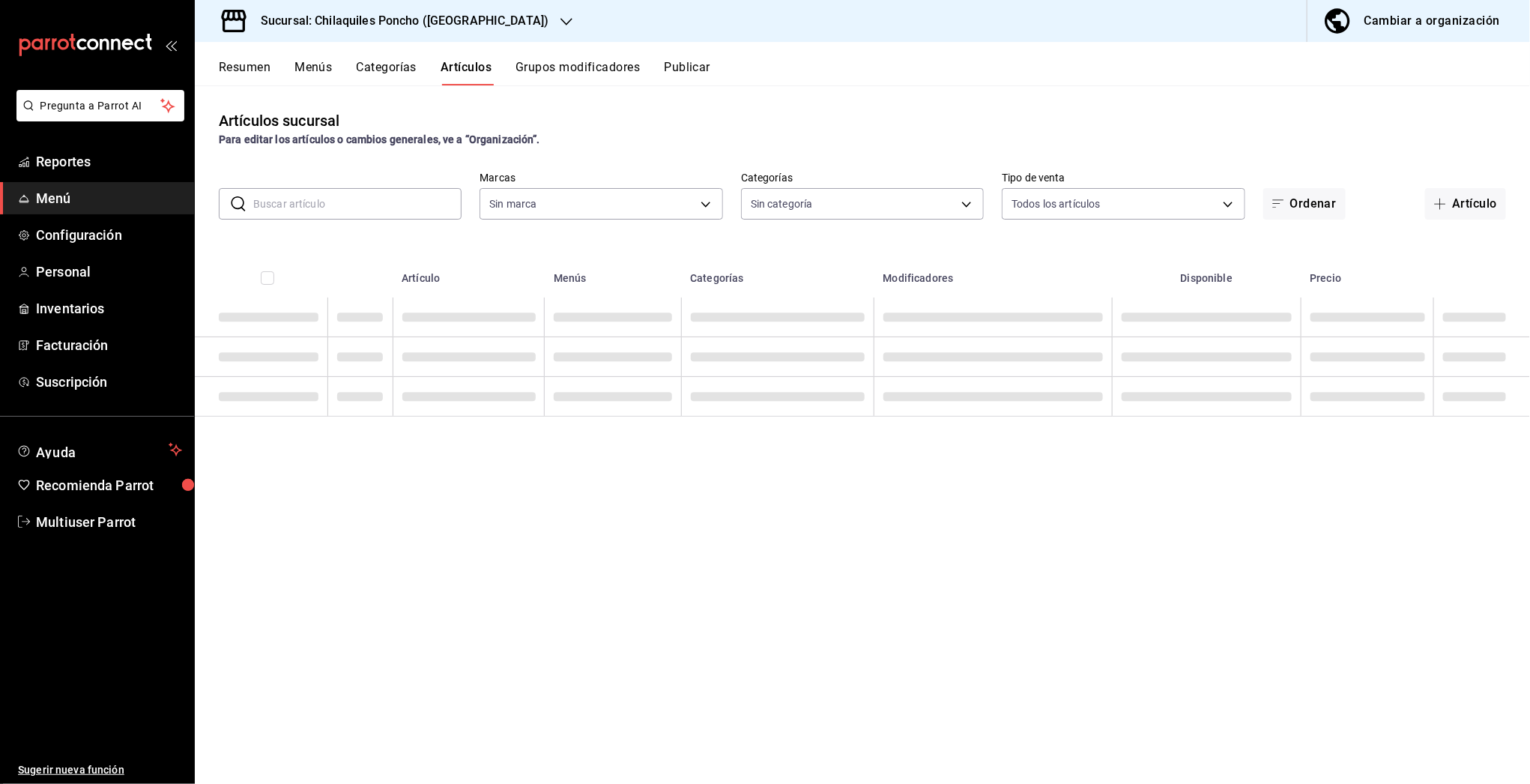
click at [334, 206] on input "text" at bounding box center [357, 203] width 208 height 30
type input "1423fdb7-6b30-4e68-a3cf-8926d0fe921e,5599acb2-c33f-4e79-9191-f55cf8b3d673,a41e5…"
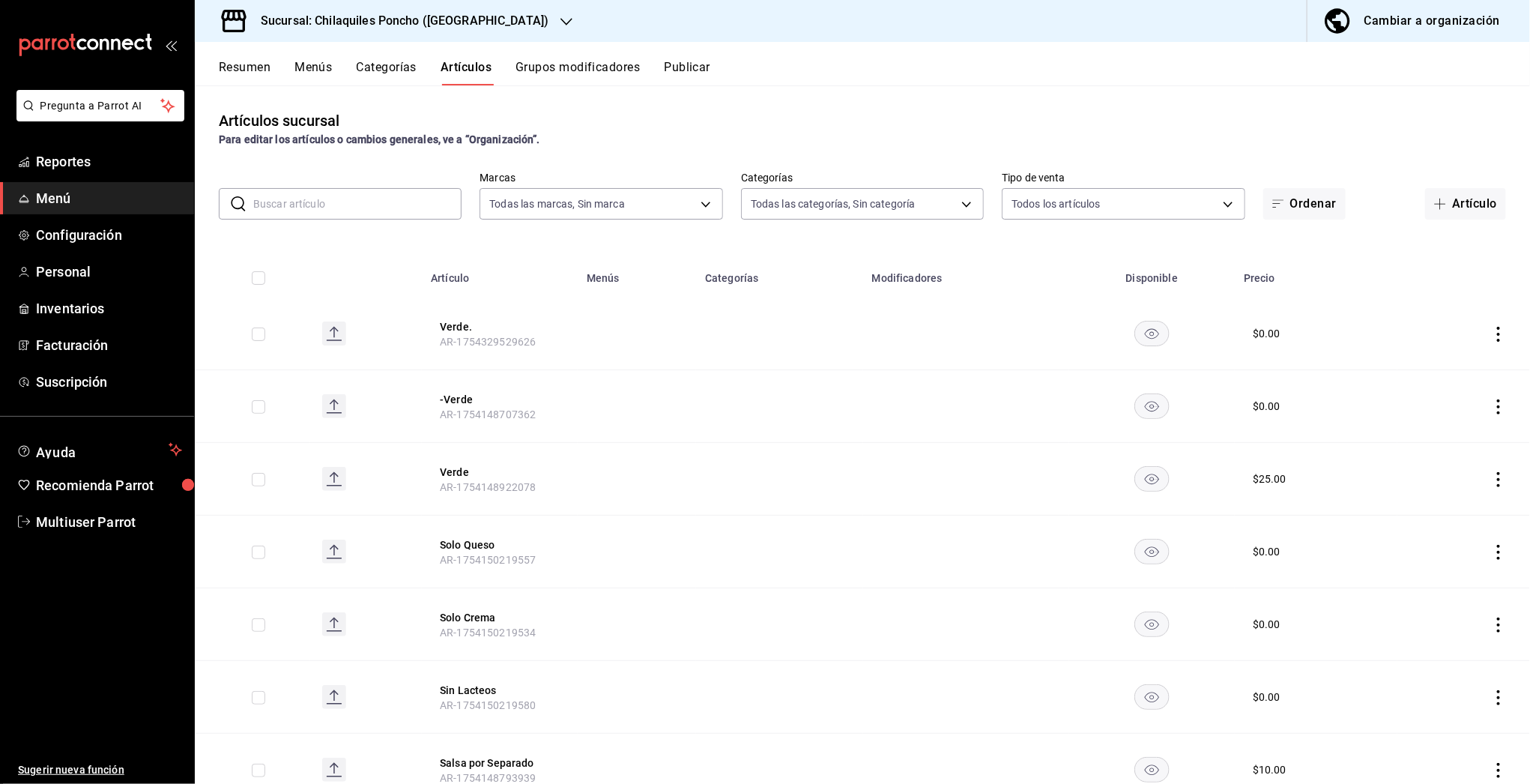
type input "9bcb220c-419a-4f5a-8afa-cf23028ffdd5,cd2e5cda-0540-4c7e-adca-baf202a50337,60bf9…"
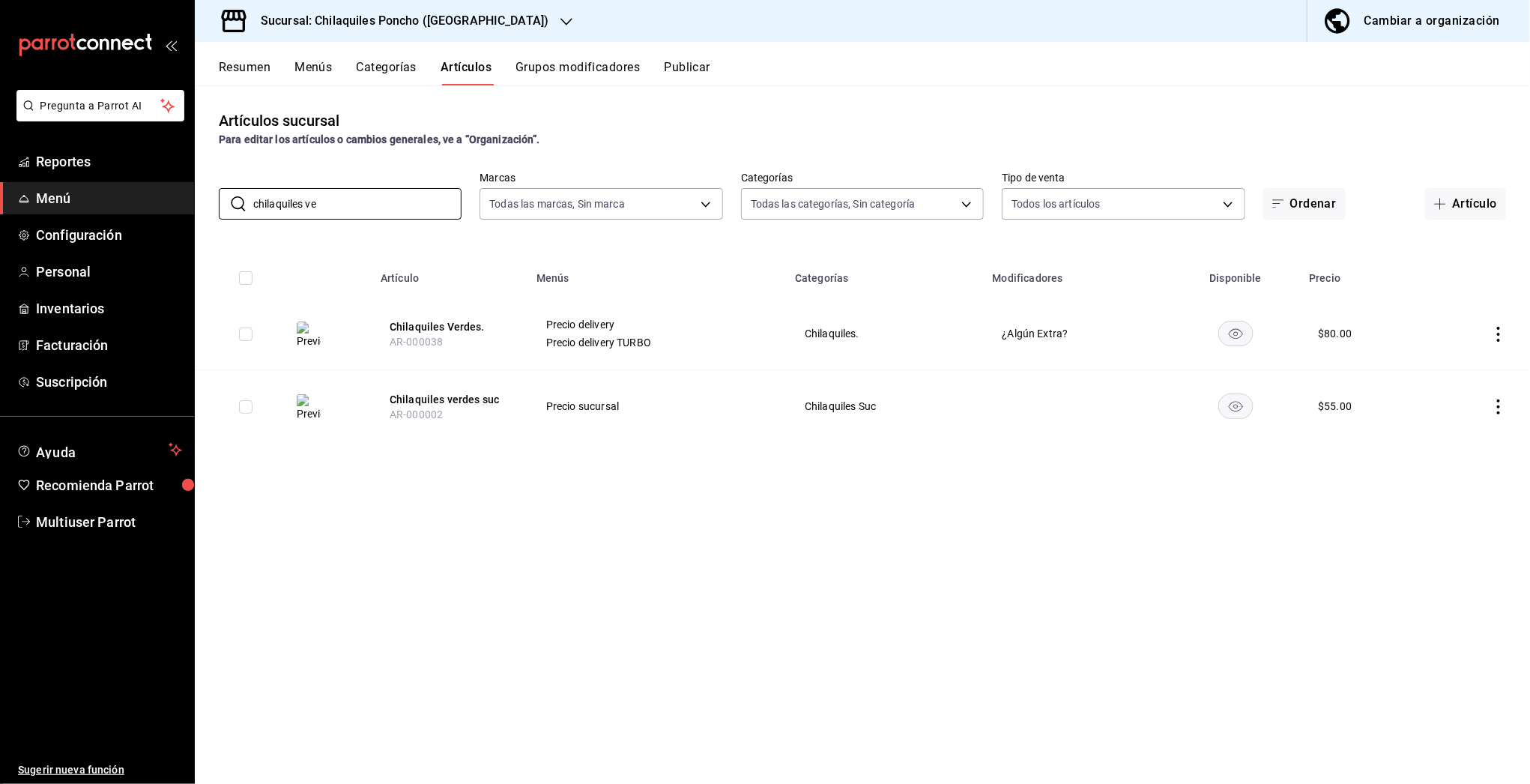
type input "chilaquiles ve"
drag, startPoint x: 545, startPoint y: 322, endPoint x: 631, endPoint y: 326, distance: 86.1
click at [631, 326] on span "Precio delivery" at bounding box center [656, 324] width 221 height 10
drag, startPoint x: 681, startPoint y: 344, endPoint x: 547, endPoint y: 343, distance: 134.0
click at [547, 343] on span "Precio delivery TURBO" at bounding box center [656, 343] width 221 height 10
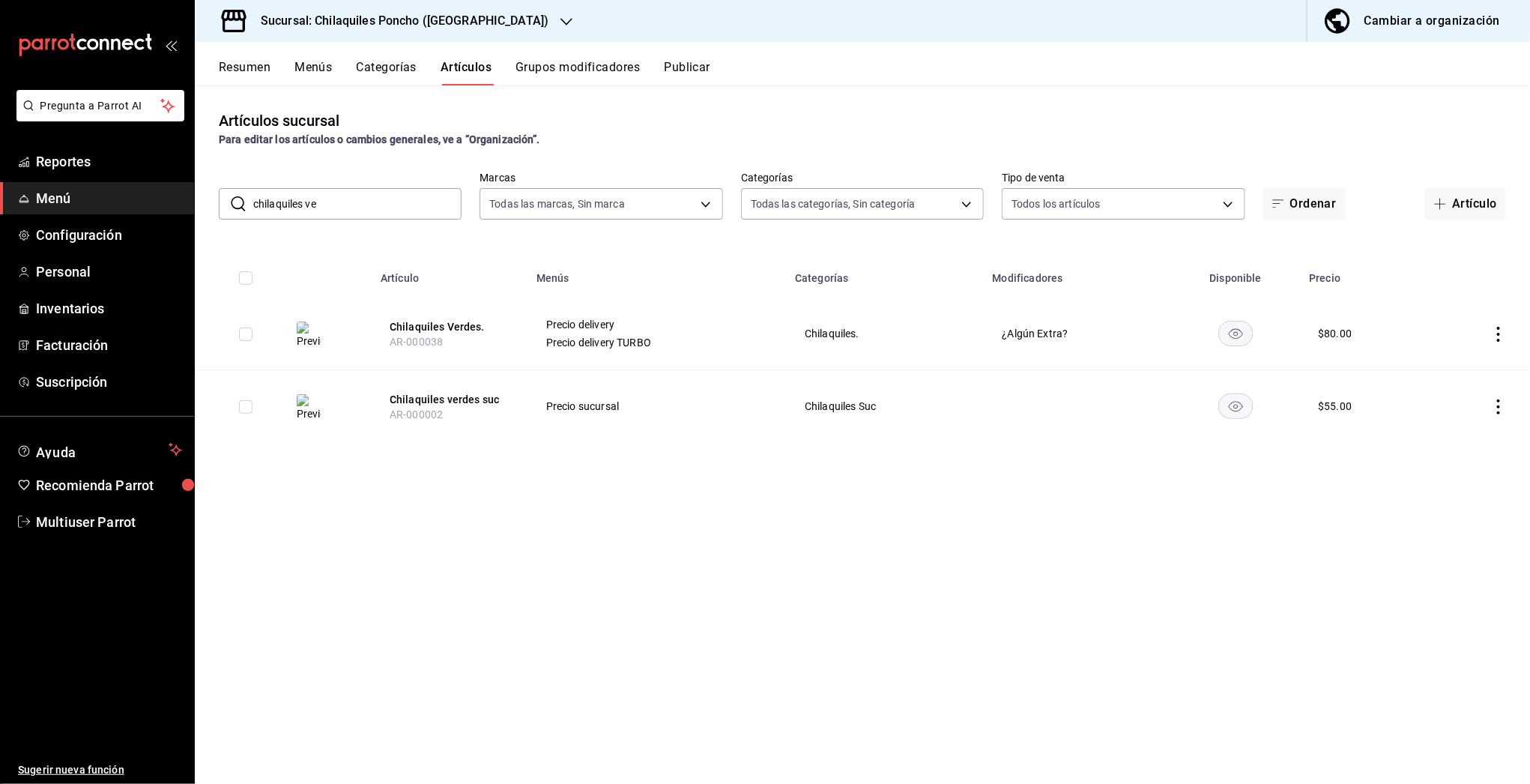
click at [240, 58] on div "Resumen Menús Categorías Artículos Grupos modificadores Publicar" at bounding box center [862, 63] width 1335 height 43
click at [245, 71] on button "Resumen" at bounding box center [244, 73] width 52 height 25
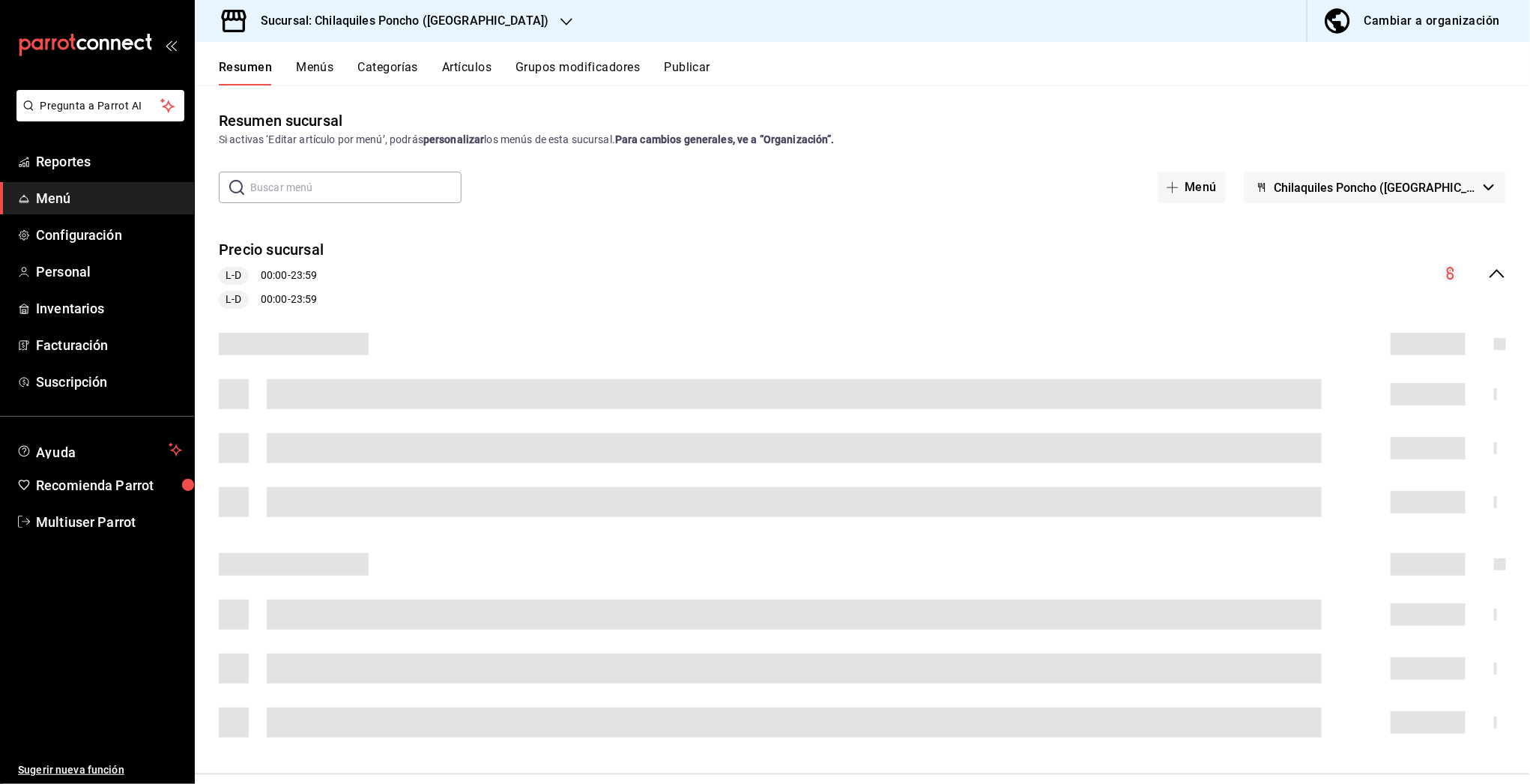
click at [1489, 270] on icon "collapse-menu-row" at bounding box center [1497, 273] width 15 height 9
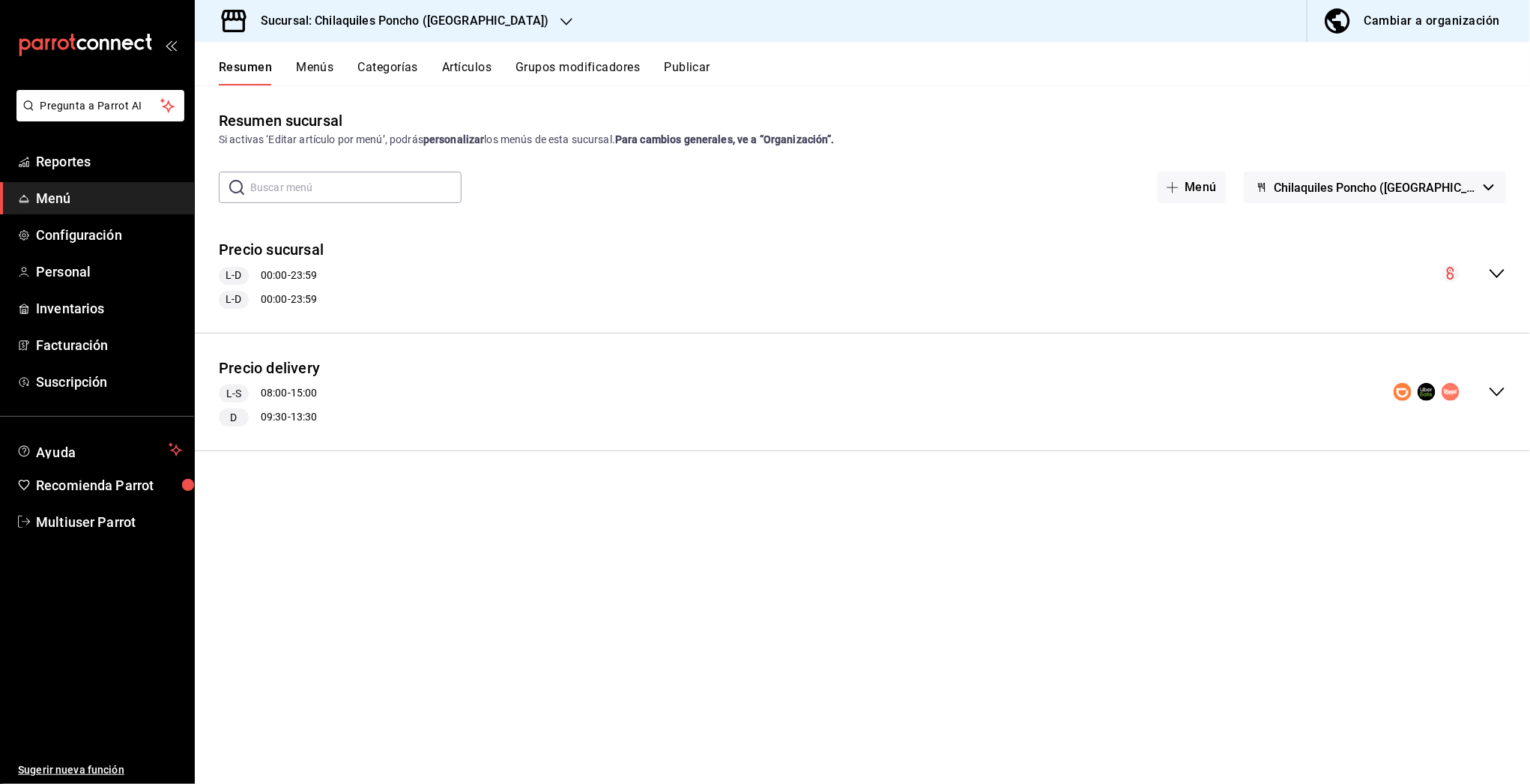
click at [1494, 394] on icon "collapse-menu-row" at bounding box center [1496, 392] width 18 height 18
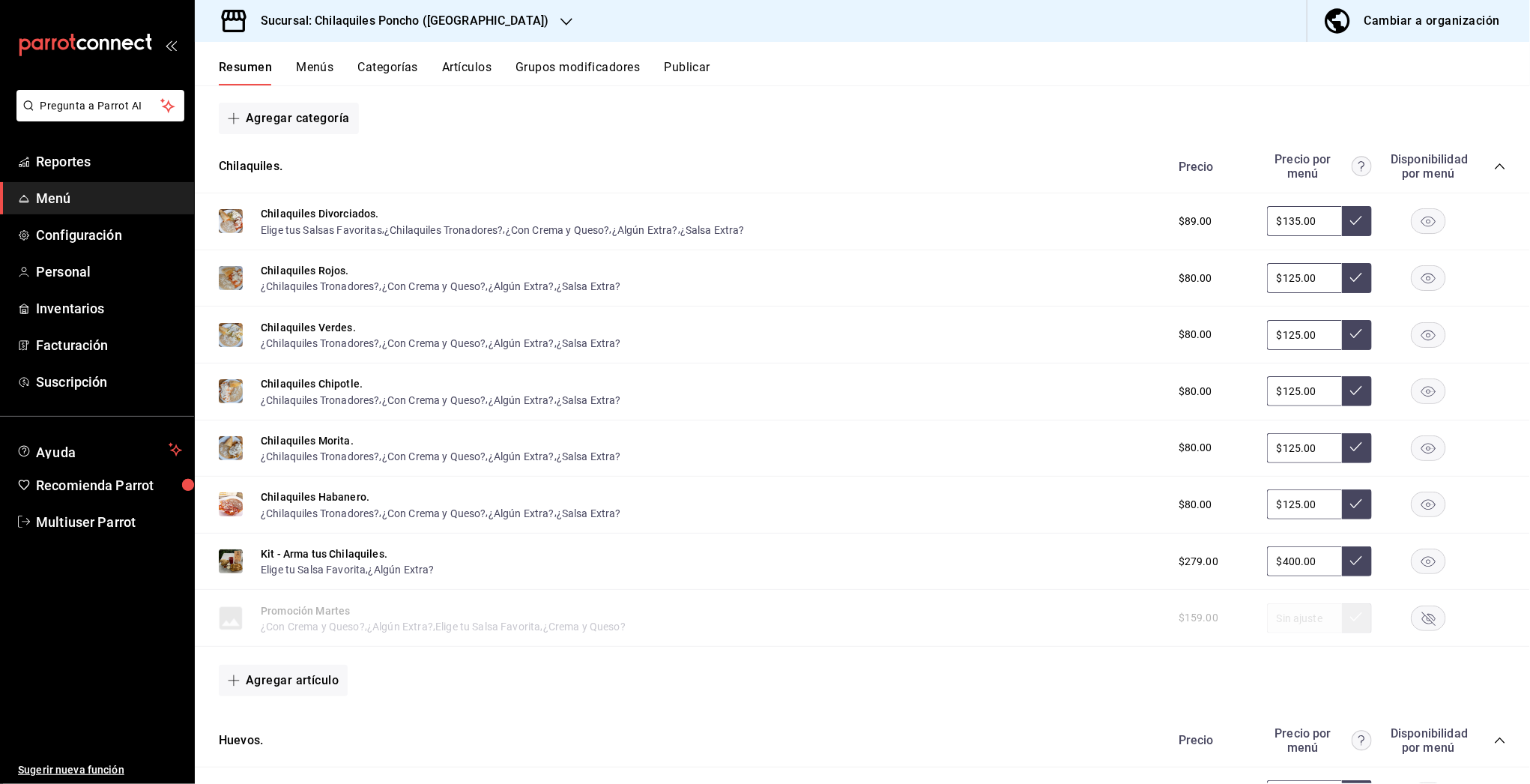
scroll to position [339, 0]
drag, startPoint x: 1271, startPoint y: 502, endPoint x: 1312, endPoint y: 503, distance: 41.0
click at [1312, 503] on input "$125.00" at bounding box center [1304, 506] width 75 height 30
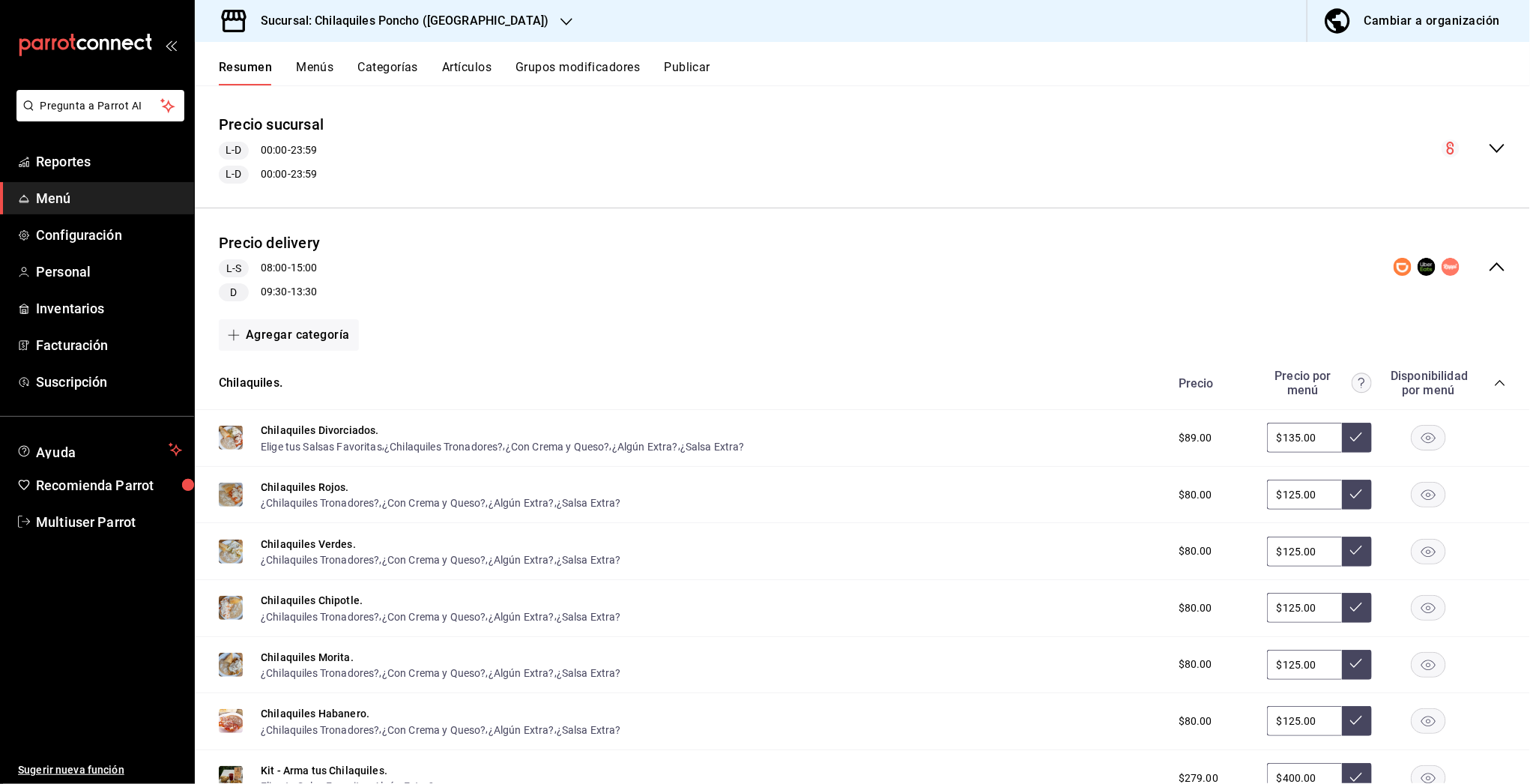
scroll to position [0, 0]
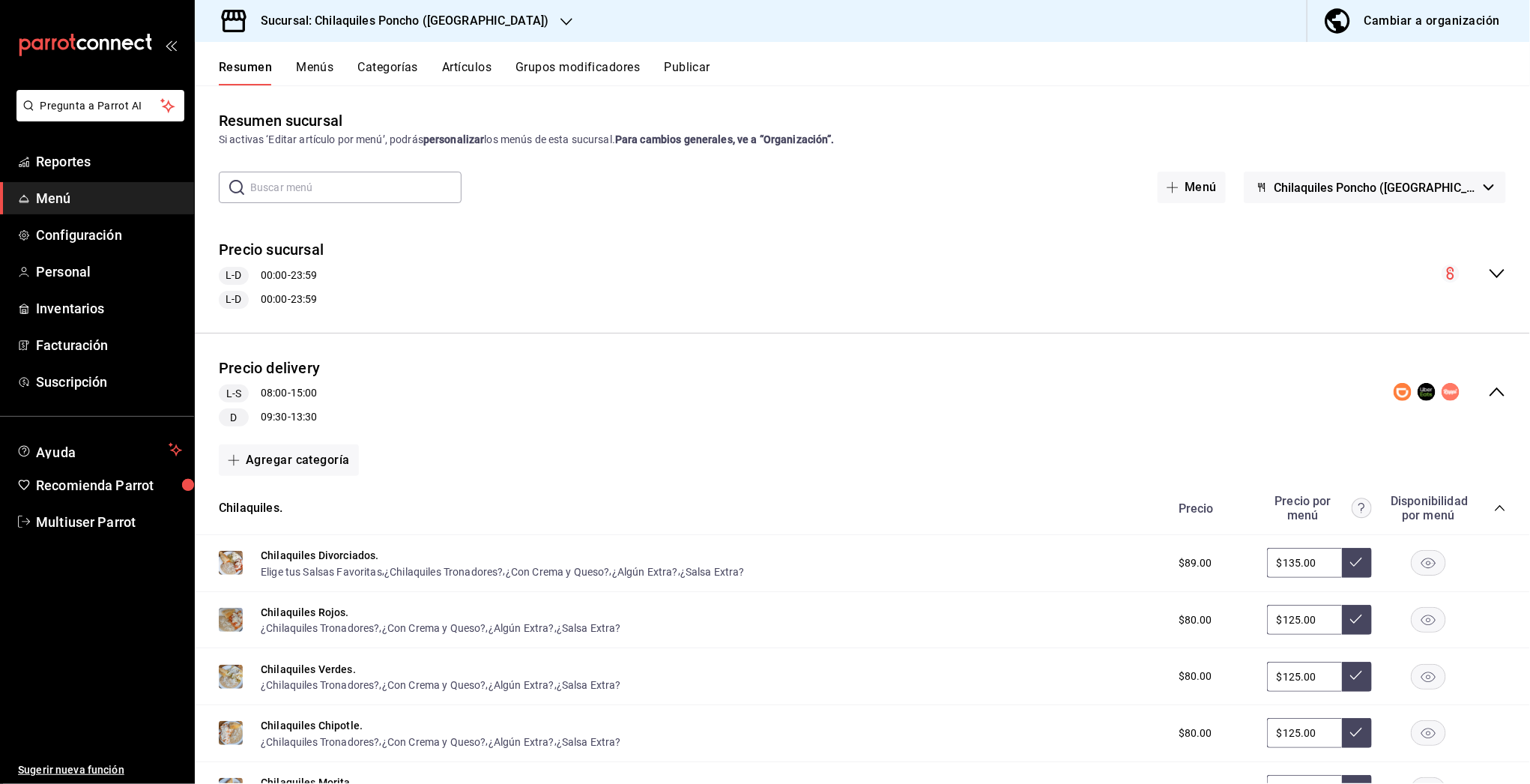
click at [687, 69] on button "Publicar" at bounding box center [687, 73] width 47 height 25
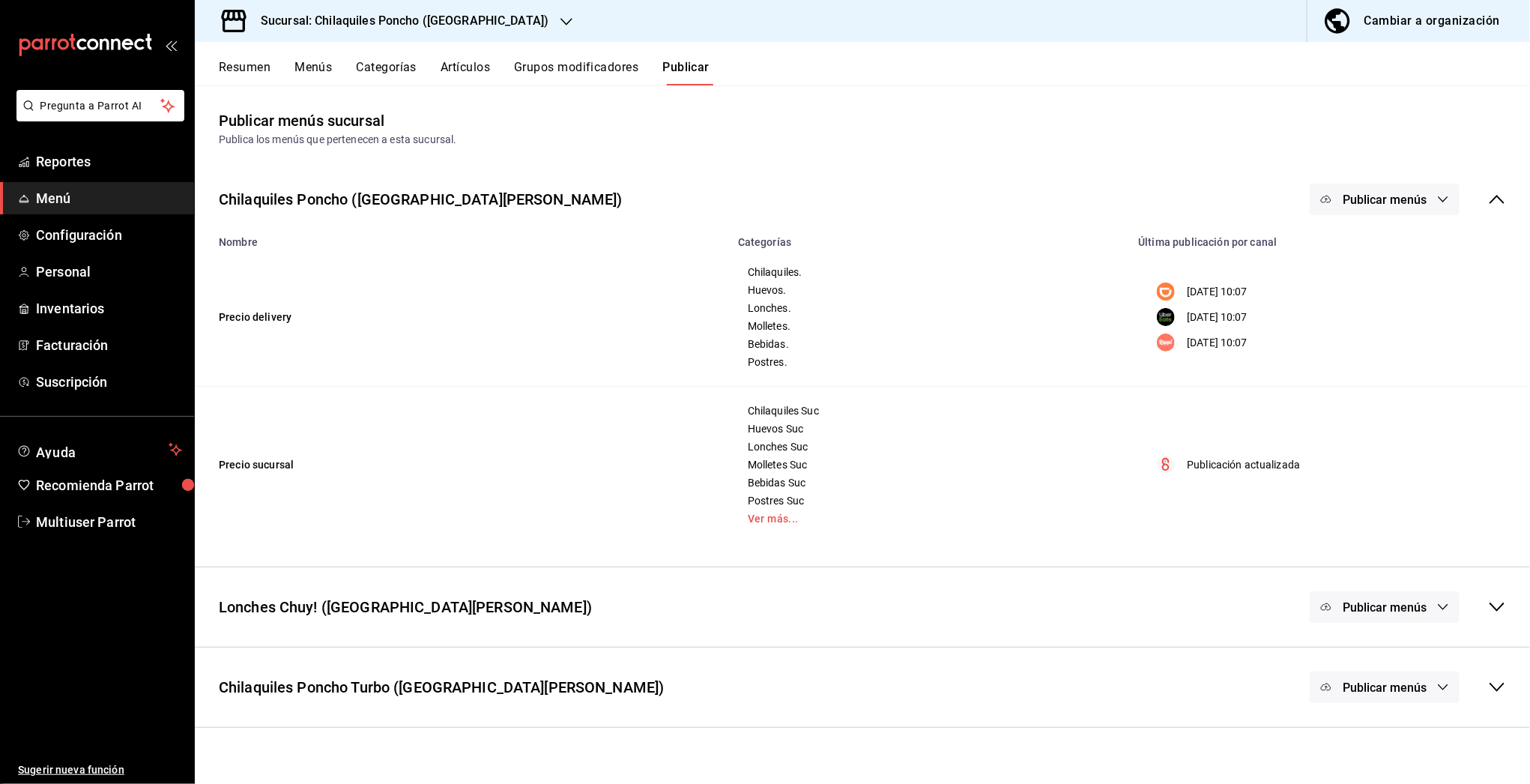
click at [1407, 197] on span "Publicar menús" at bounding box center [1384, 200] width 84 height 14
click at [1074, 168] on div at bounding box center [765, 392] width 1530 height 784
click at [502, 137] on div "Publica los menús que pertenecen a esta sucursal." at bounding box center [863, 140] width 1287 height 16
click at [240, 71] on button "Resumen" at bounding box center [244, 73] width 52 height 25
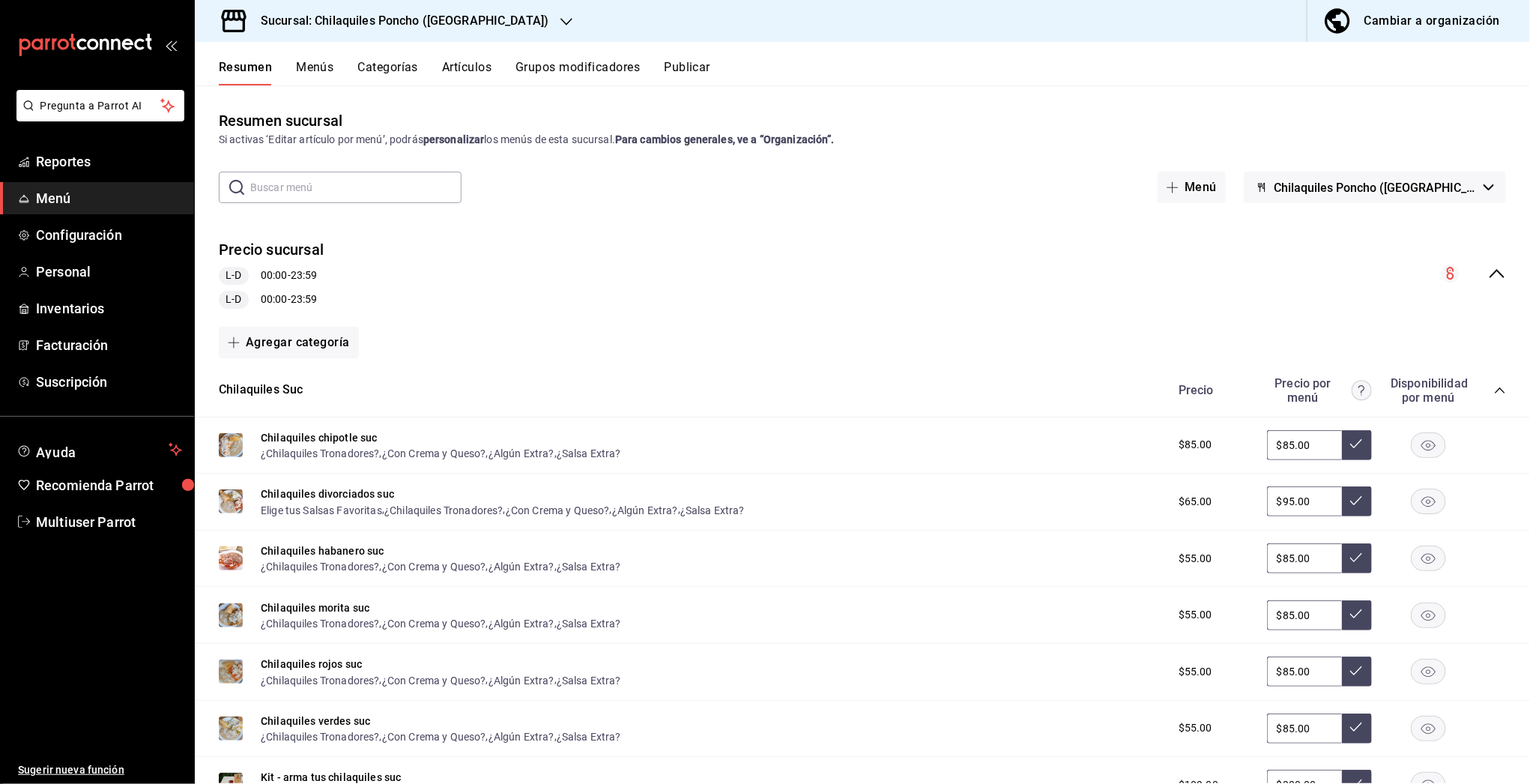
click at [1488, 276] on icon "collapse-menu-row" at bounding box center [1496, 273] width 18 height 18
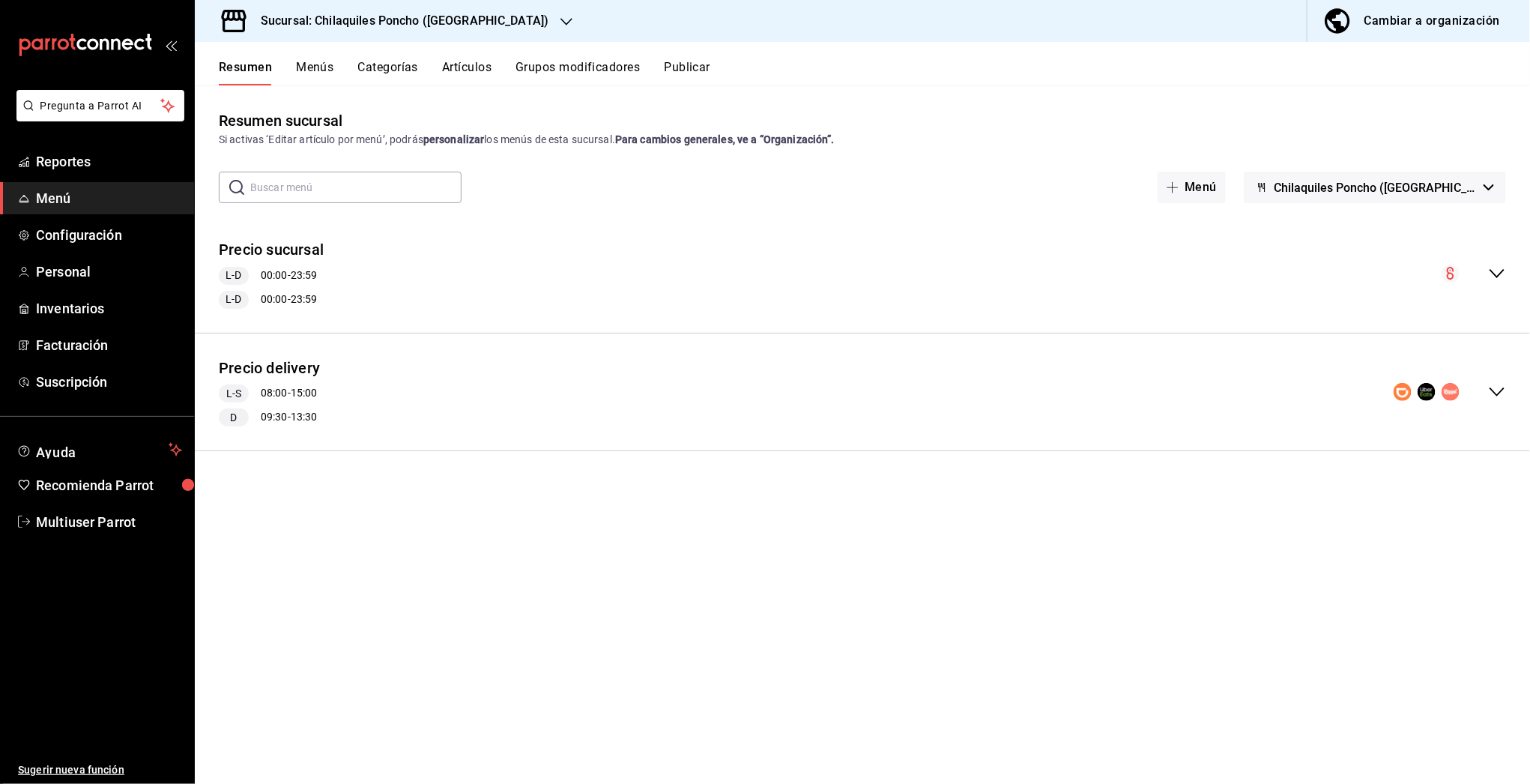
click at [1496, 280] on icon "collapse-menu-row" at bounding box center [1496, 273] width 18 height 18
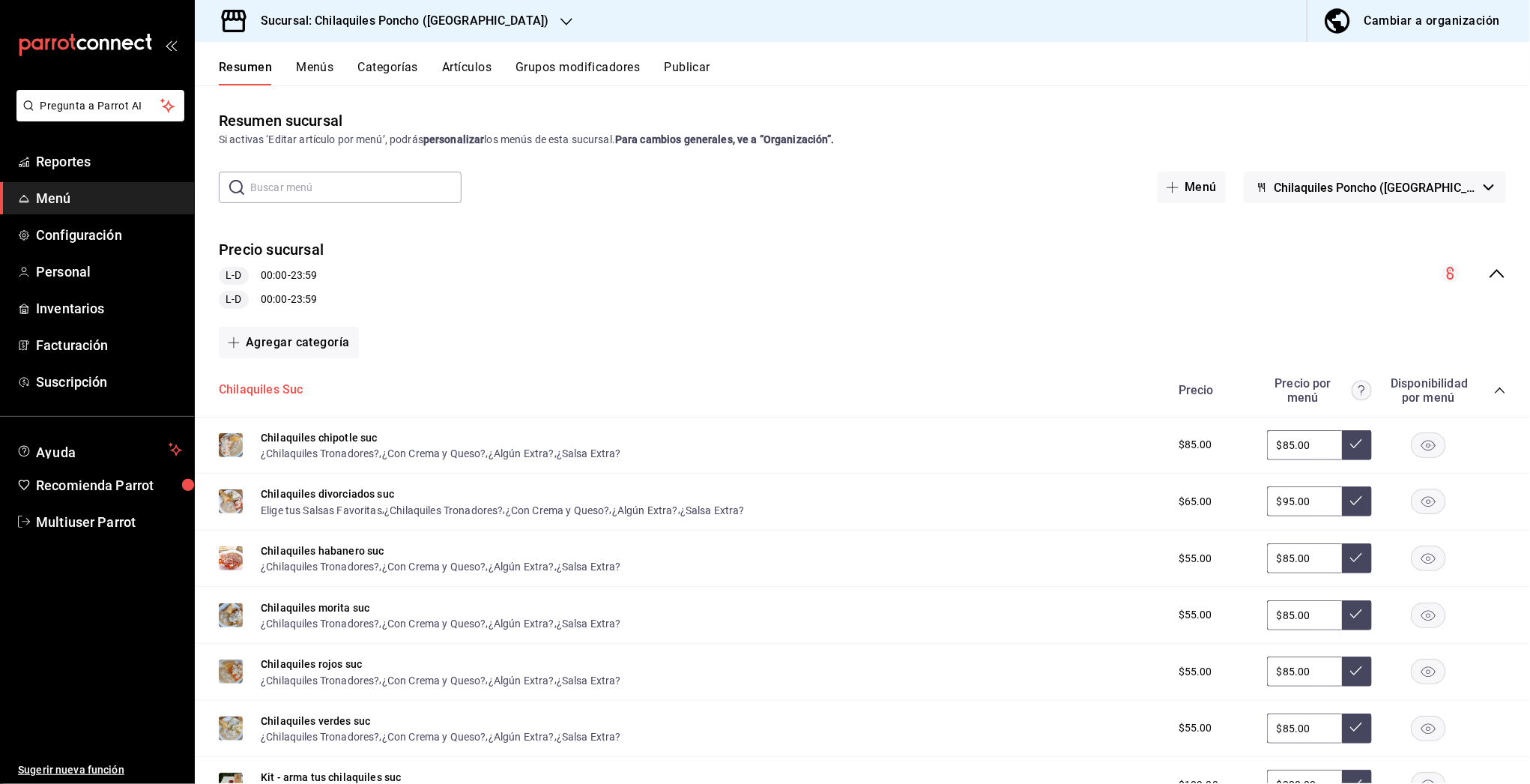
click at [279, 384] on button "Chilaquiles Suc" at bounding box center [261, 390] width 85 height 17
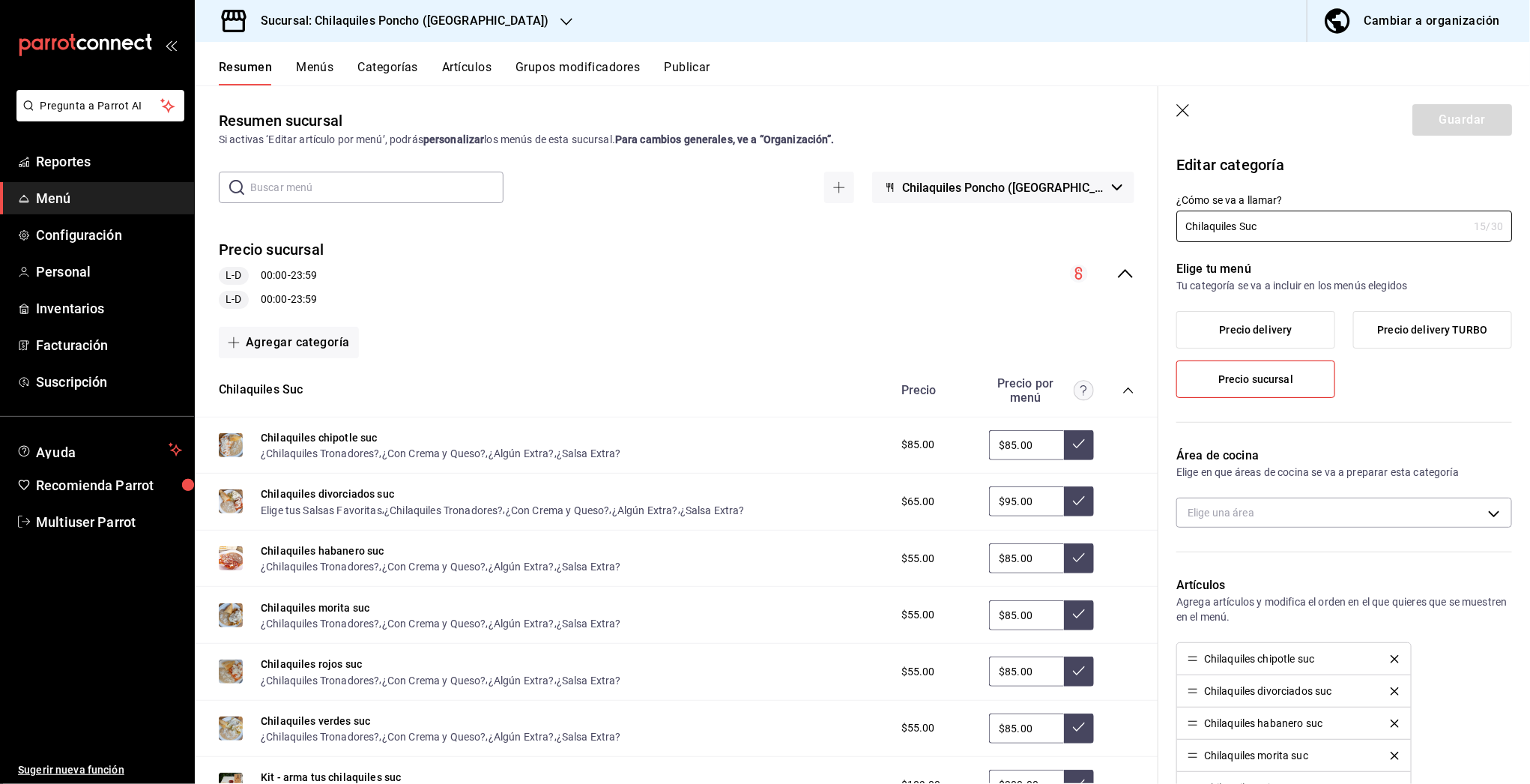
type input "fc57b291-fb0c-4e07-98be-c27a0209b202"
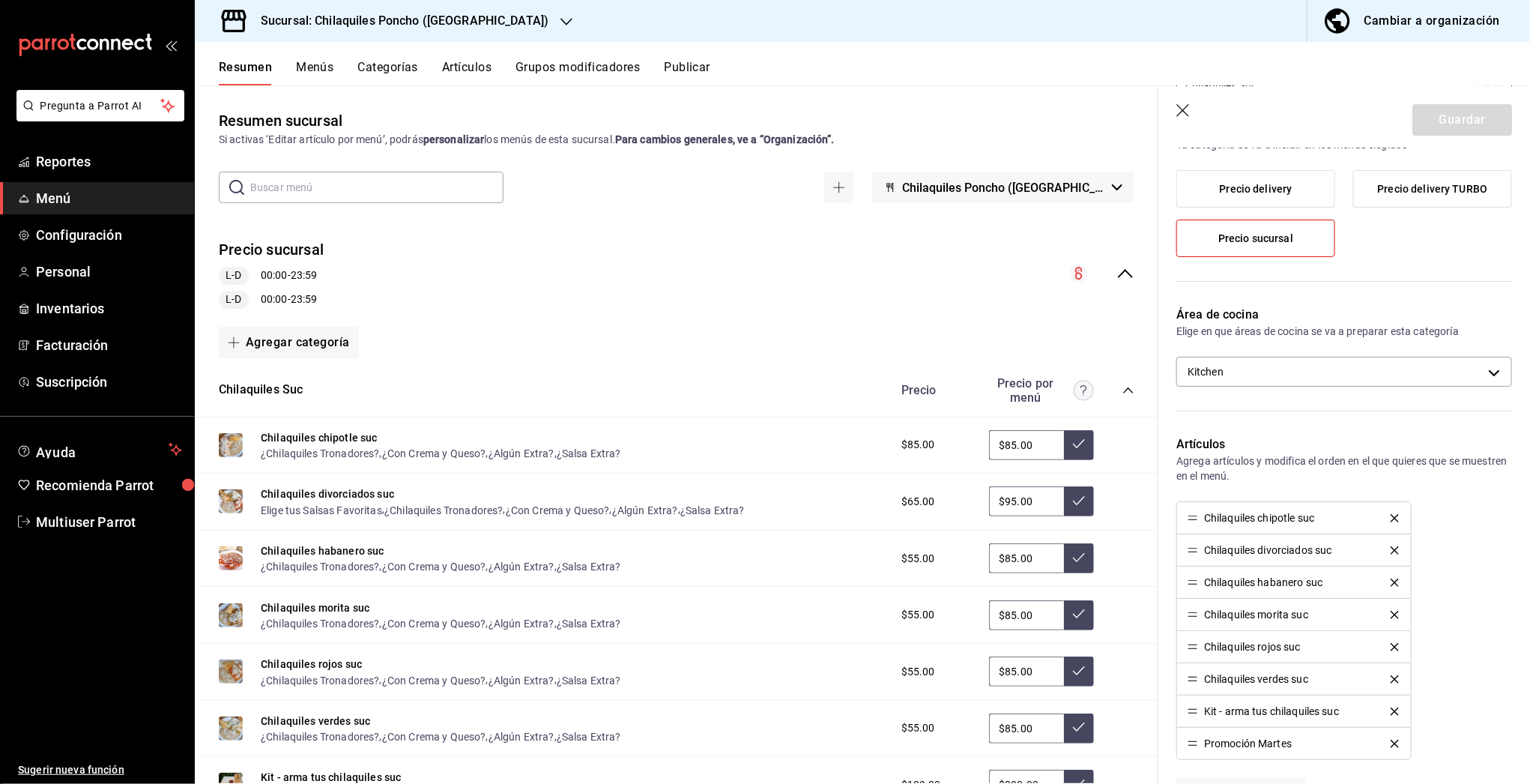
scroll to position [142, 0]
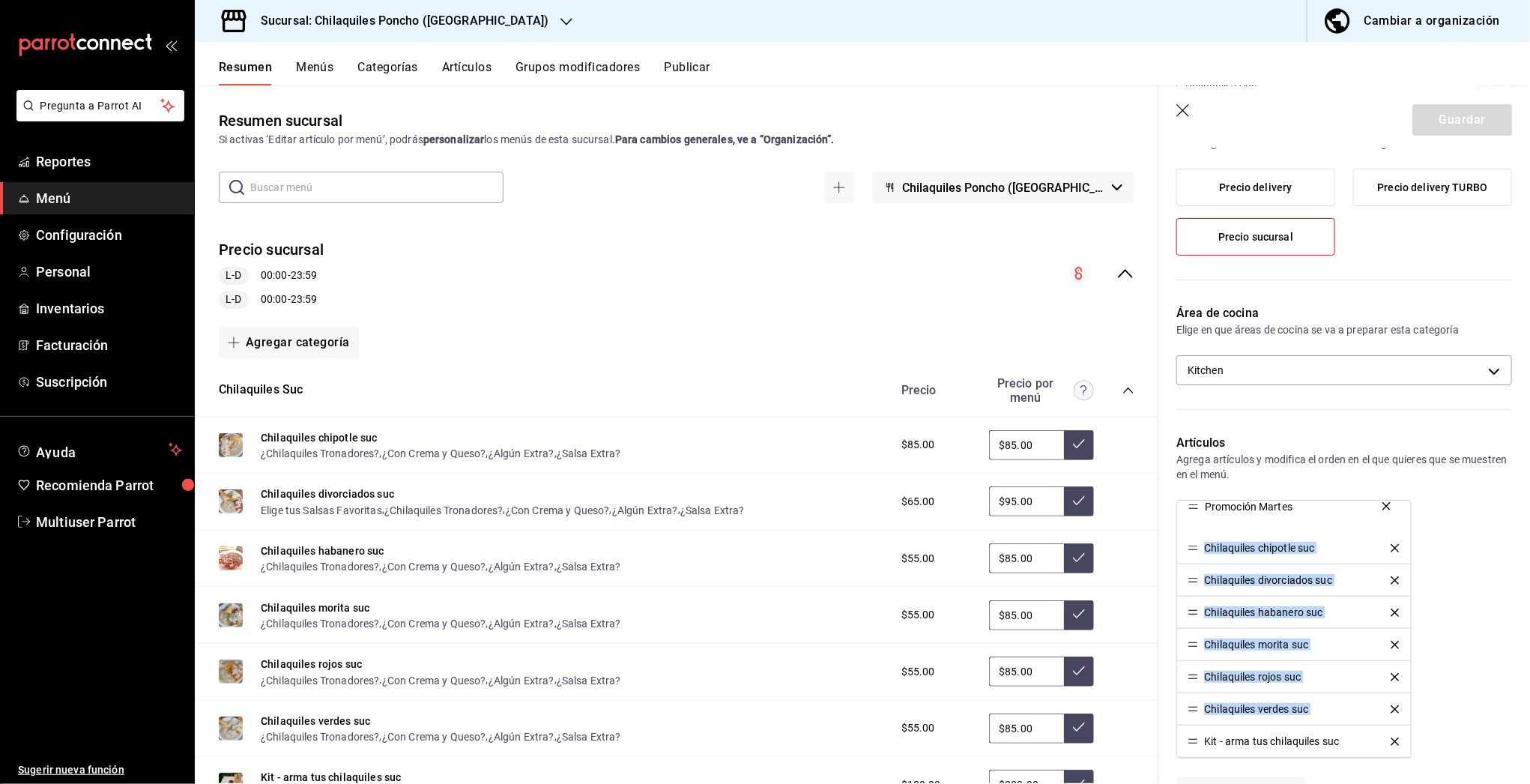
drag, startPoint x: 1197, startPoint y: 745, endPoint x: 1187, endPoint y: 507, distance: 238.2
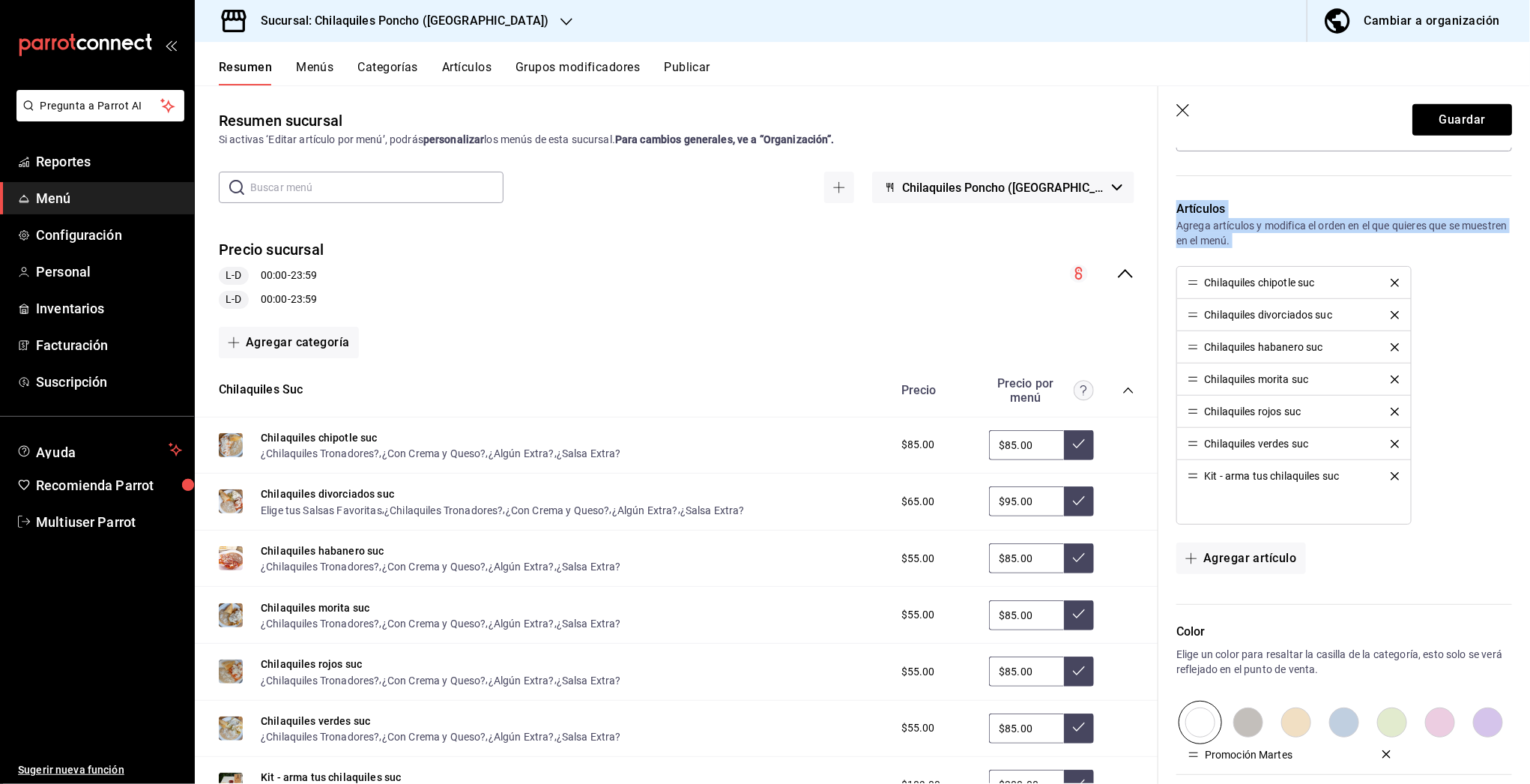
scroll to position [529, 0]
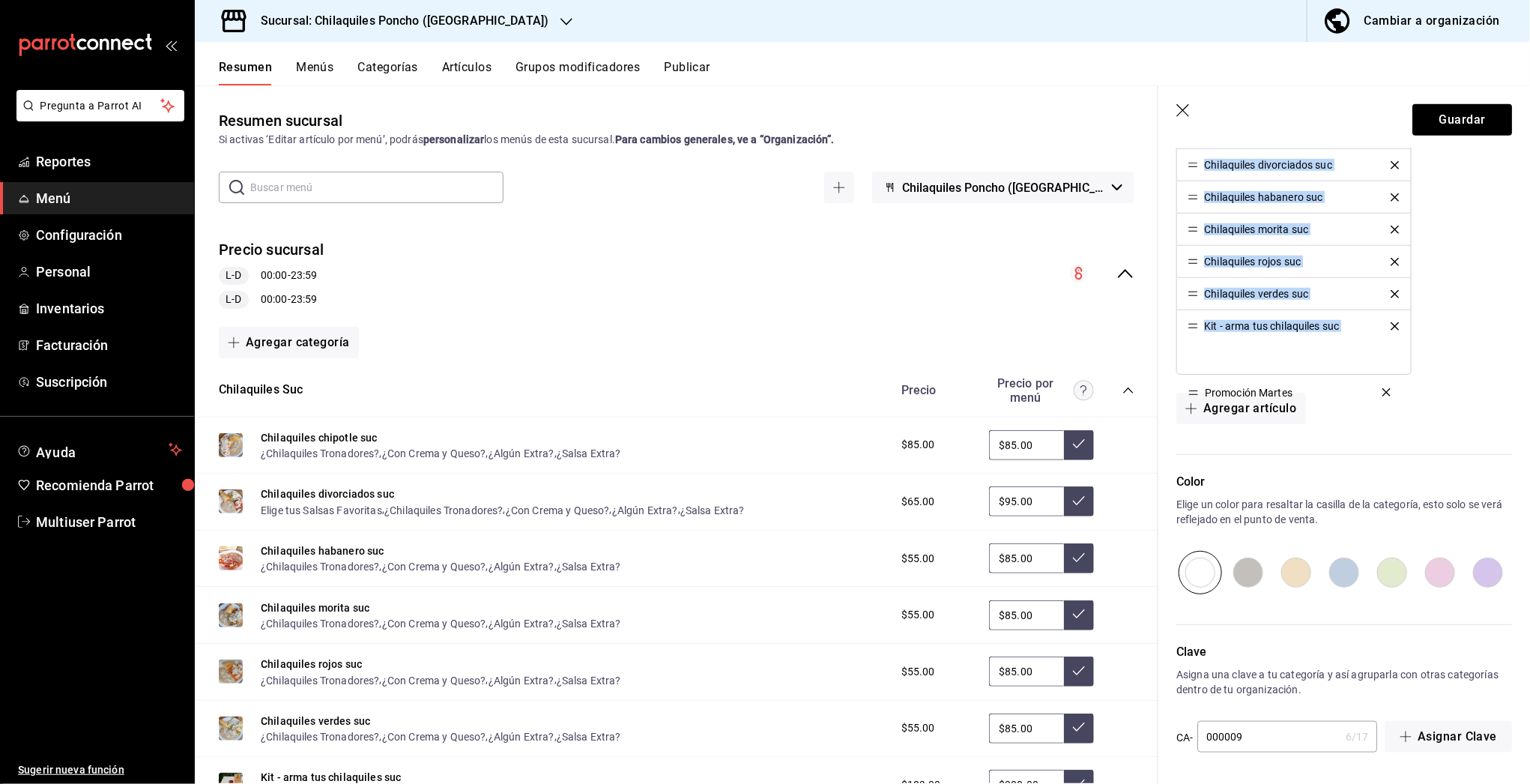
drag, startPoint x: 1193, startPoint y: 515, endPoint x: 1202, endPoint y: 387, distance: 128.3
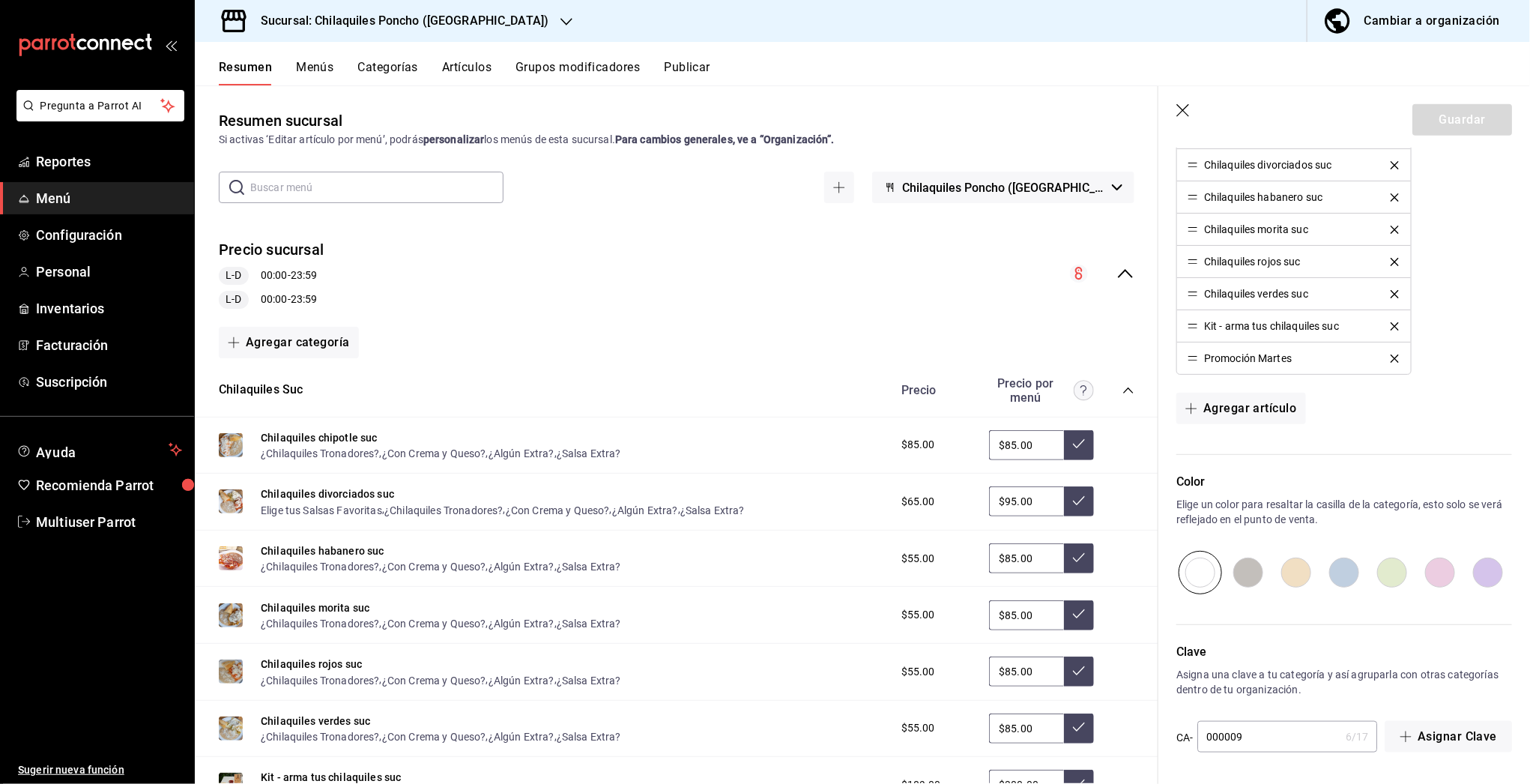
click at [1379, 404] on div "Agregar artículo" at bounding box center [1344, 408] width 336 height 31
click at [1174, 101] on header "Guardar" at bounding box center [1344, 117] width 371 height 62
click at [1180, 112] on icon "button" at bounding box center [1182, 110] width 13 height 13
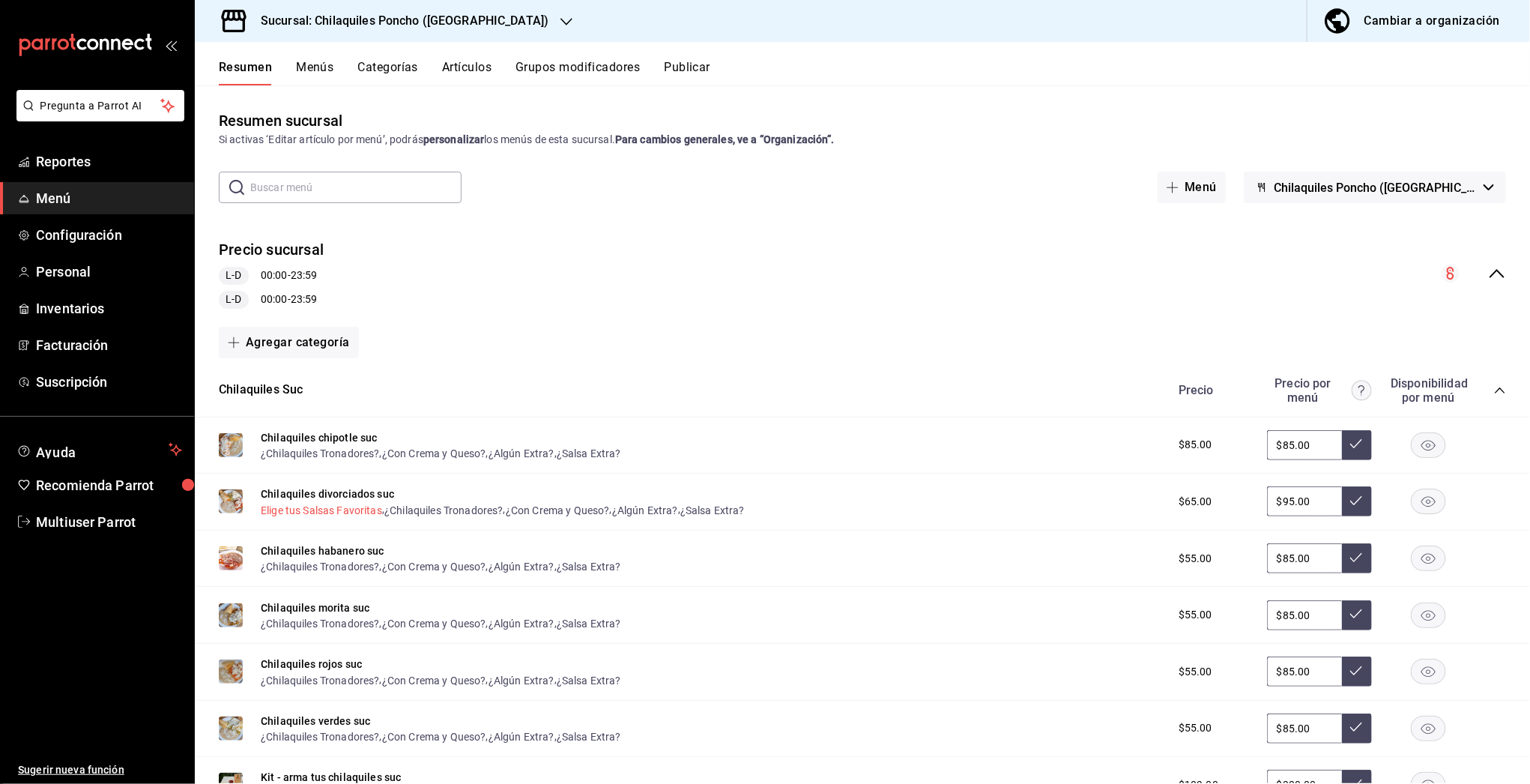
click at [365, 491] on button "Chilaquiles divorciados suc" at bounding box center [327, 494] width 134 height 15
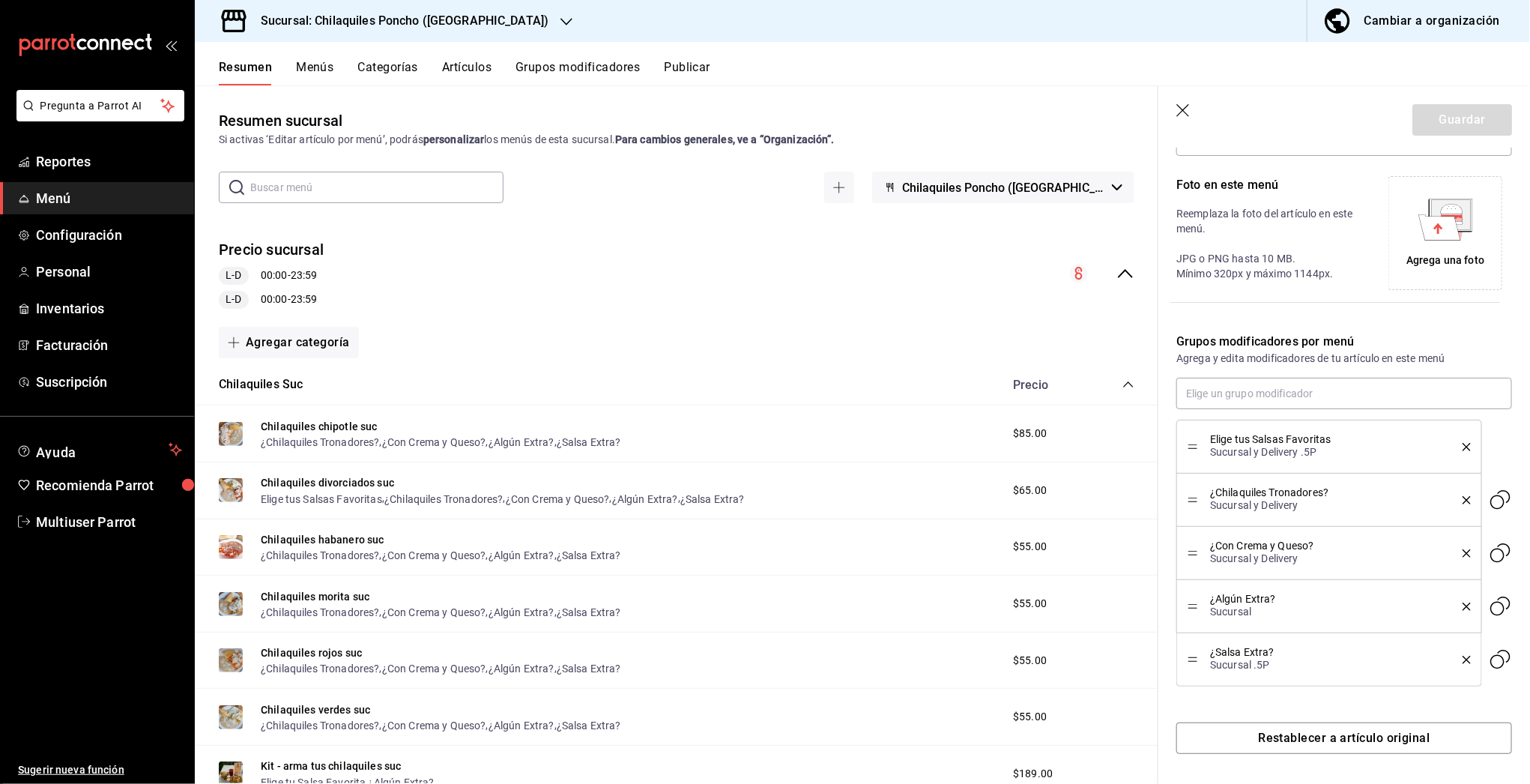
click at [1186, 110] on icon "button" at bounding box center [1184, 112] width 15 height 15
